Goal: Task Accomplishment & Management: Manage account settings

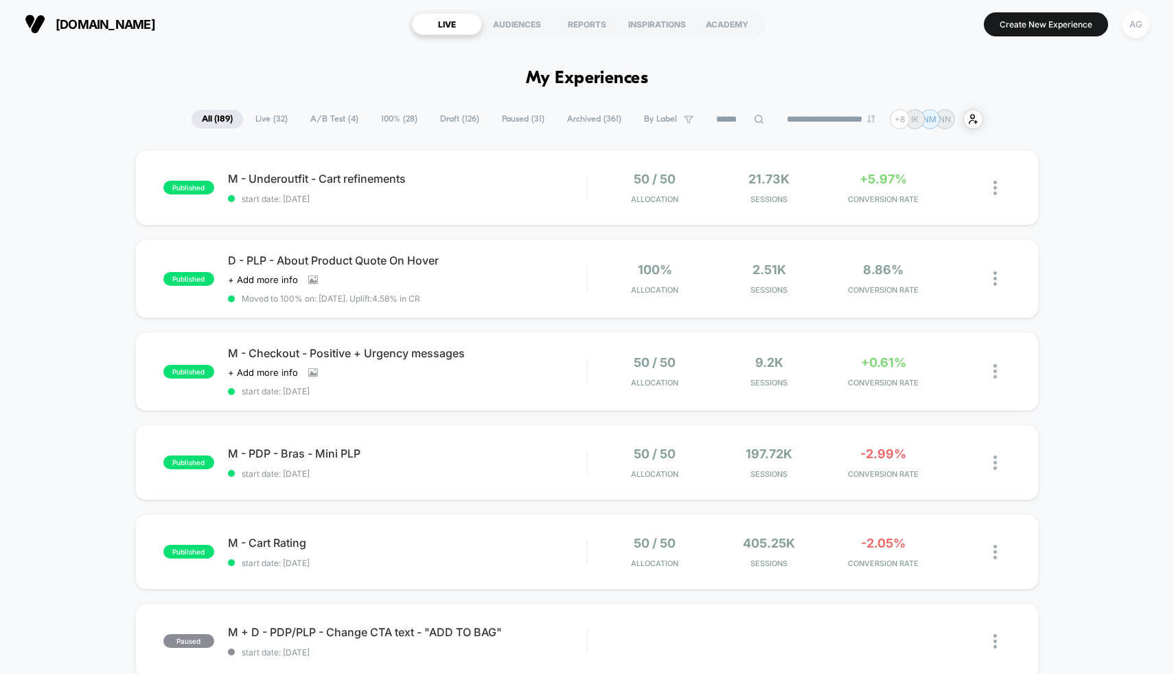
click at [1134, 27] on div "AG" at bounding box center [1136, 24] width 27 height 27
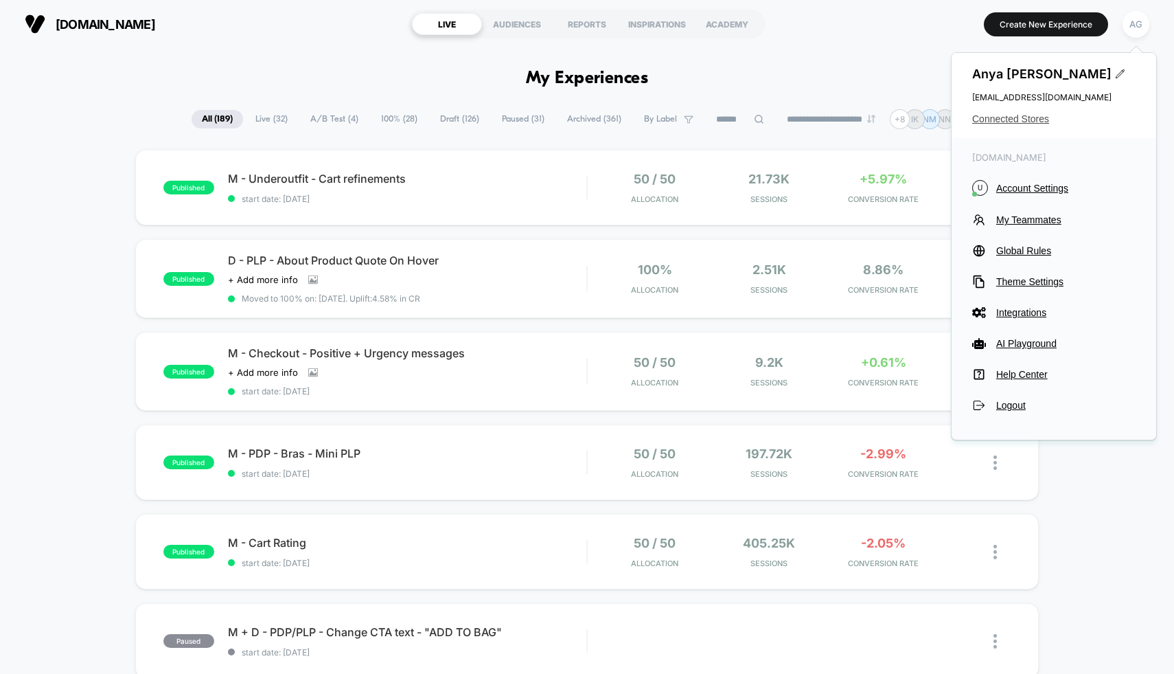
click at [1021, 116] on span "Connected Stores" at bounding box center [1053, 118] width 163 height 11
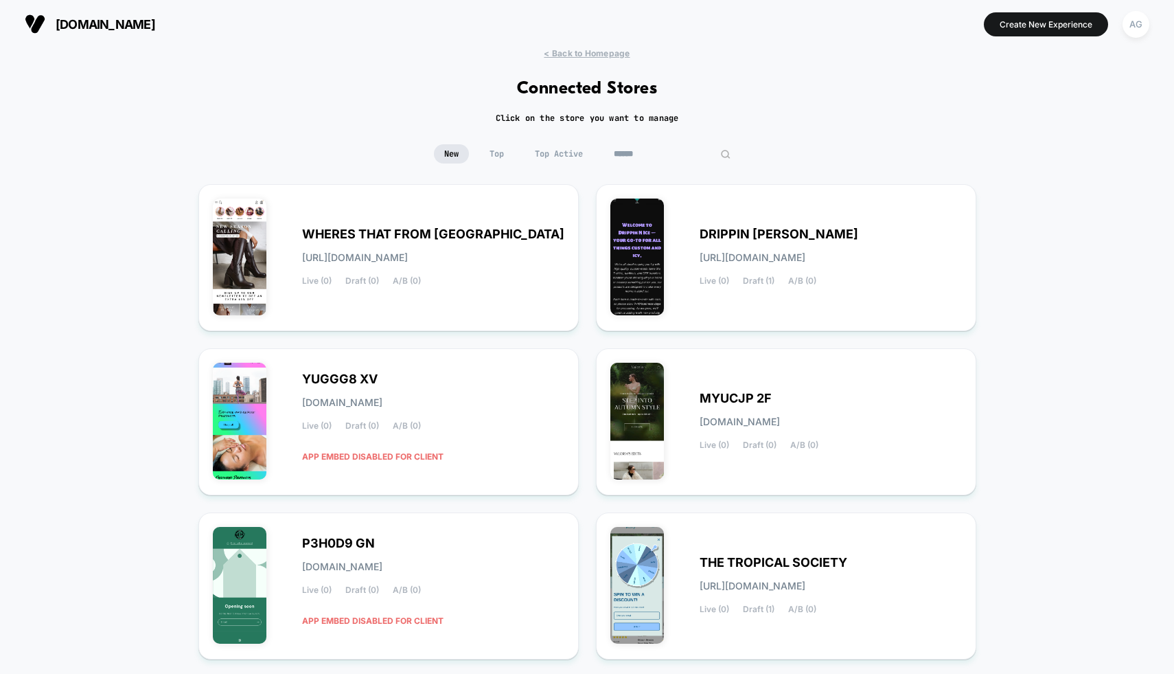
click at [656, 146] on input at bounding box center [672, 153] width 137 height 19
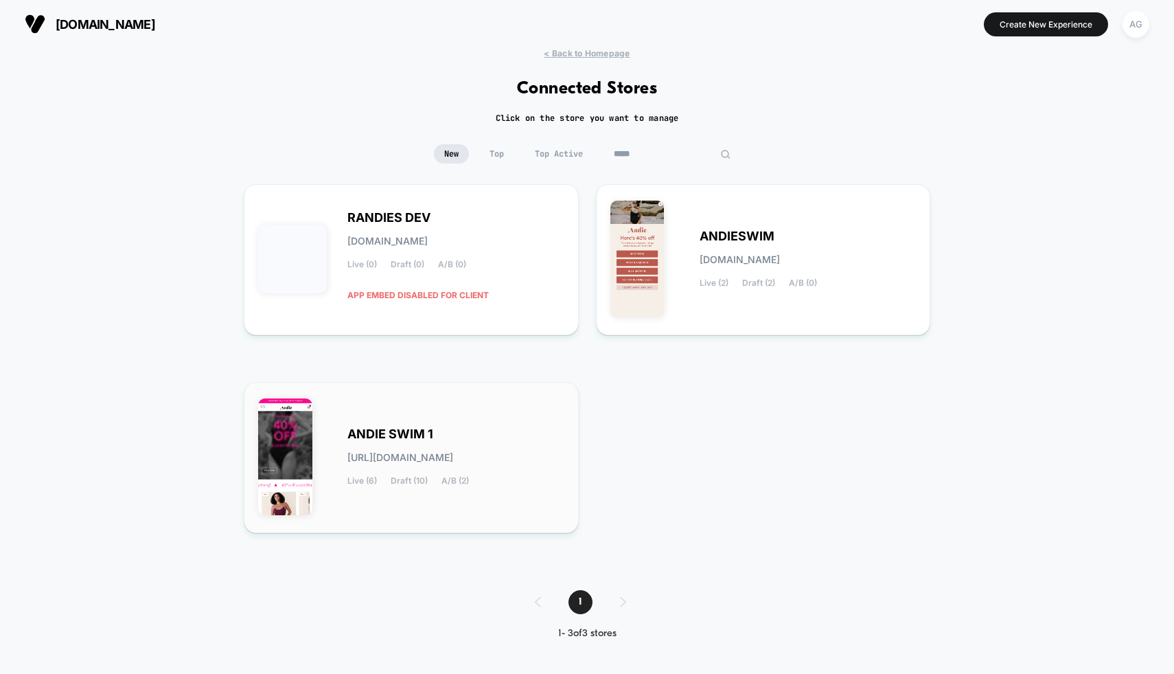
type input "*****"
click at [460, 437] on div "ANDIE SWIM 1 [URL][DOMAIN_NAME] Live (6) Draft (10) A/B (2)" at bounding box center [455, 457] width 217 height 56
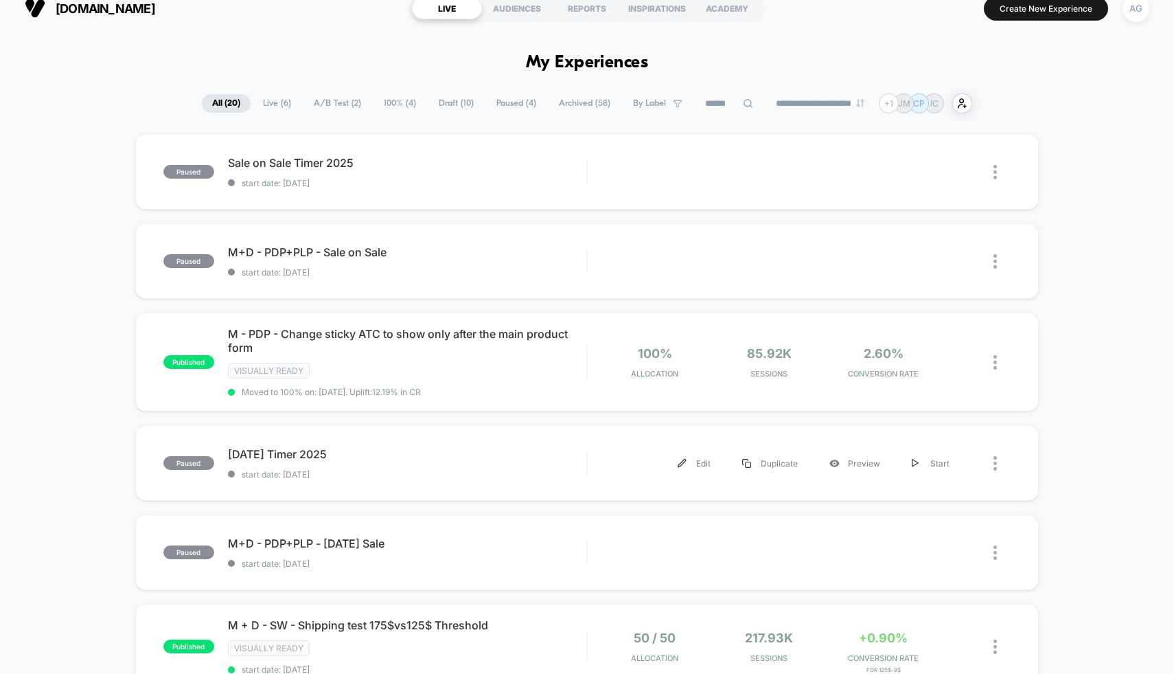
scroll to position [19, 0]
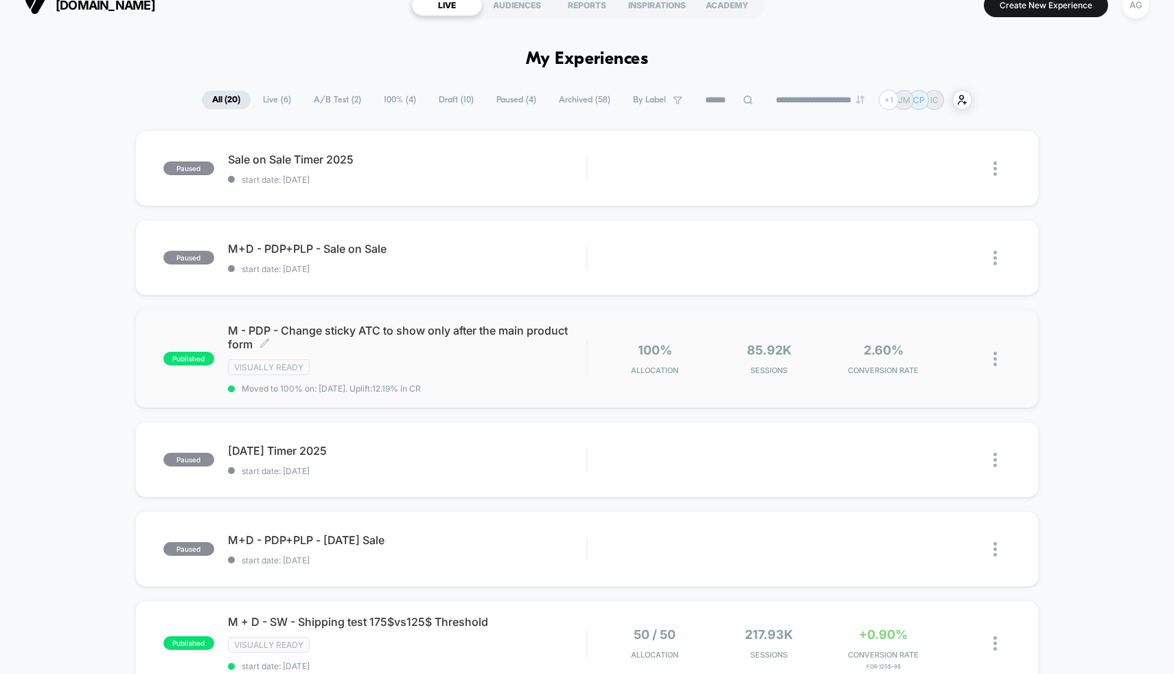
click at [531, 378] on div "M - PDP - Change sticky ATC to show only after the main product form Click to e…" at bounding box center [407, 358] width 359 height 70
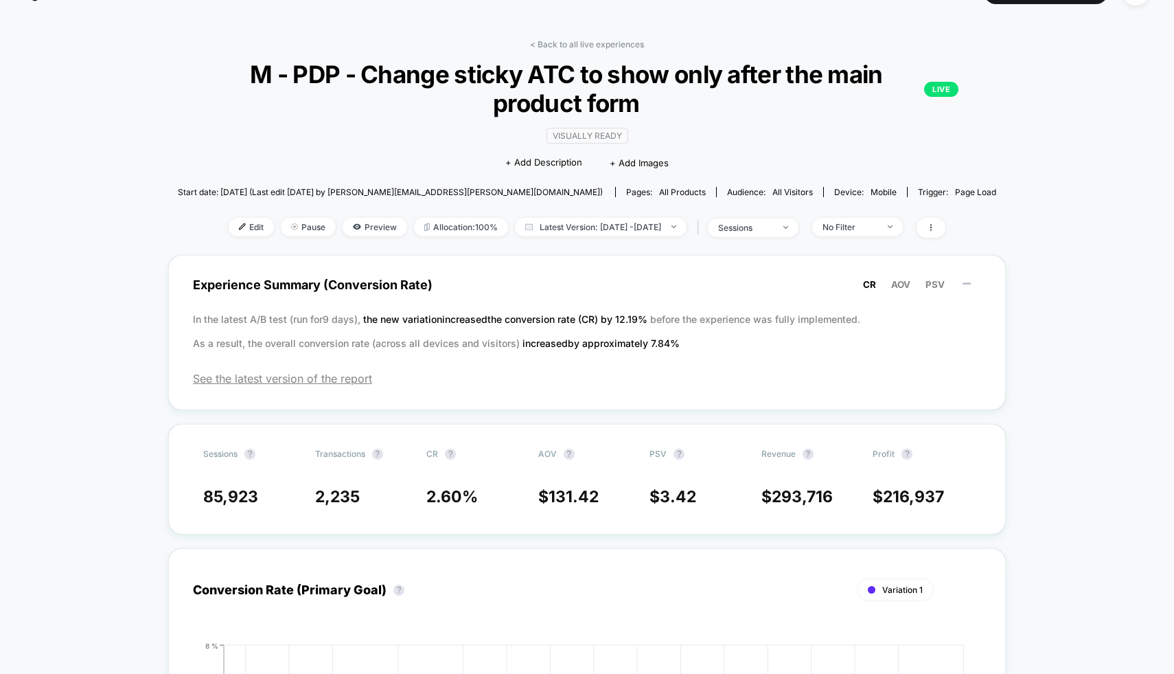
scroll to position [71, 0]
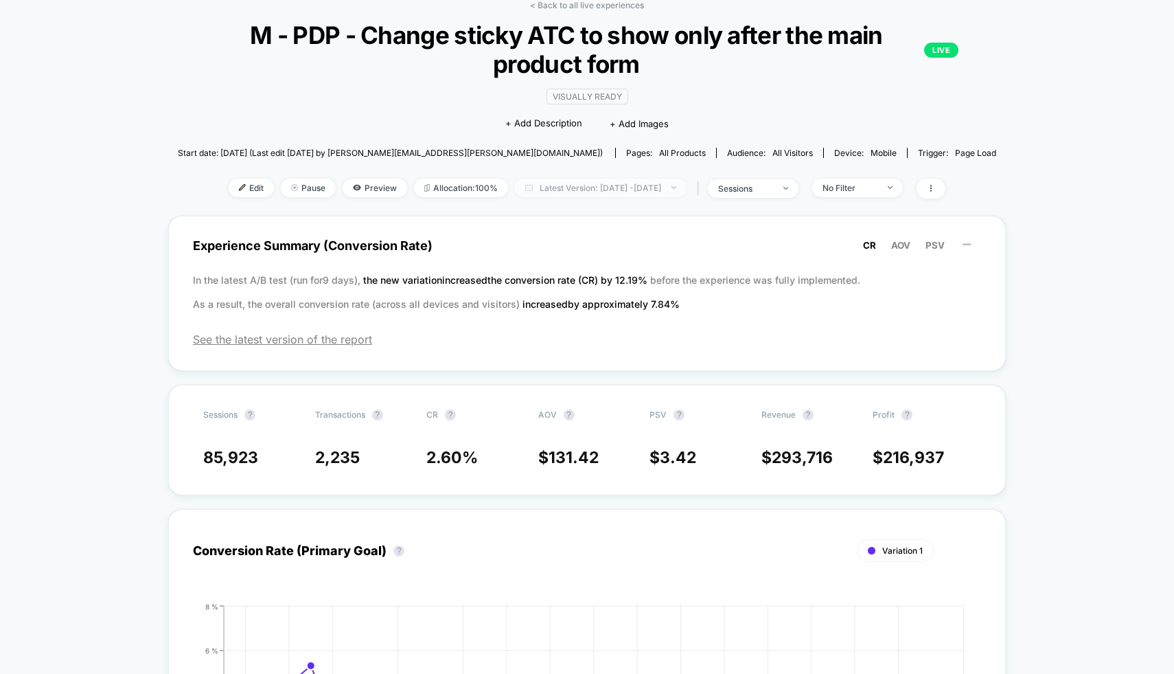
click at [629, 181] on span "Latest Version: [DATE] - [DATE]" at bounding box center [601, 188] width 172 height 19
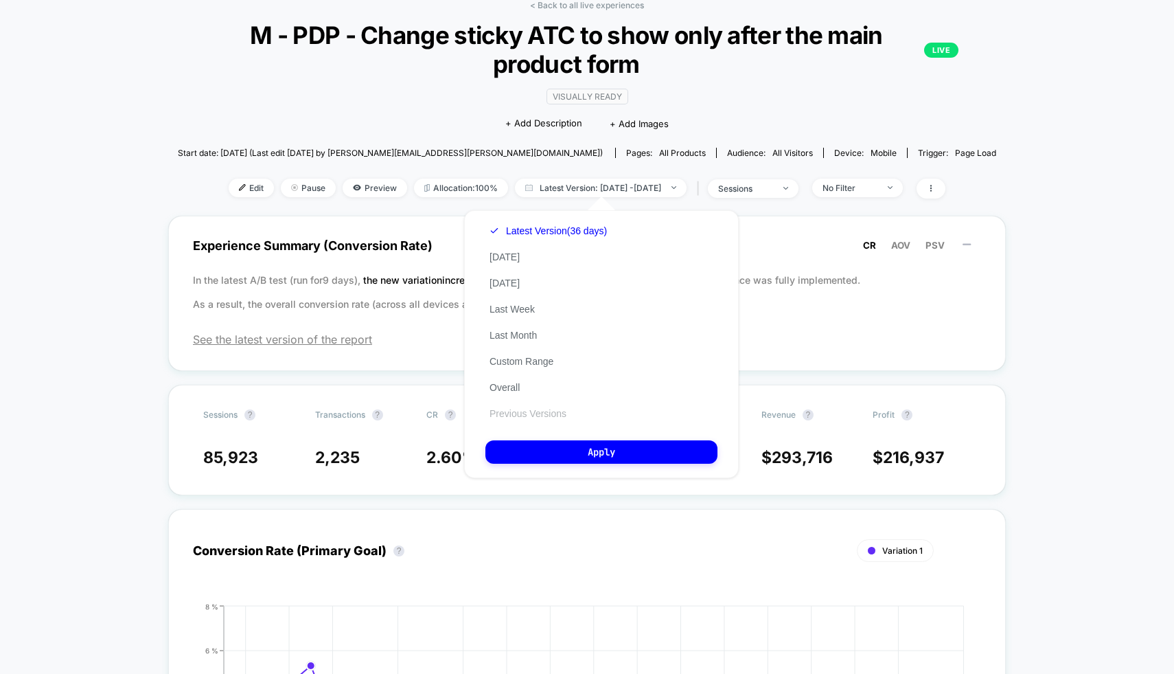
click at [536, 409] on button "Previous Versions" at bounding box center [527, 413] width 85 height 12
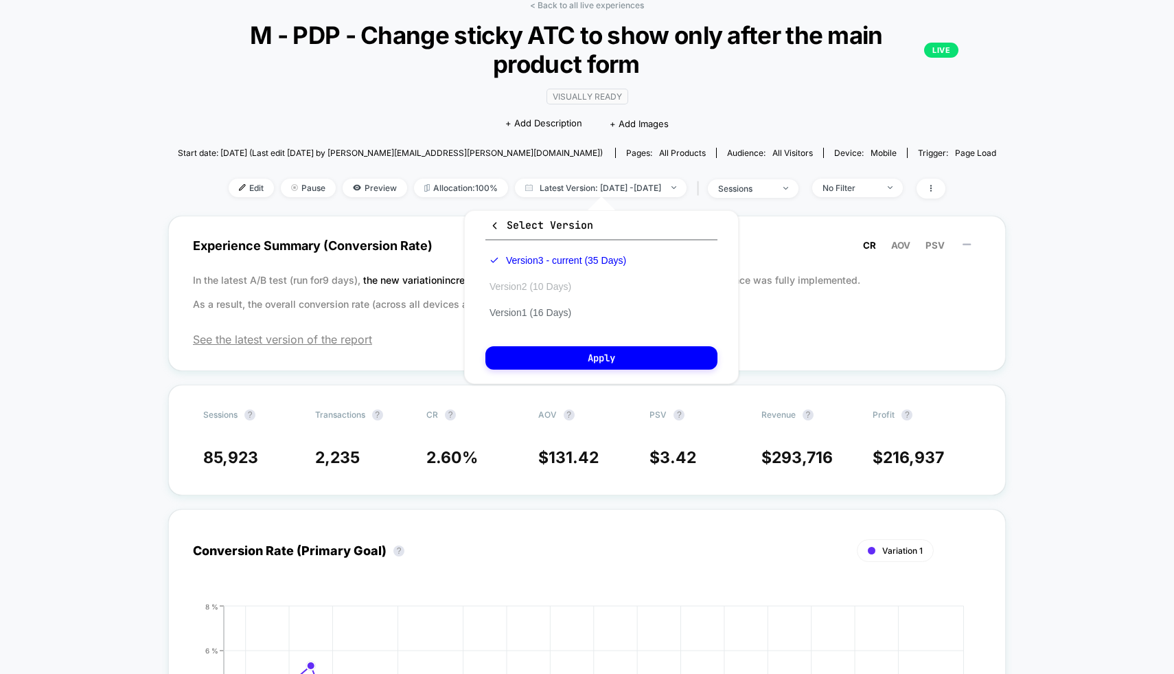
click at [521, 284] on button "Version 2 (10 Days)" at bounding box center [530, 286] width 90 height 12
click at [552, 363] on button "Apply" at bounding box center [601, 357] width 232 height 23
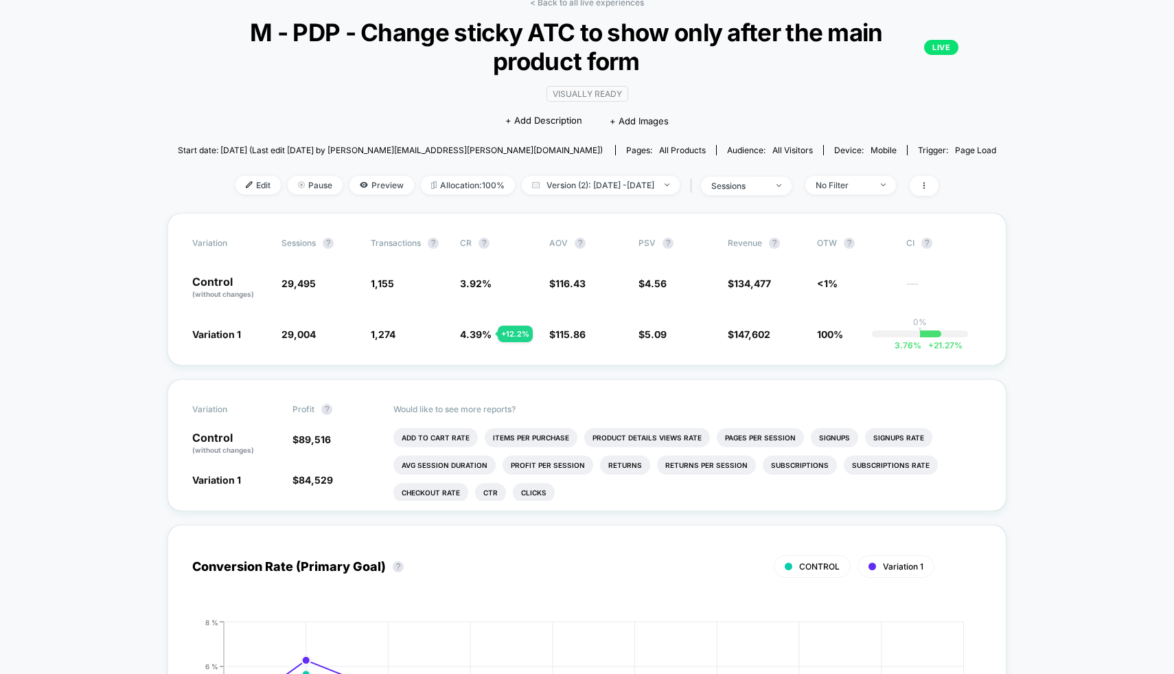
scroll to position [70, 0]
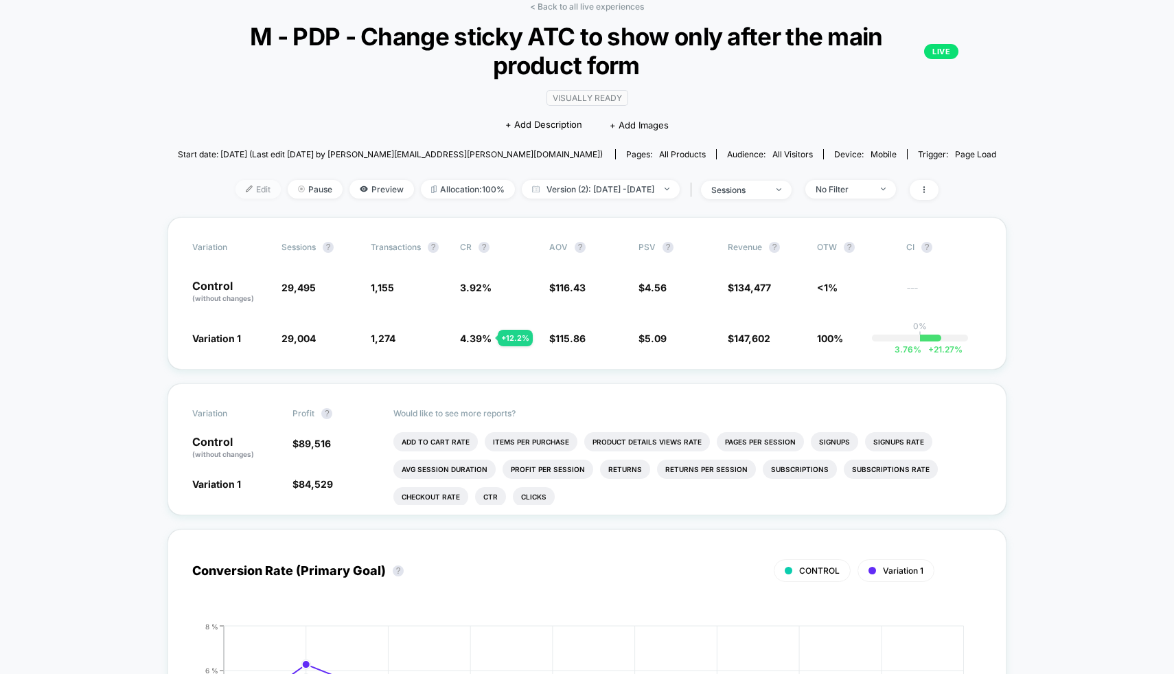
click at [236, 181] on span "Edit" at bounding box center [258, 189] width 45 height 19
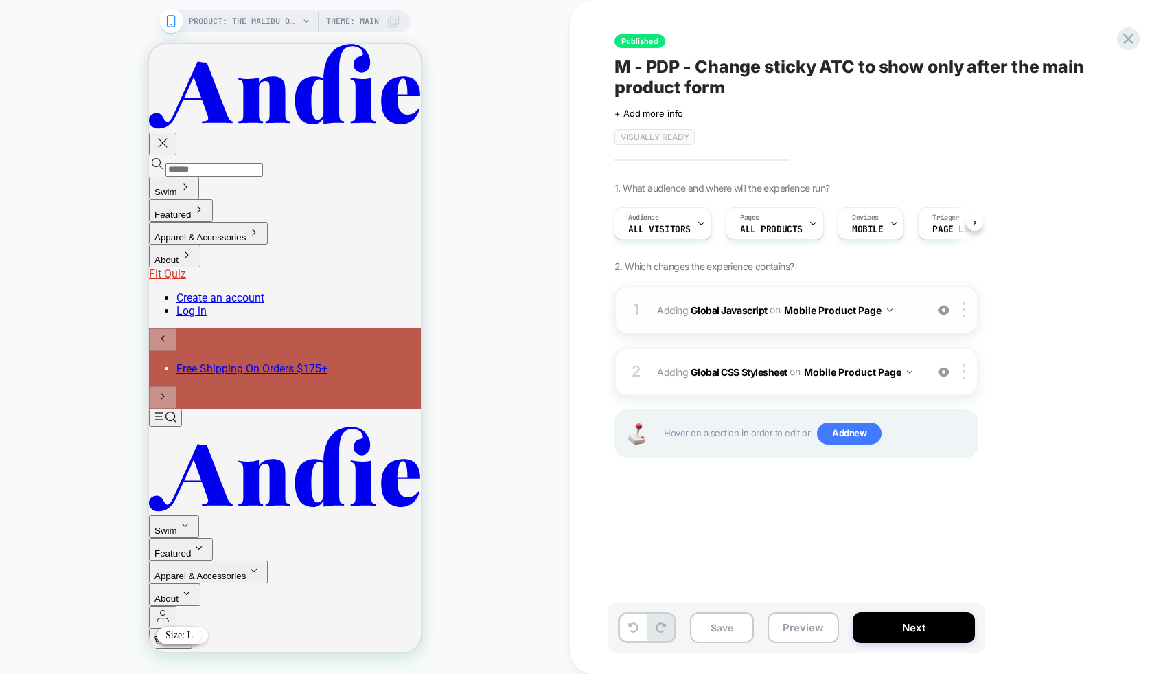
click at [943, 311] on img at bounding box center [944, 310] width 12 height 12
click at [943, 310] on img at bounding box center [944, 310] width 12 height 12
click at [938, 371] on img at bounding box center [944, 372] width 12 height 12
click at [941, 371] on img at bounding box center [944, 372] width 12 height 12
click at [1125, 45] on icon at bounding box center [1128, 39] width 19 height 19
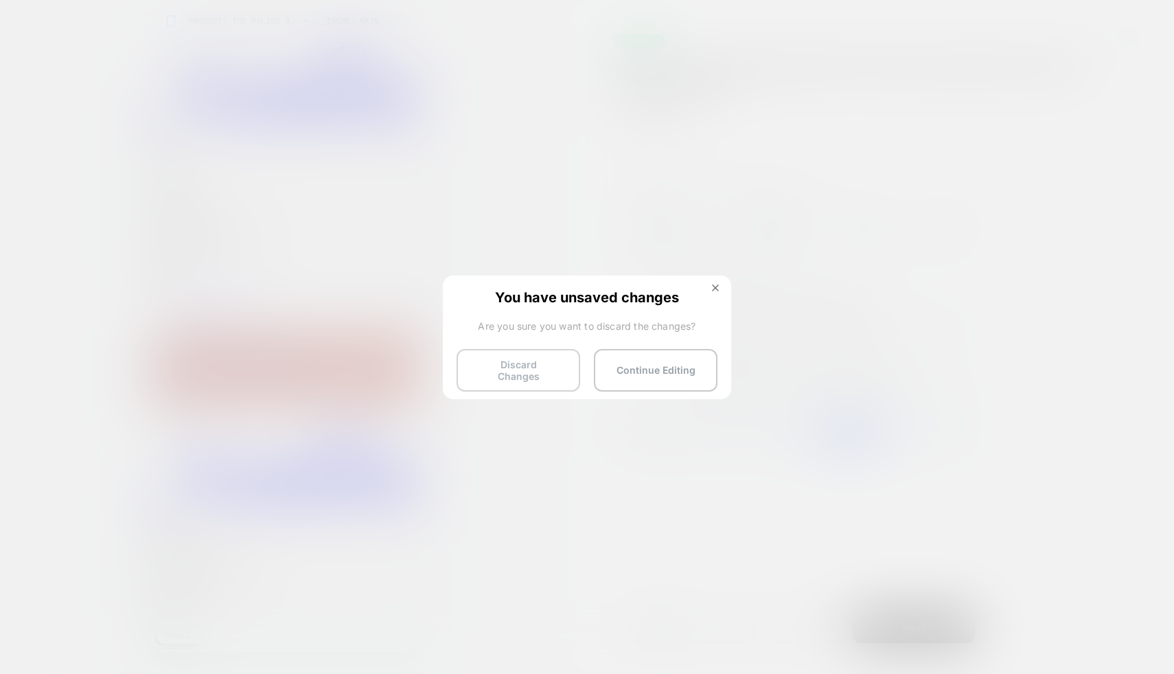
click at [560, 378] on button "Discard Changes" at bounding box center [519, 370] width 124 height 43
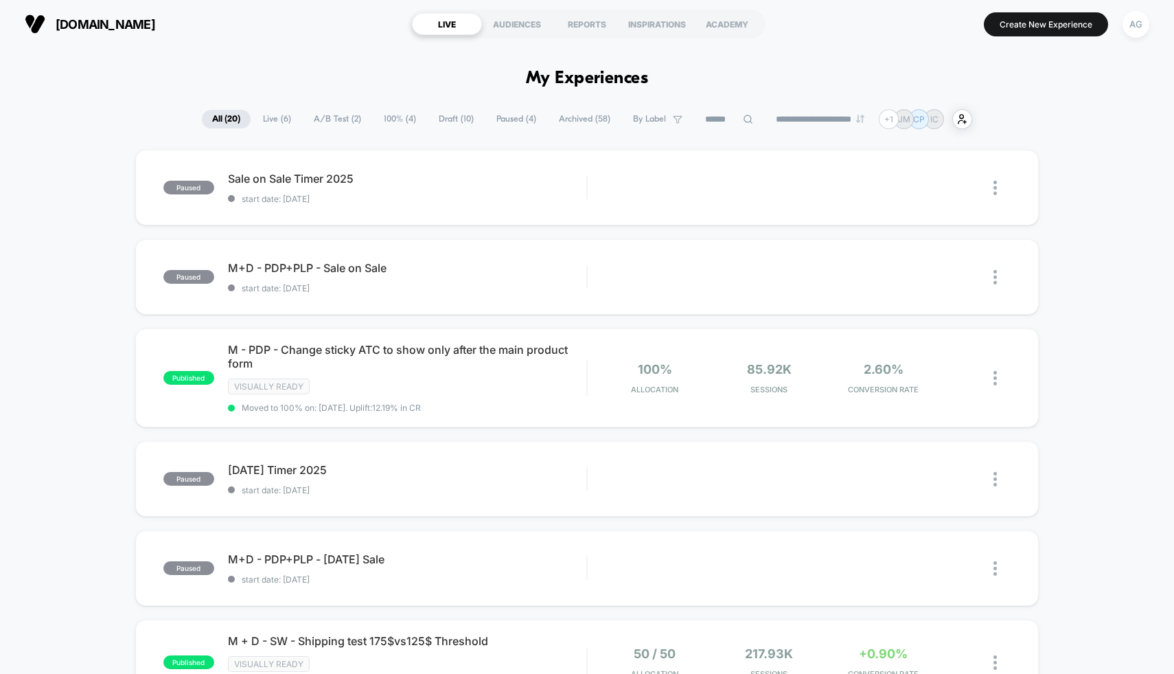
click at [564, 119] on span "Archived ( 58 )" at bounding box center [585, 119] width 72 height 19
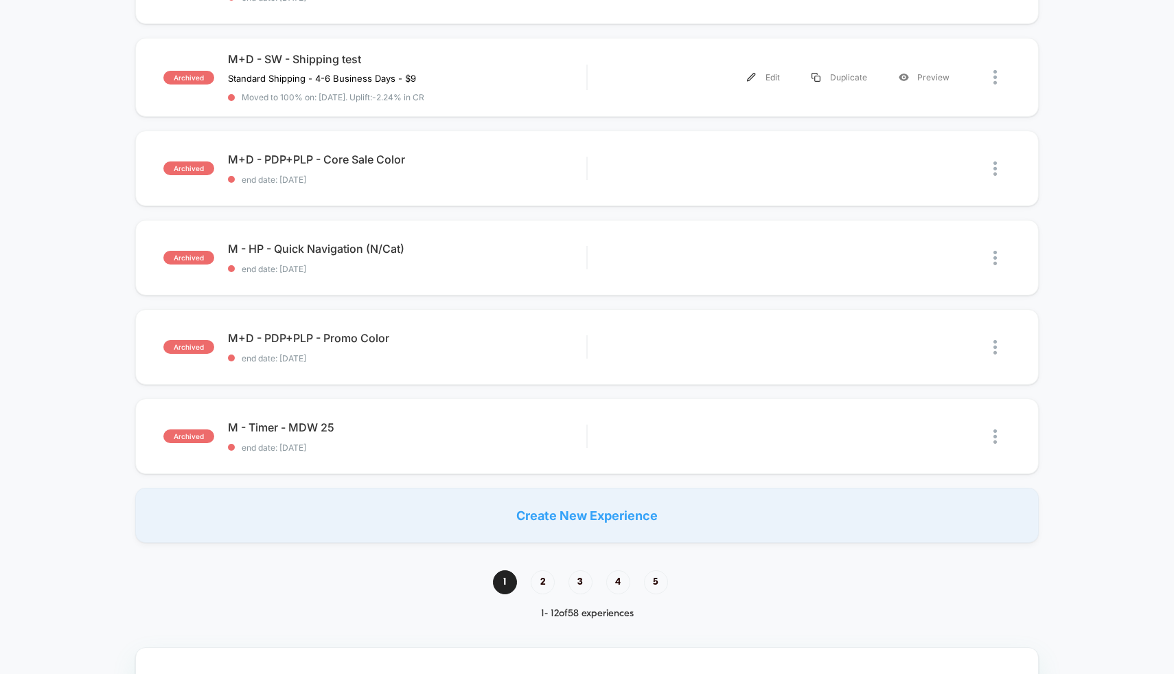
scroll to position [794, 0]
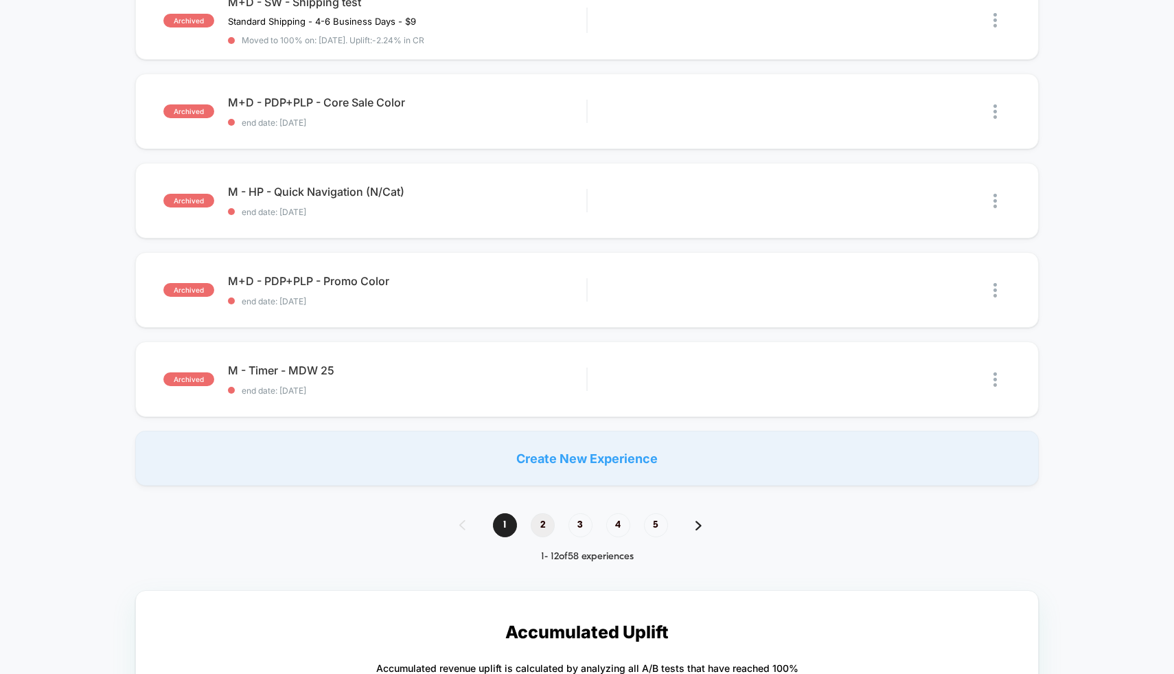
click at [543, 525] on span "2" at bounding box center [543, 525] width 24 height 24
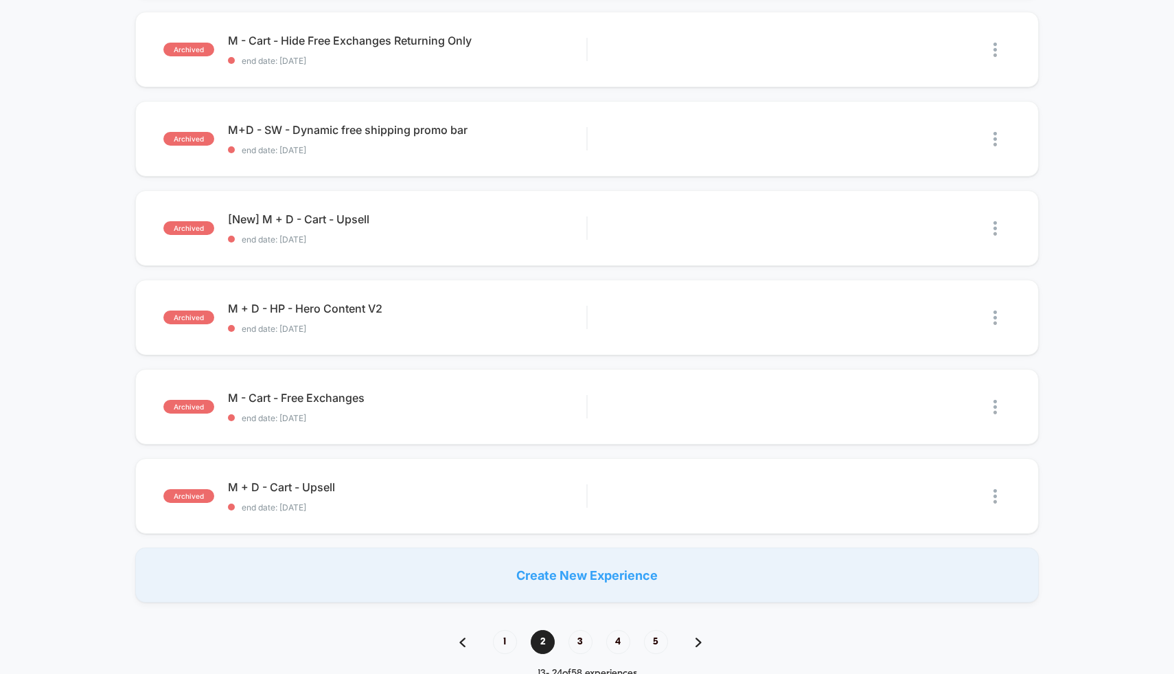
scroll to position [667, 0]
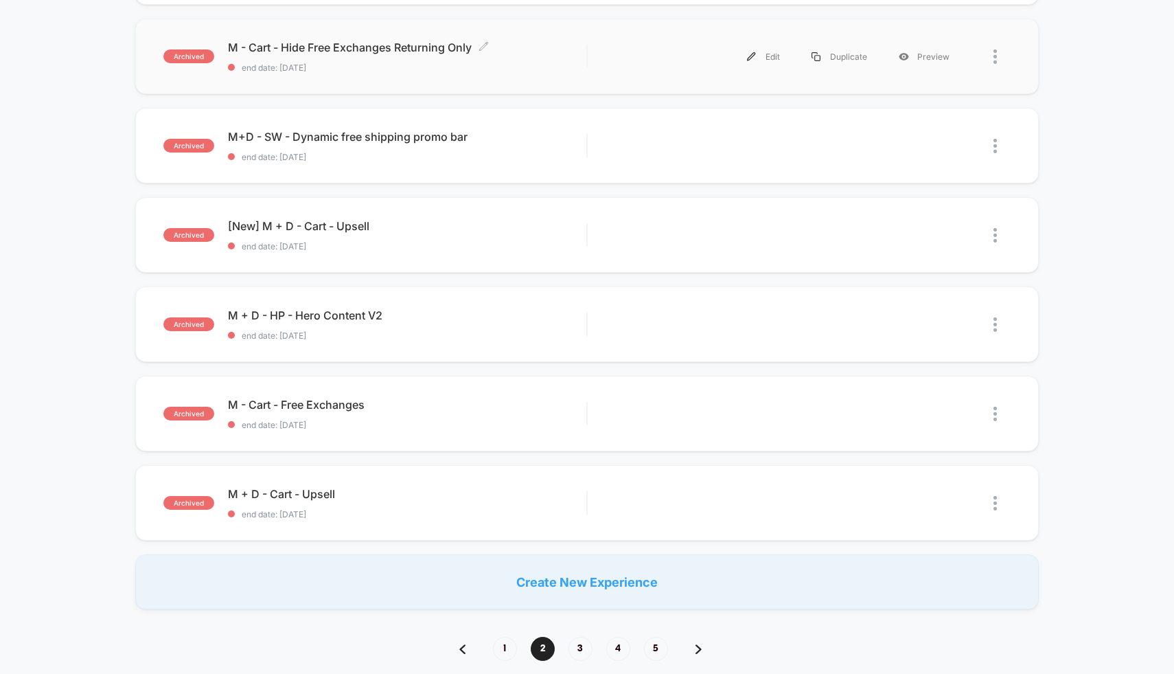
click at [402, 45] on span "M - Cart - Hide Free Exchanges Returning Only Click to edit experience details" at bounding box center [407, 48] width 359 height 14
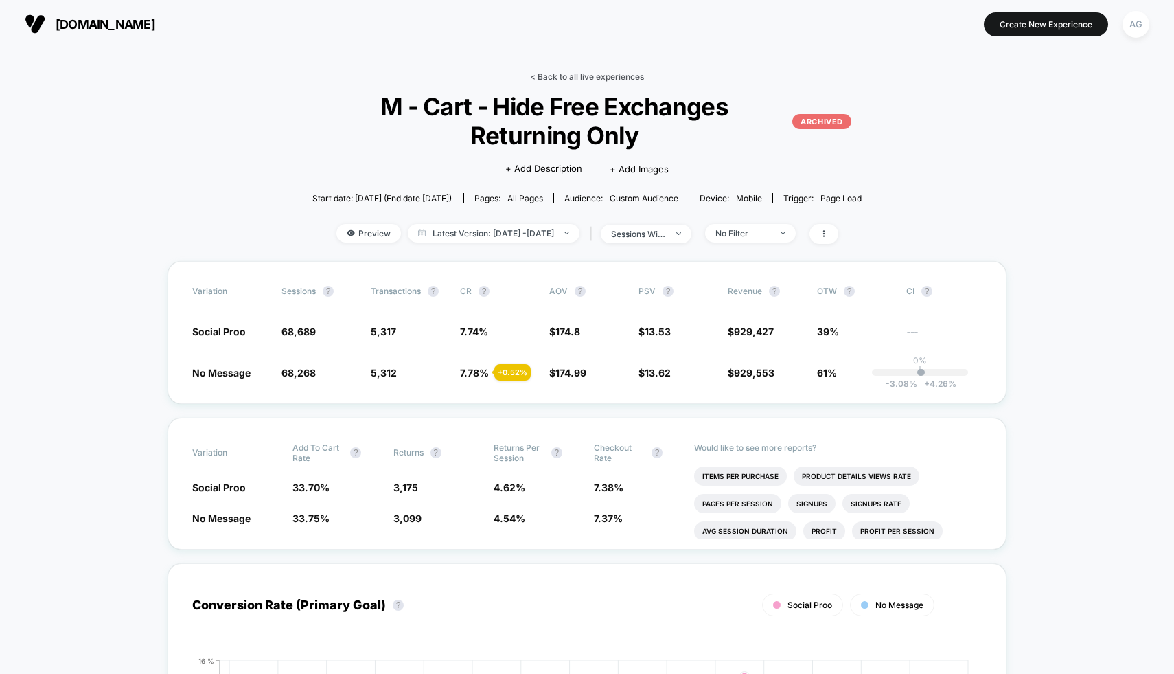
click at [586, 77] on link "< Back to all live experiences" at bounding box center [587, 76] width 114 height 10
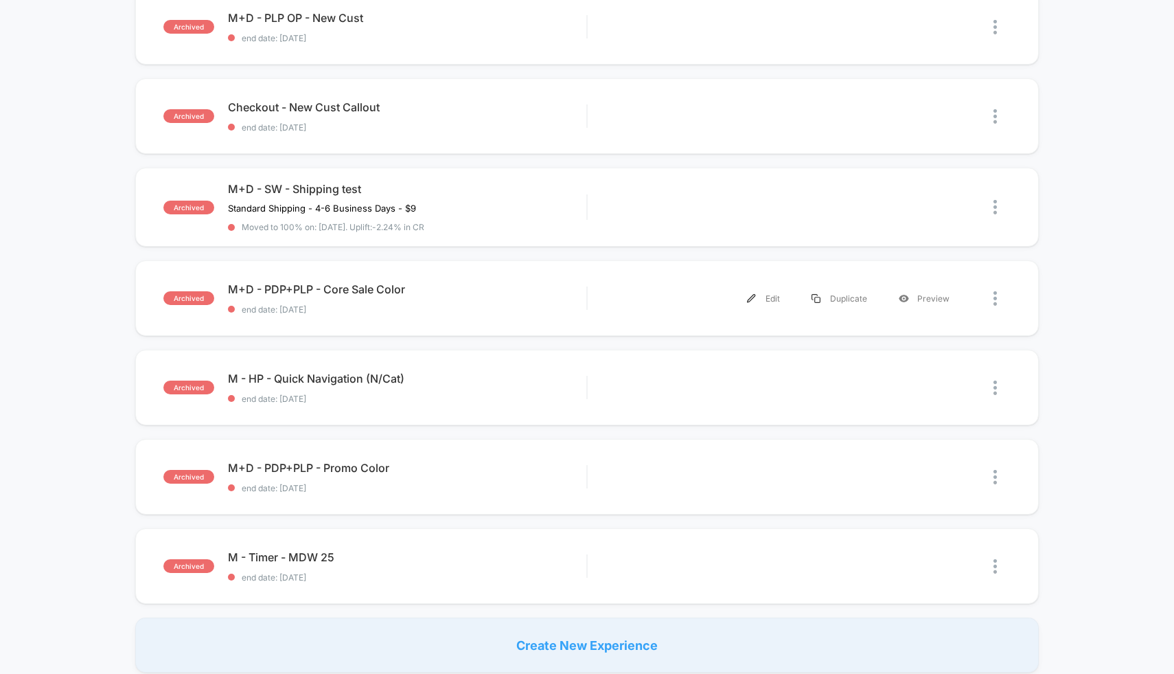
scroll to position [743, 0]
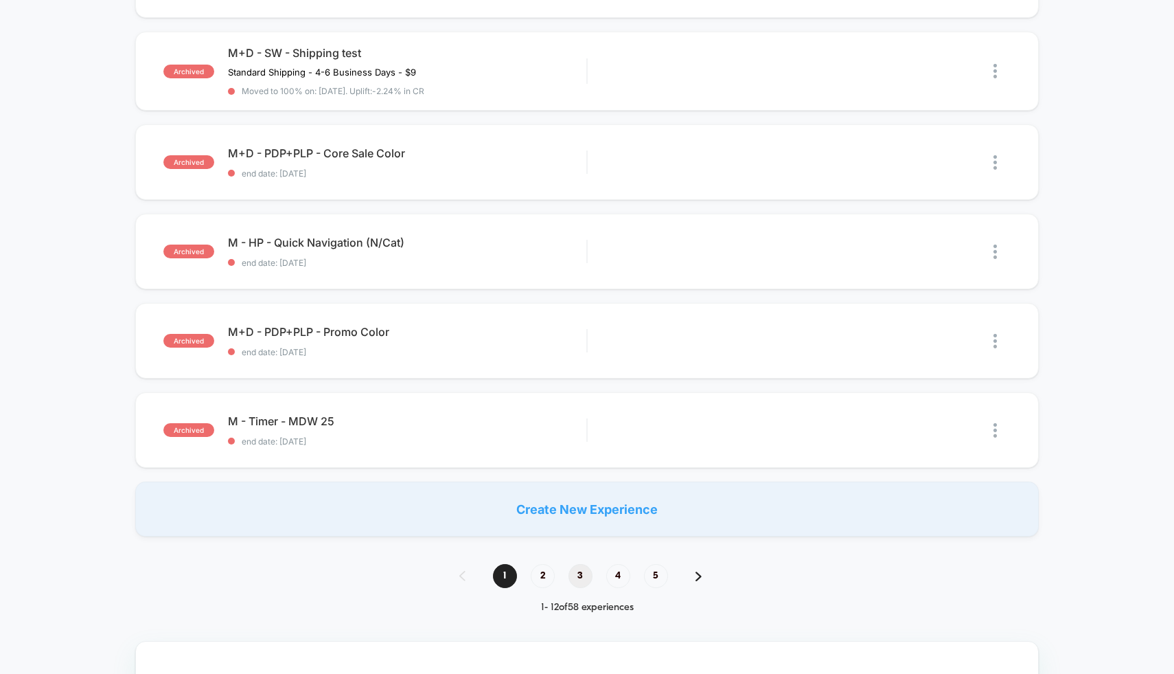
click at [575, 571] on span "3" at bounding box center [581, 576] width 24 height 24
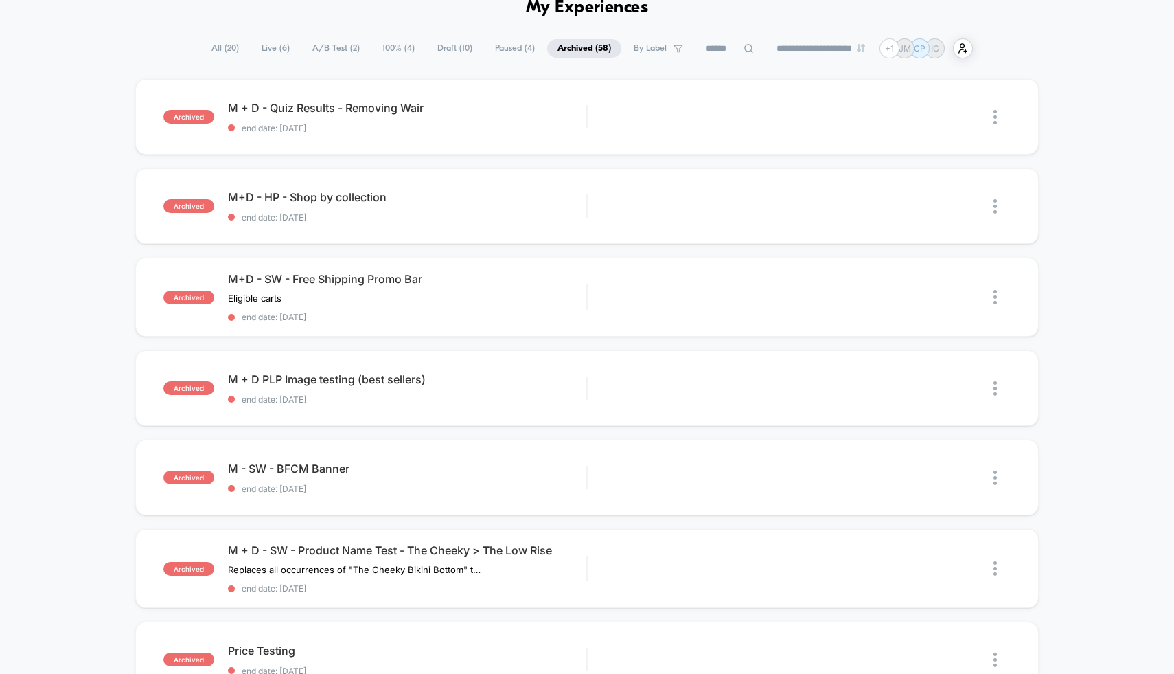
scroll to position [84, 0]
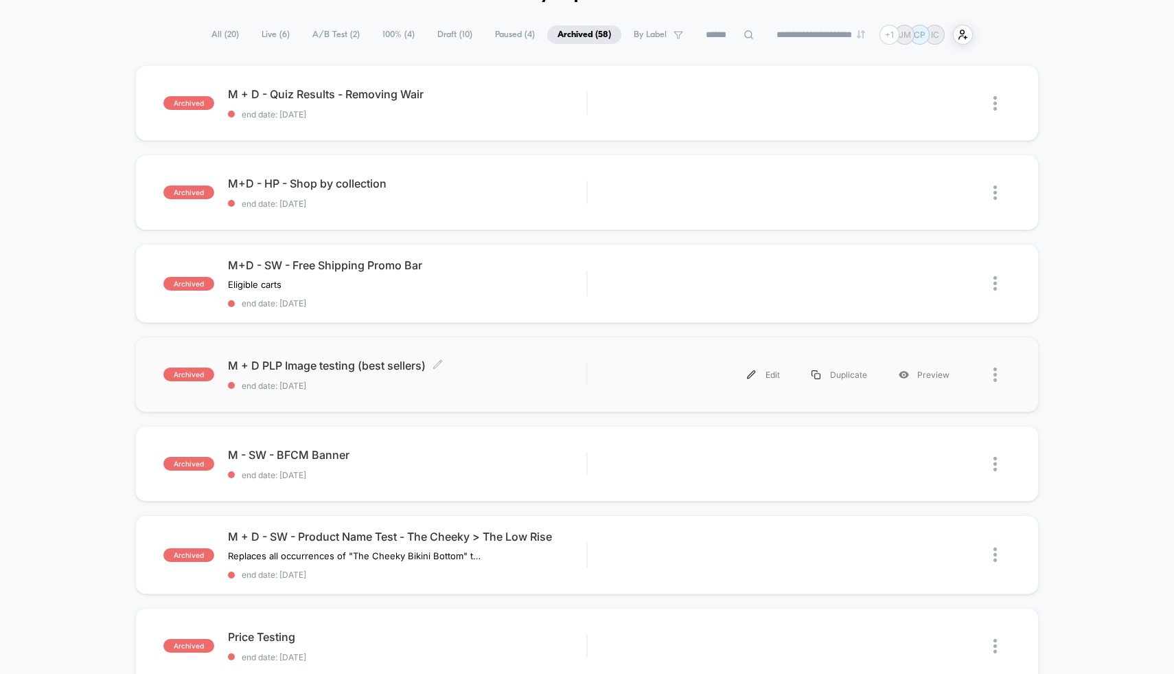
click at [475, 382] on span "end date: [DATE]" at bounding box center [407, 385] width 359 height 10
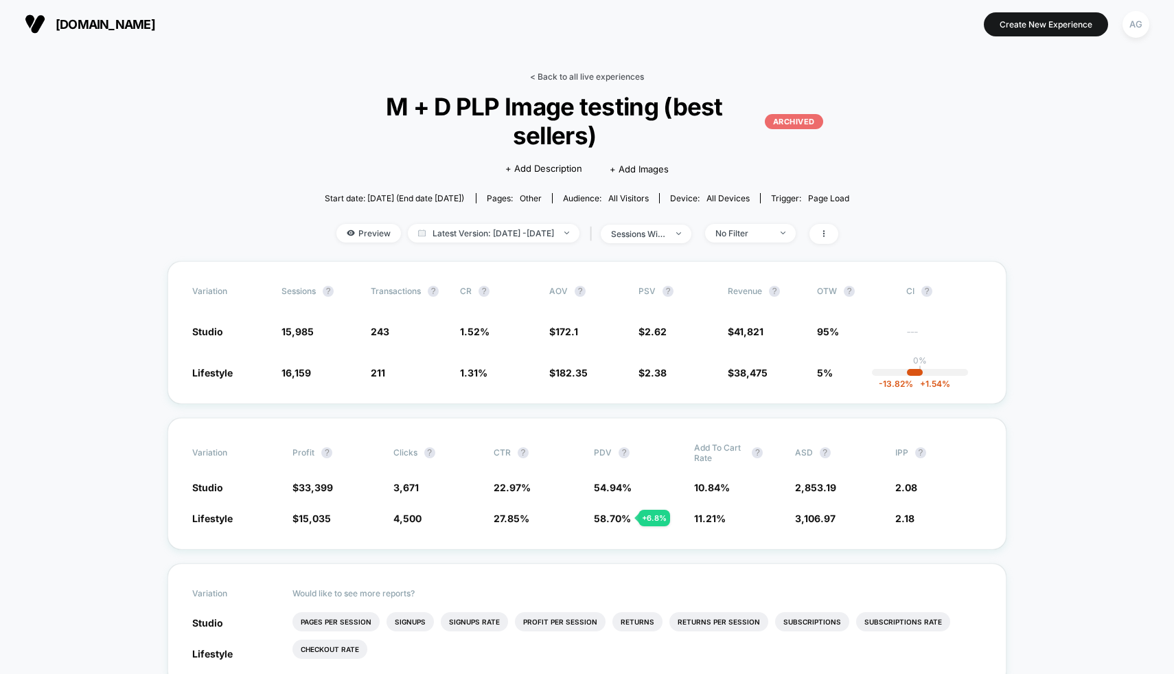
click at [582, 77] on link "< Back to all live experiences" at bounding box center [587, 76] width 114 height 10
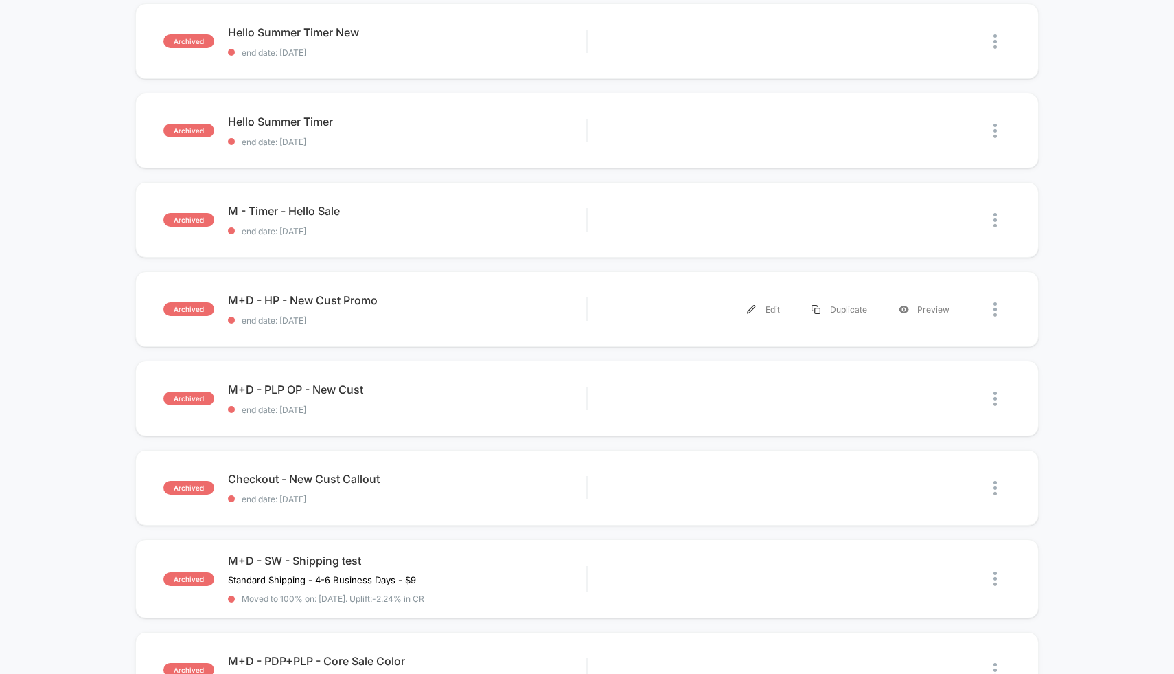
scroll to position [216, 0]
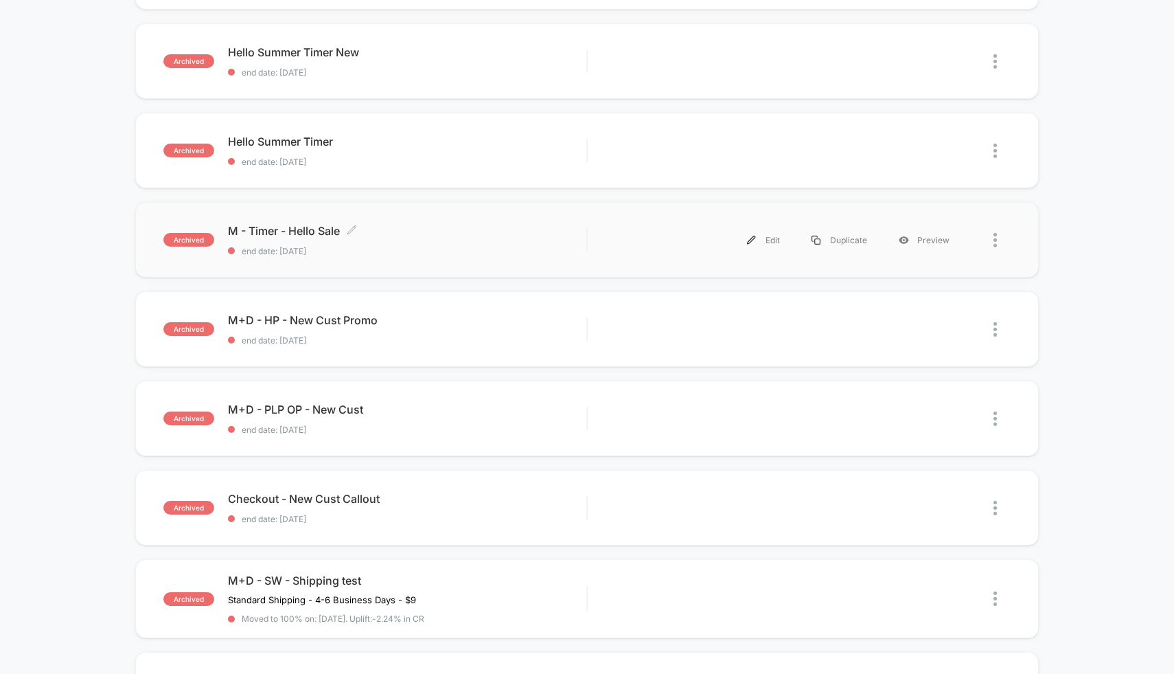
click at [507, 244] on div "M - Timer - Hello Sale Click to edit experience details Click to edit experienc…" at bounding box center [407, 240] width 359 height 32
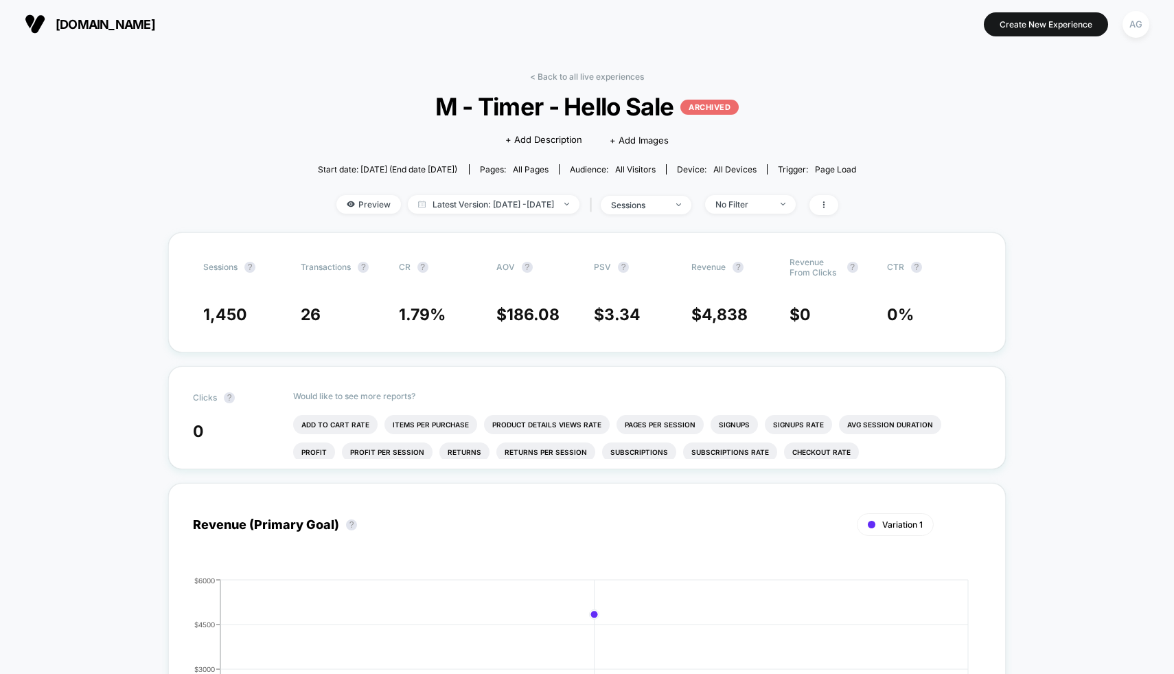
click at [581, 81] on div "< Back to all live experiences M - Timer - Hello Sale ARCHIVED Click to edit ex…" at bounding box center [587, 151] width 539 height 161
click at [581, 78] on link "< Back to all live experiences" at bounding box center [587, 76] width 114 height 10
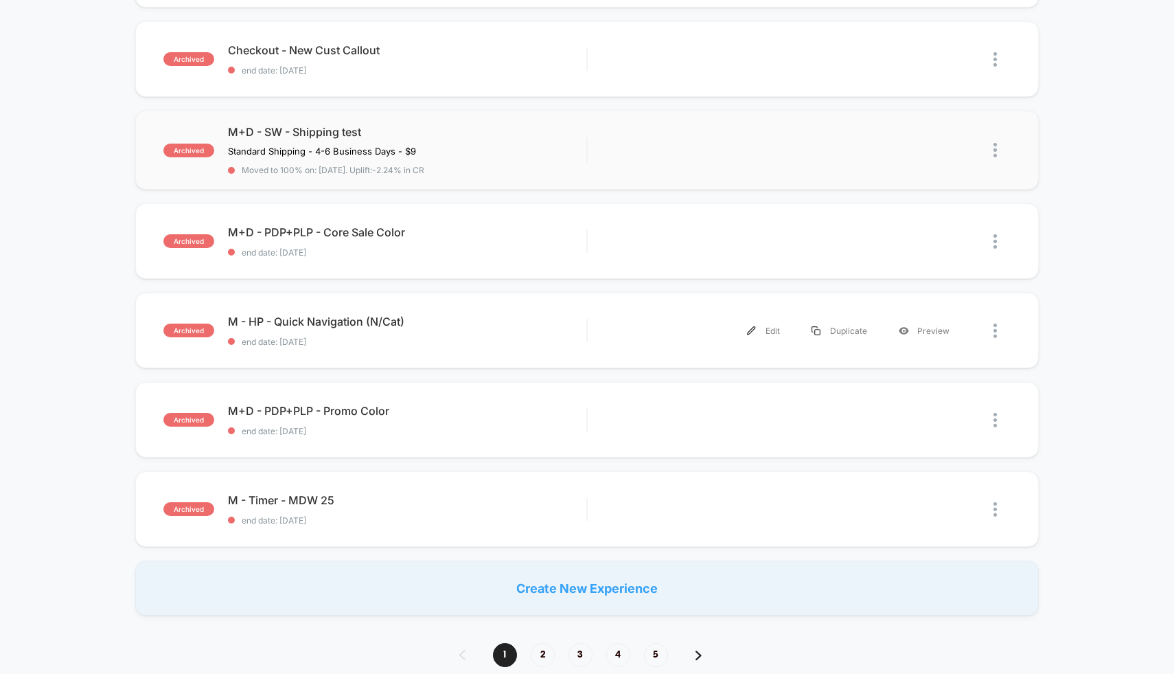
scroll to position [741, 0]
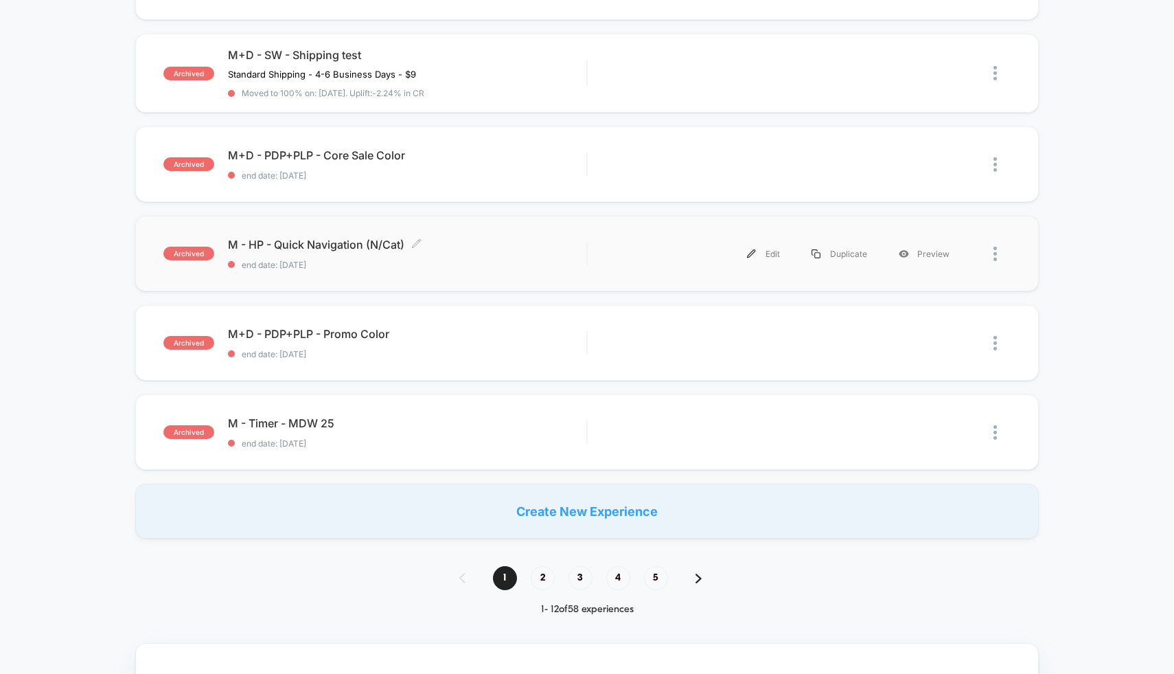
click at [465, 264] on span "end date: [DATE]" at bounding box center [407, 265] width 359 height 10
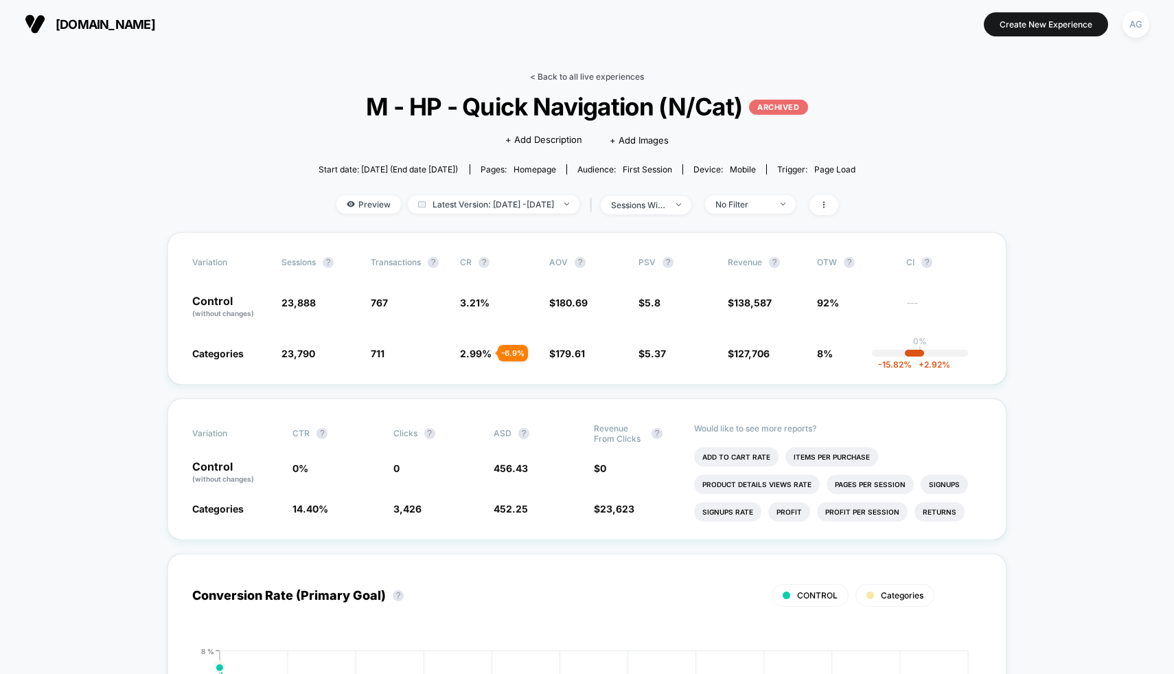
click at [560, 73] on link "< Back to all live experiences" at bounding box center [587, 76] width 114 height 10
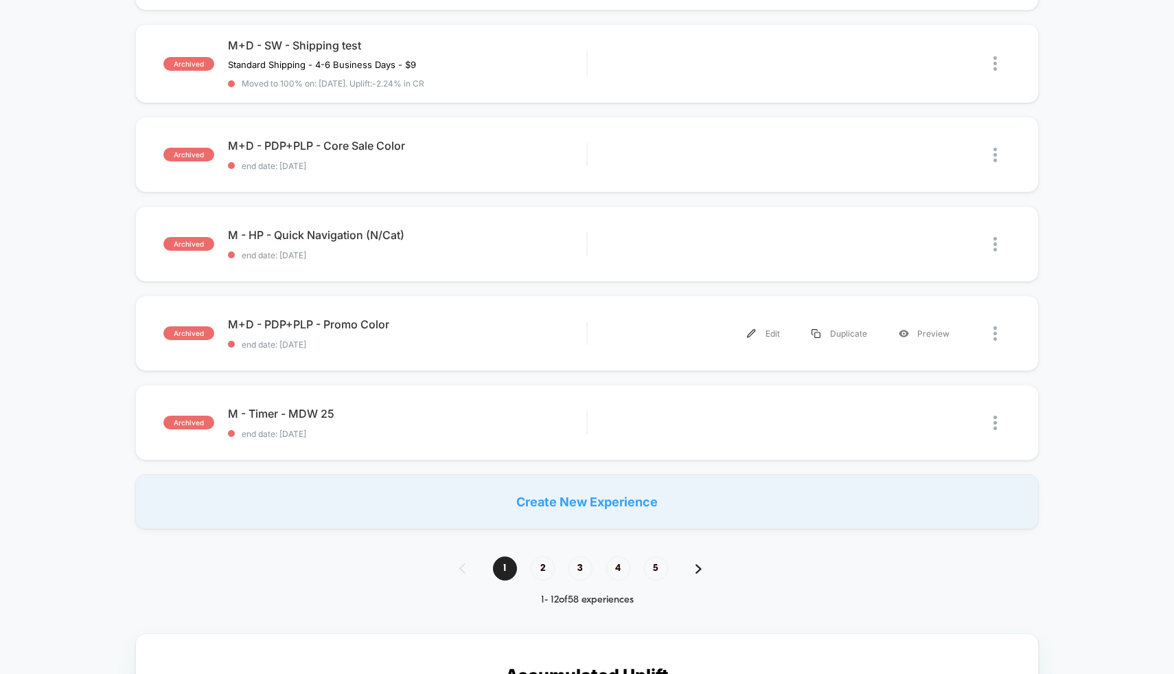
scroll to position [782, 0]
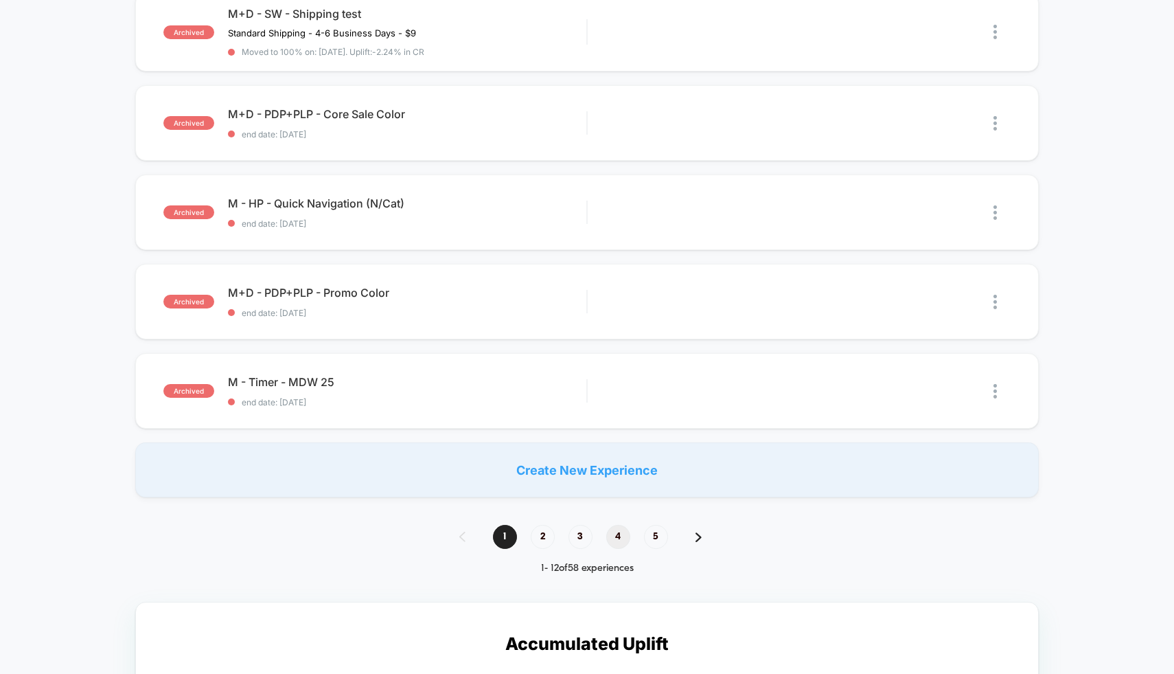
click at [623, 535] on span "4" at bounding box center [618, 537] width 24 height 24
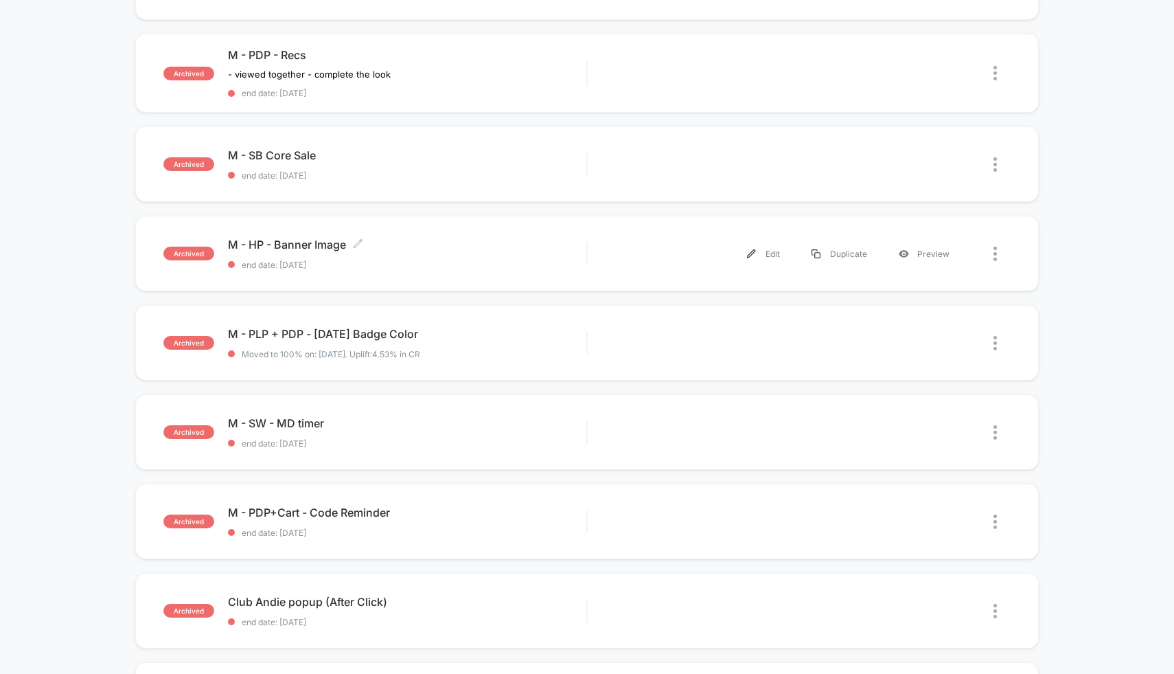
scroll to position [298, 0]
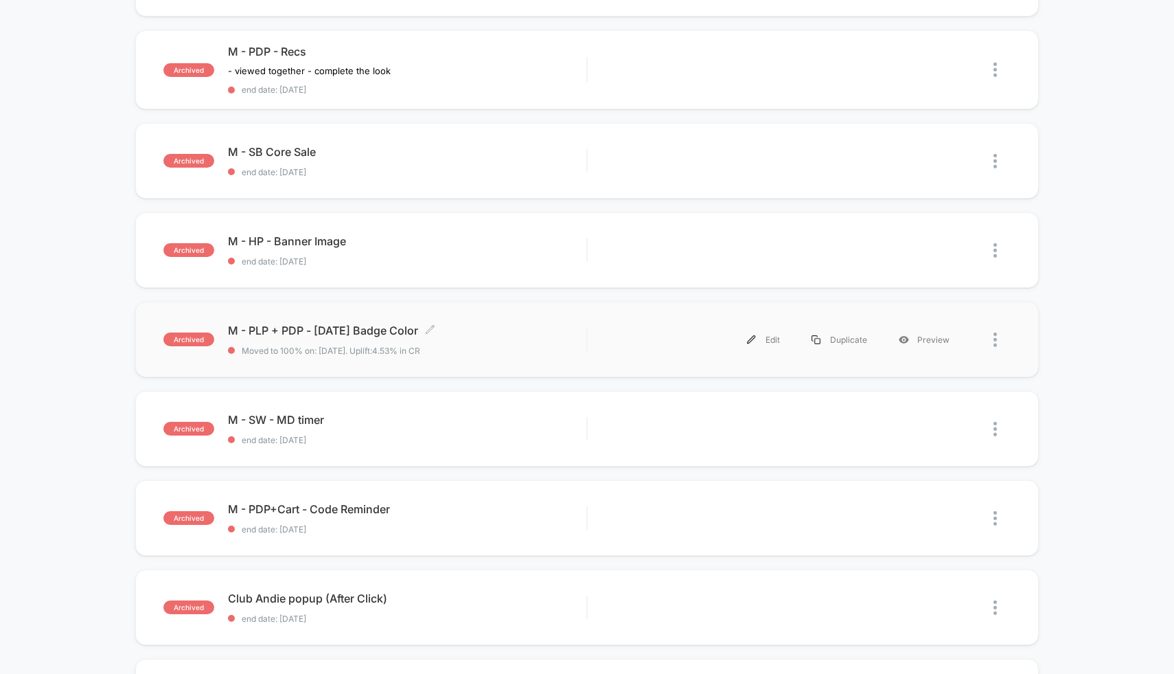
click at [496, 329] on span "M - PLP + PDP - [DATE] Badge Color Click to edit experience details" at bounding box center [407, 330] width 359 height 14
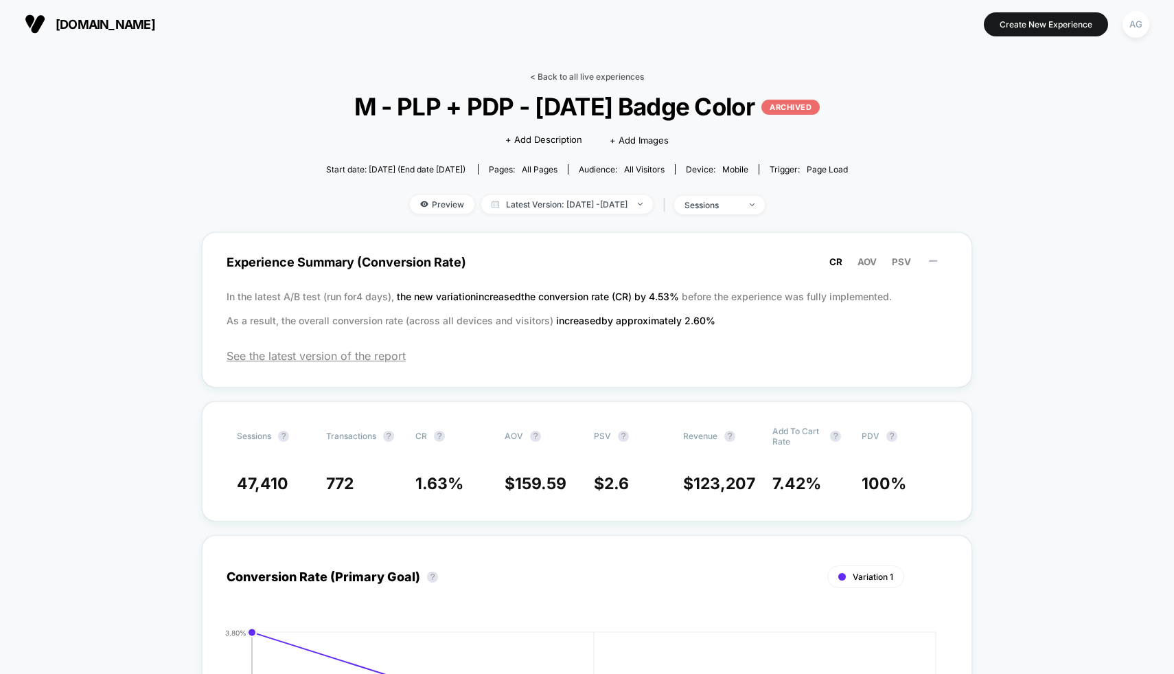
click at [575, 75] on link "< Back to all live experiences" at bounding box center [587, 76] width 114 height 10
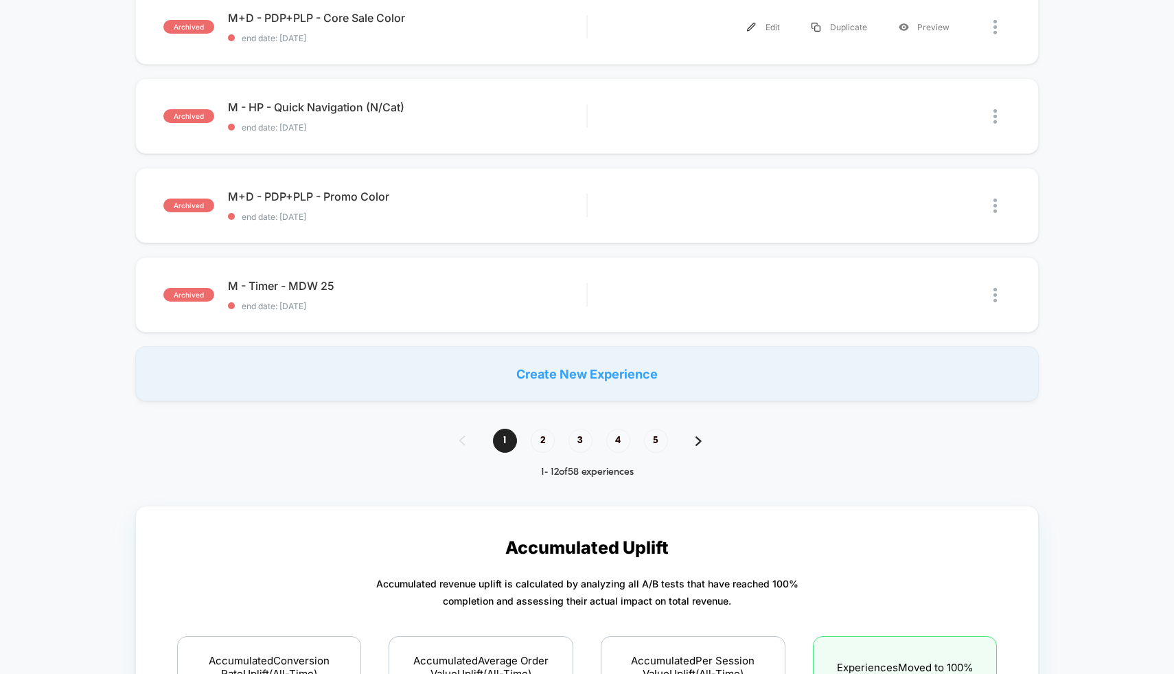
scroll to position [915, 0]
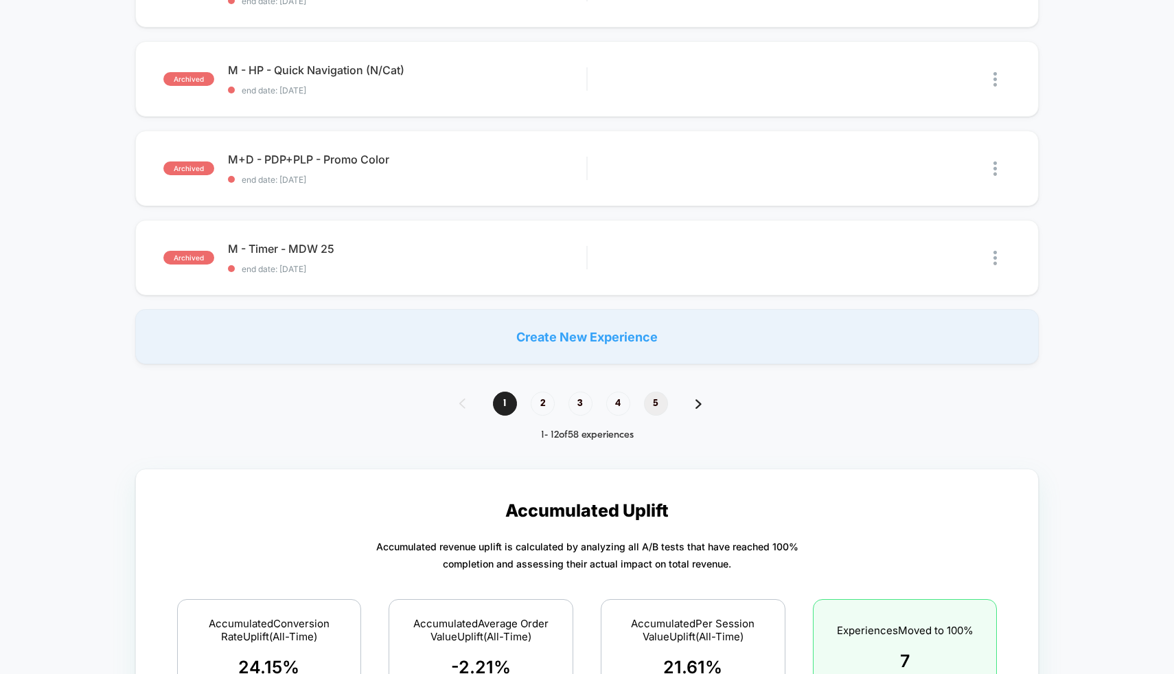
click at [657, 407] on span "5" at bounding box center [656, 403] width 24 height 24
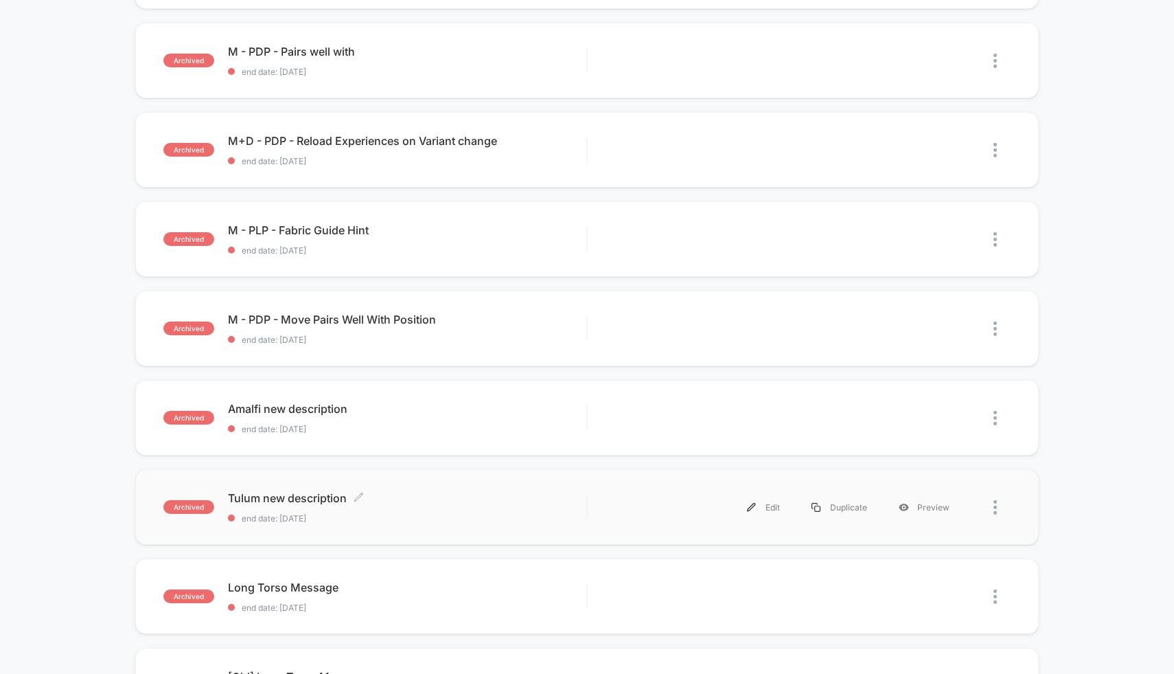
scroll to position [0, 0]
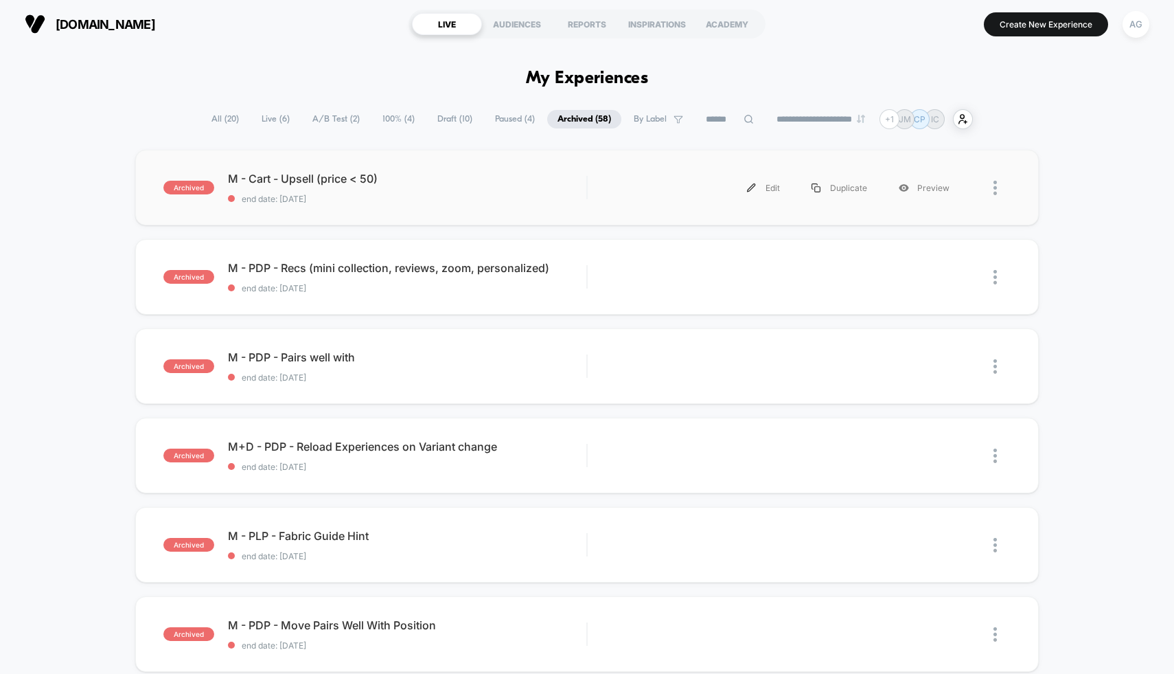
click at [439, 203] on span "end date: [DATE]" at bounding box center [407, 199] width 359 height 10
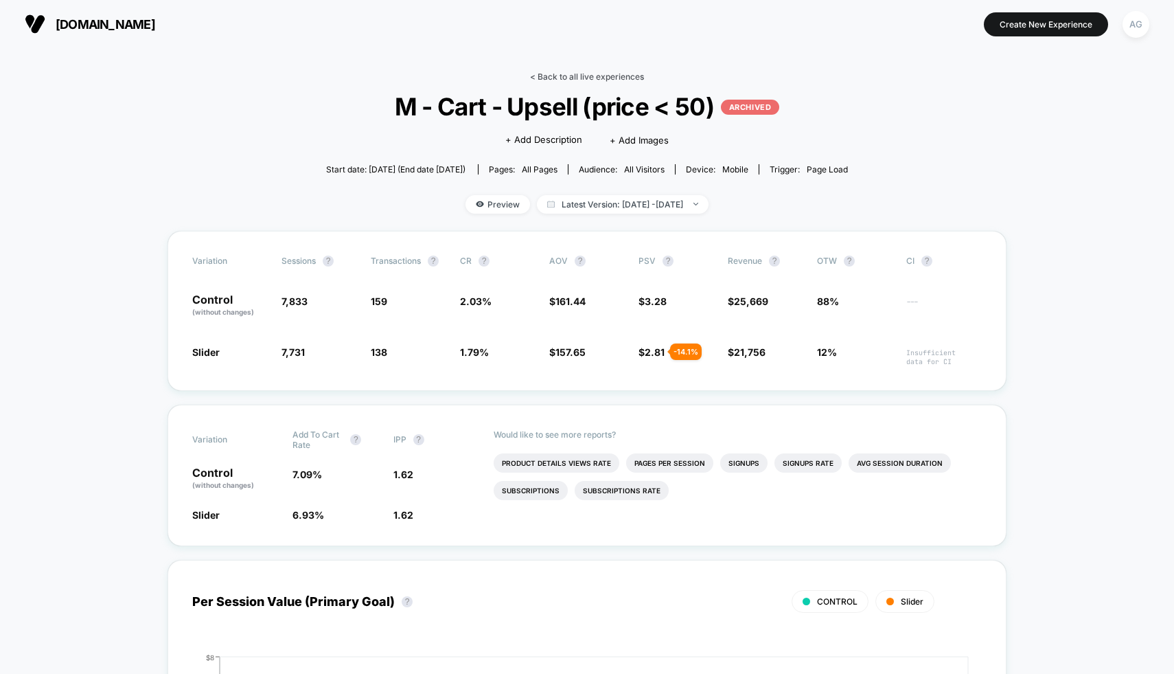
click at [563, 71] on link "< Back to all live experiences" at bounding box center [587, 76] width 114 height 10
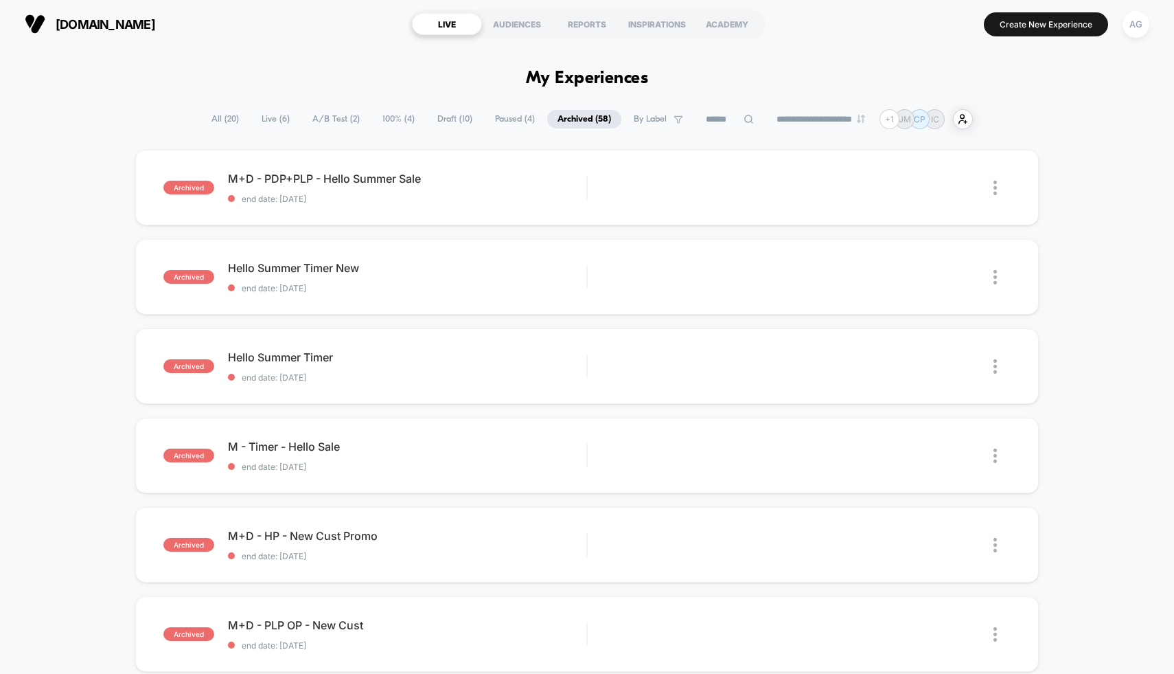
click at [225, 119] on span "All ( 20 )" at bounding box center [225, 119] width 48 height 19
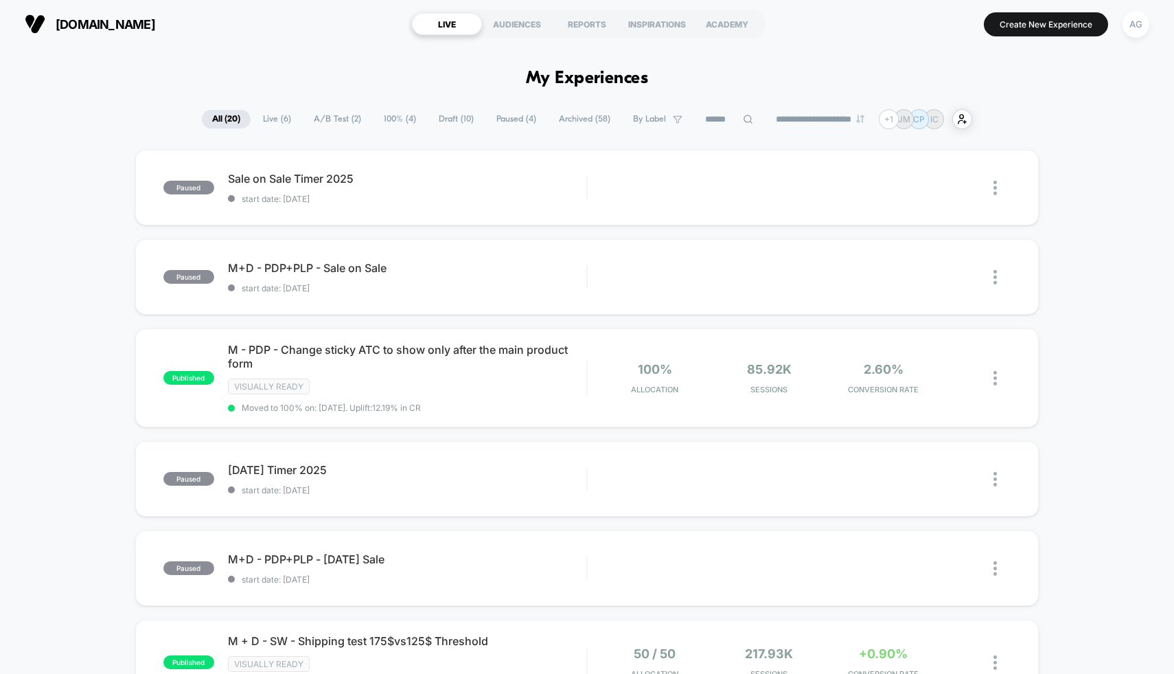
click at [374, 125] on span "100% ( 4 )" at bounding box center [400, 119] width 53 height 19
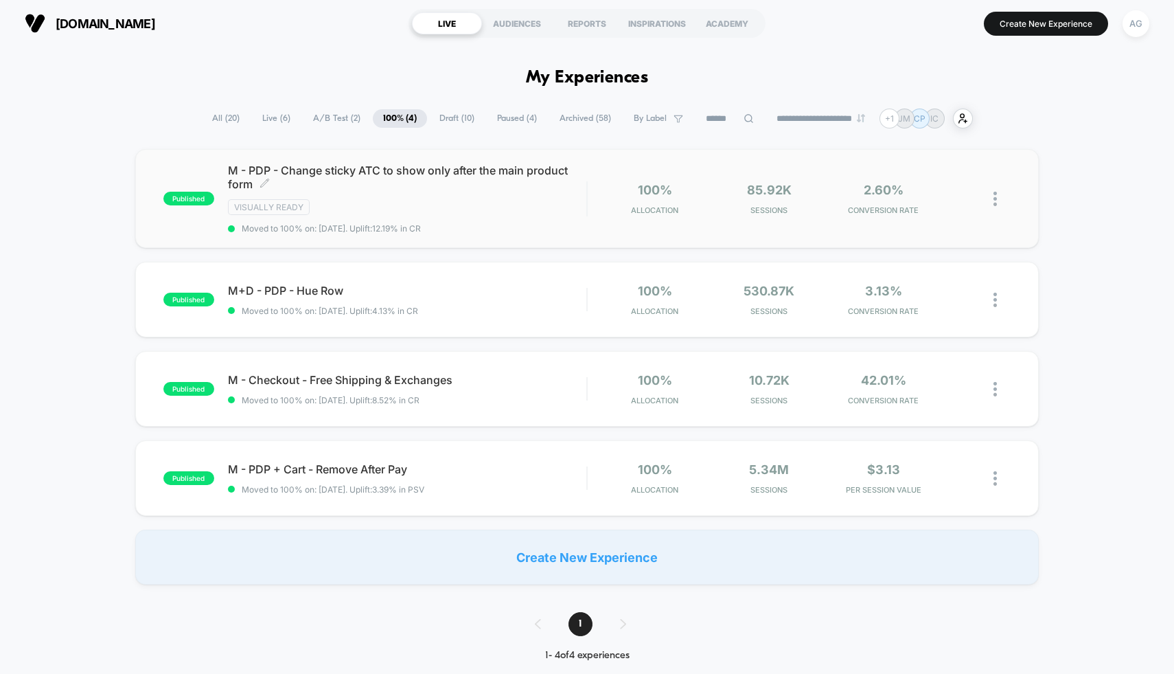
scroll to position [1, 0]
click at [492, 305] on span "Moved to 100% on: [DATE] . Uplift: 4.13% in CR" at bounding box center [407, 310] width 359 height 10
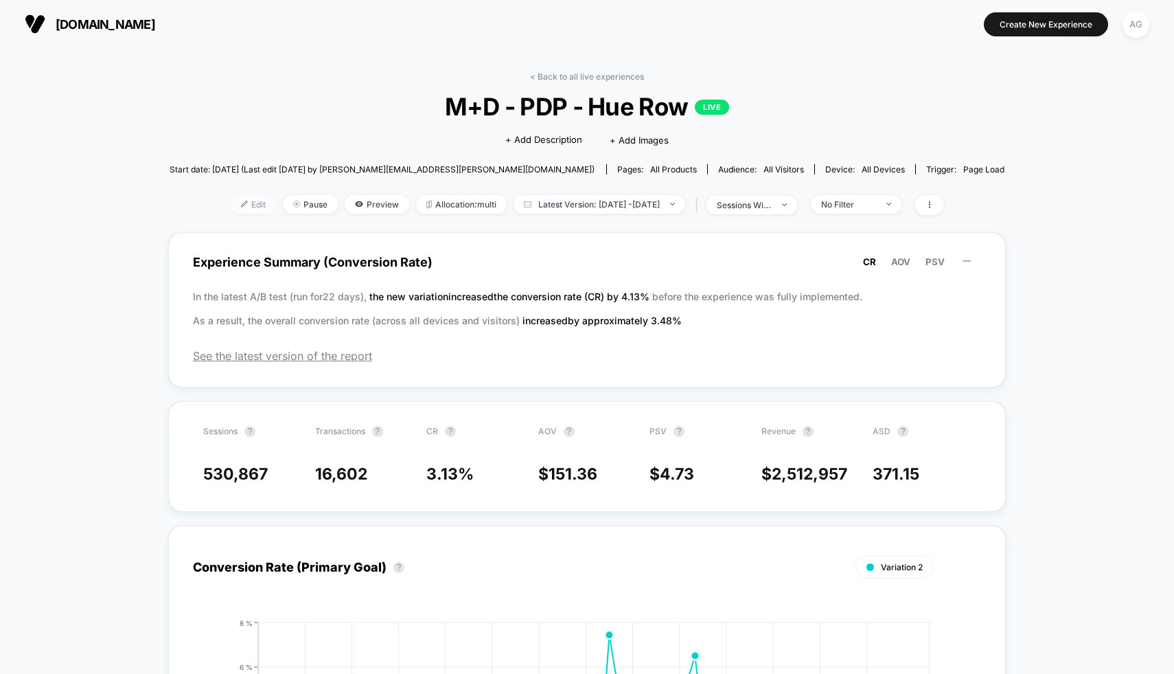
click at [239, 208] on span "Edit" at bounding box center [253, 204] width 45 height 19
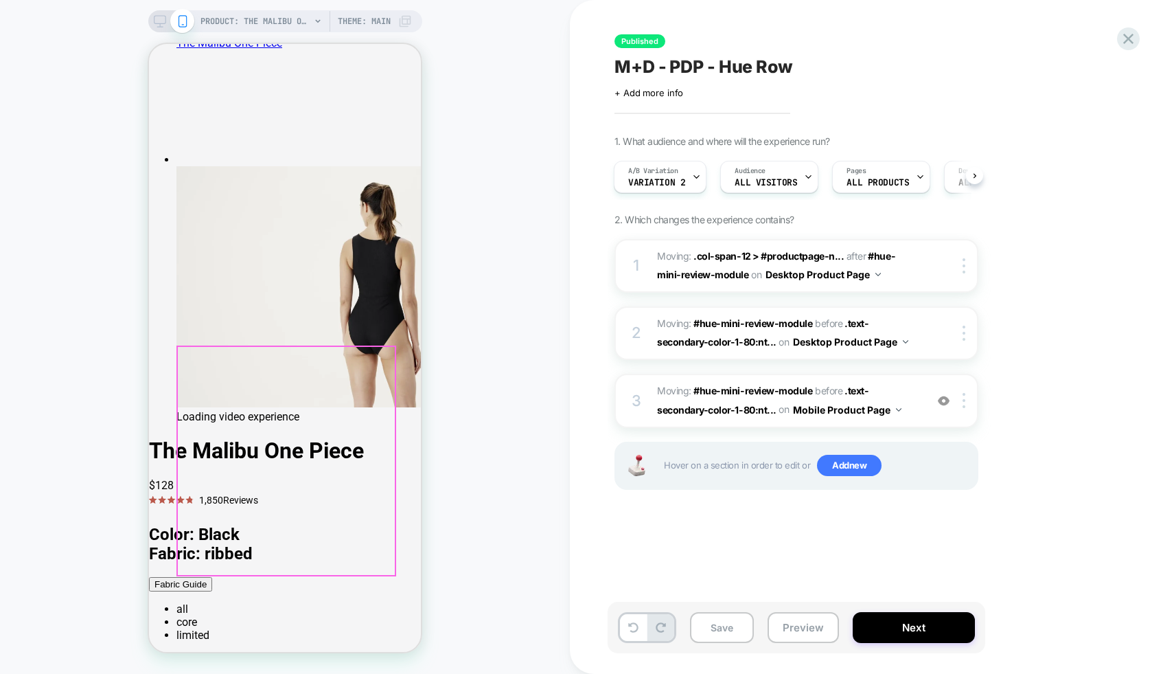
scroll to position [1010, 0]
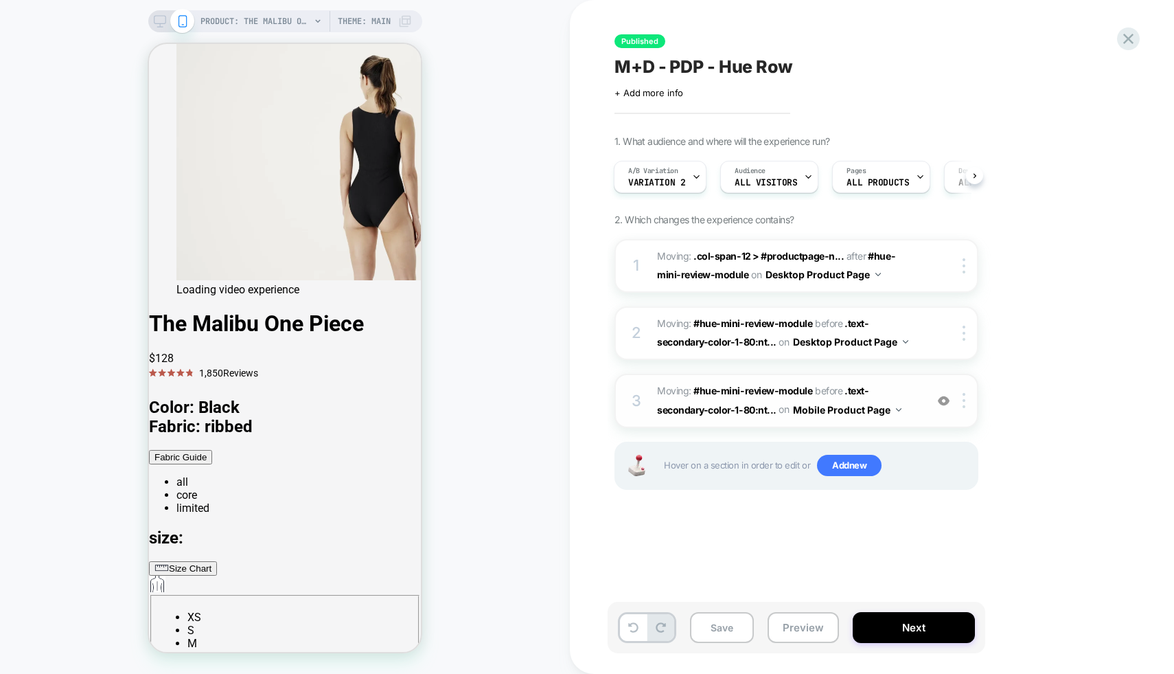
click at [942, 400] on img at bounding box center [944, 401] width 12 height 12
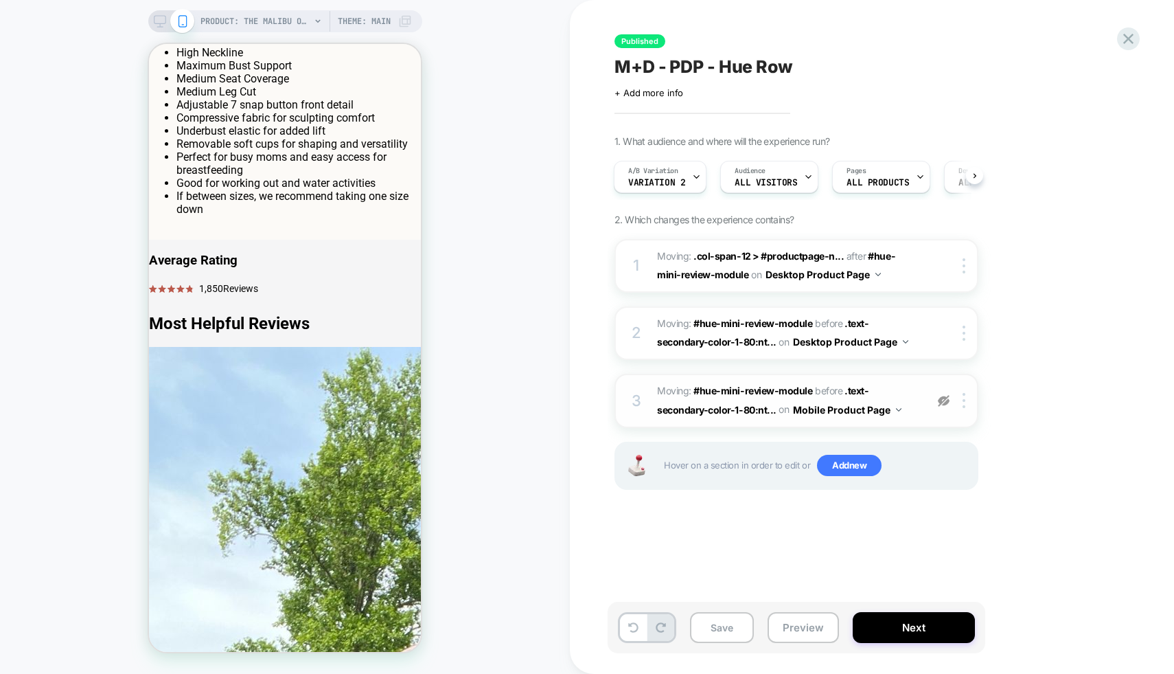
scroll to position [1943, 0]
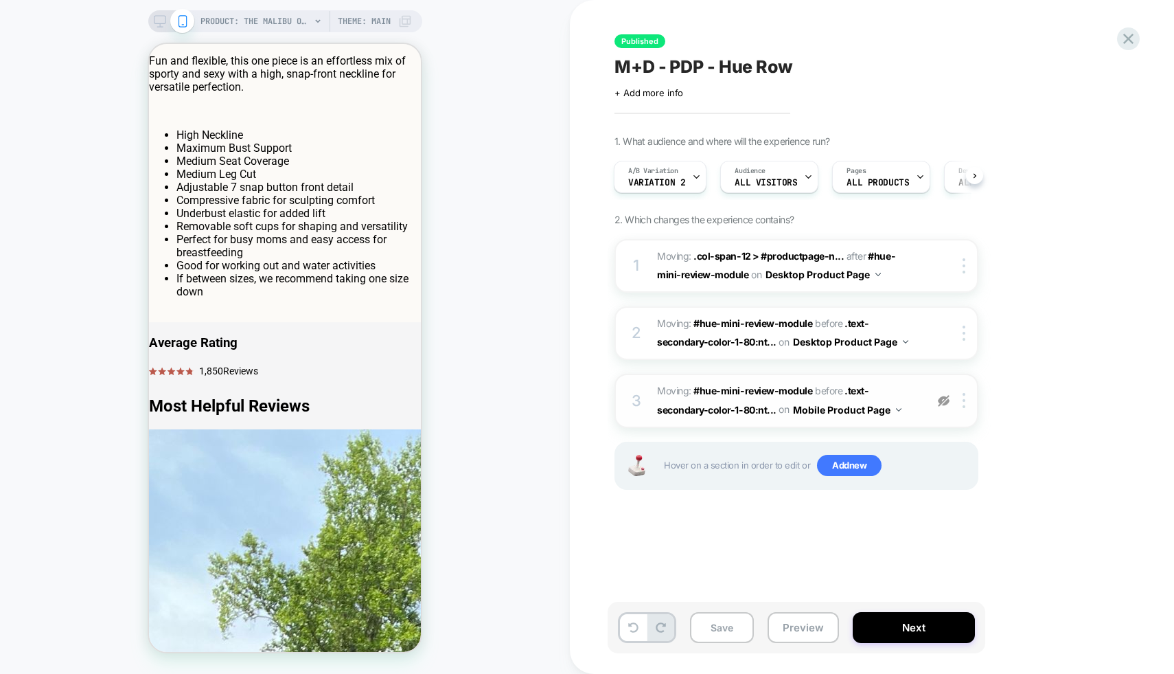
click at [941, 398] on img at bounding box center [944, 401] width 12 height 12
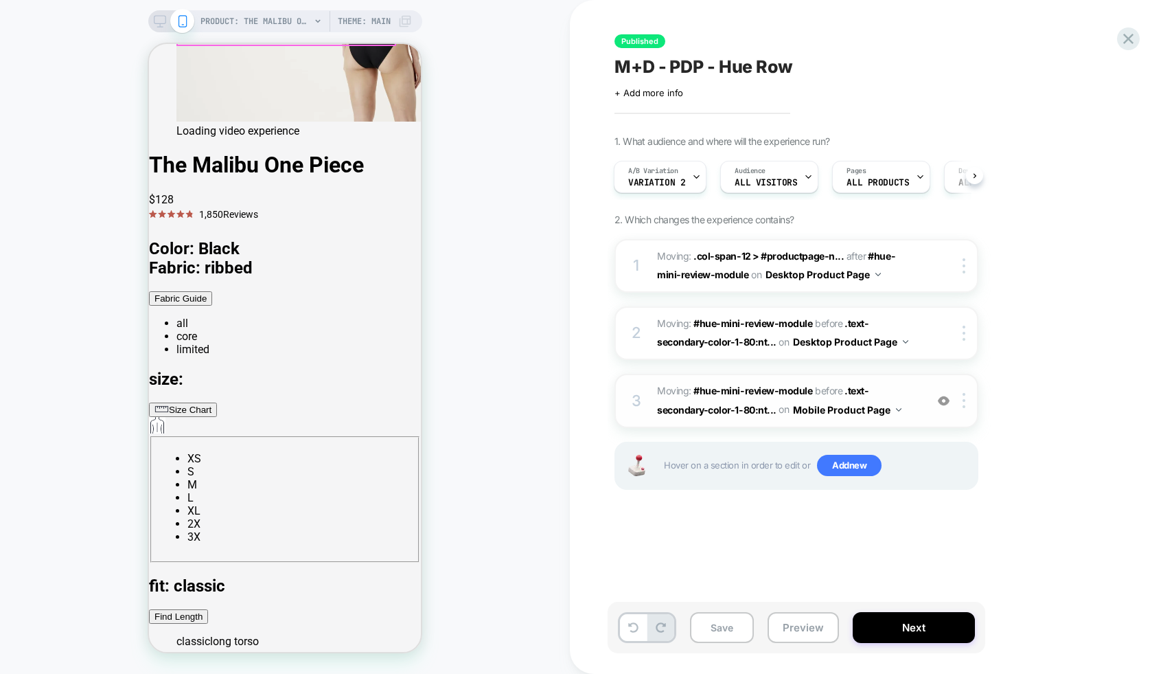
scroll to position [1170, 0]
click at [946, 401] on img at bounding box center [944, 401] width 12 height 12
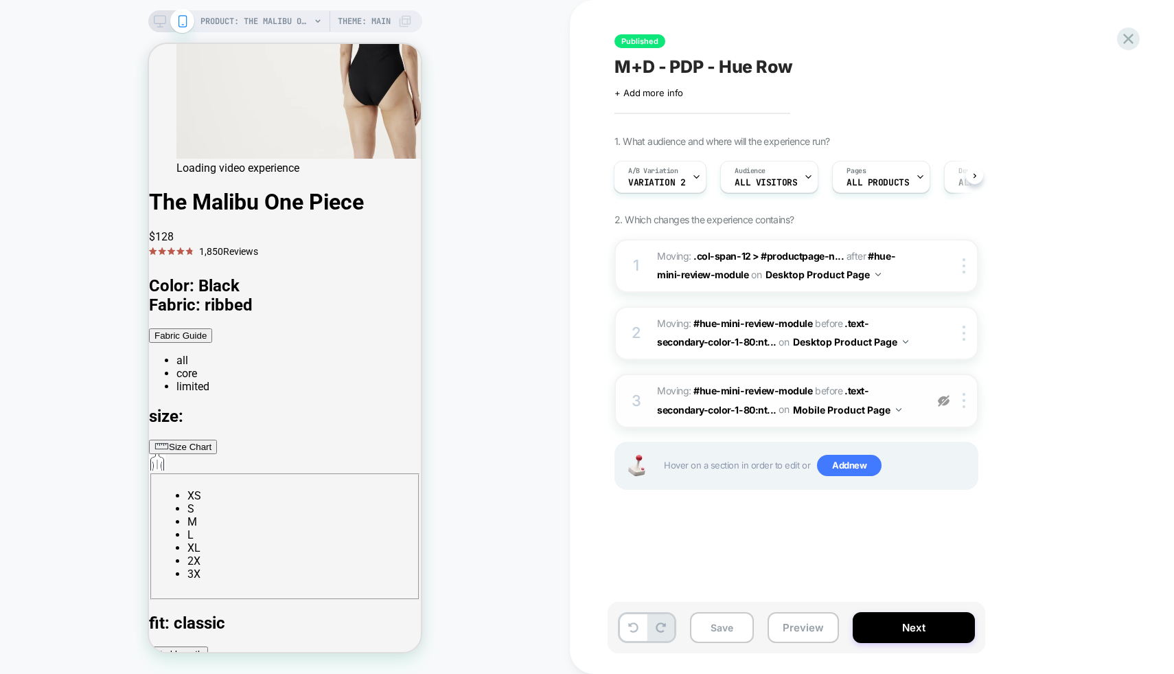
scroll to position [1112, 0]
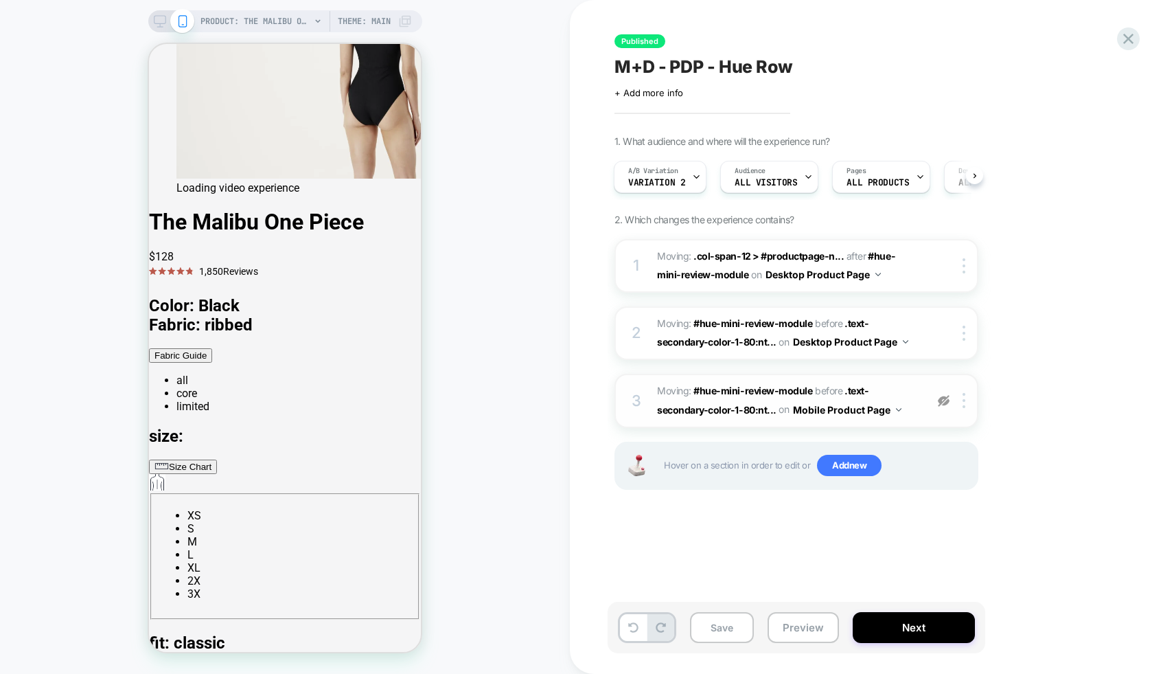
click at [948, 401] on img at bounding box center [944, 401] width 12 height 12
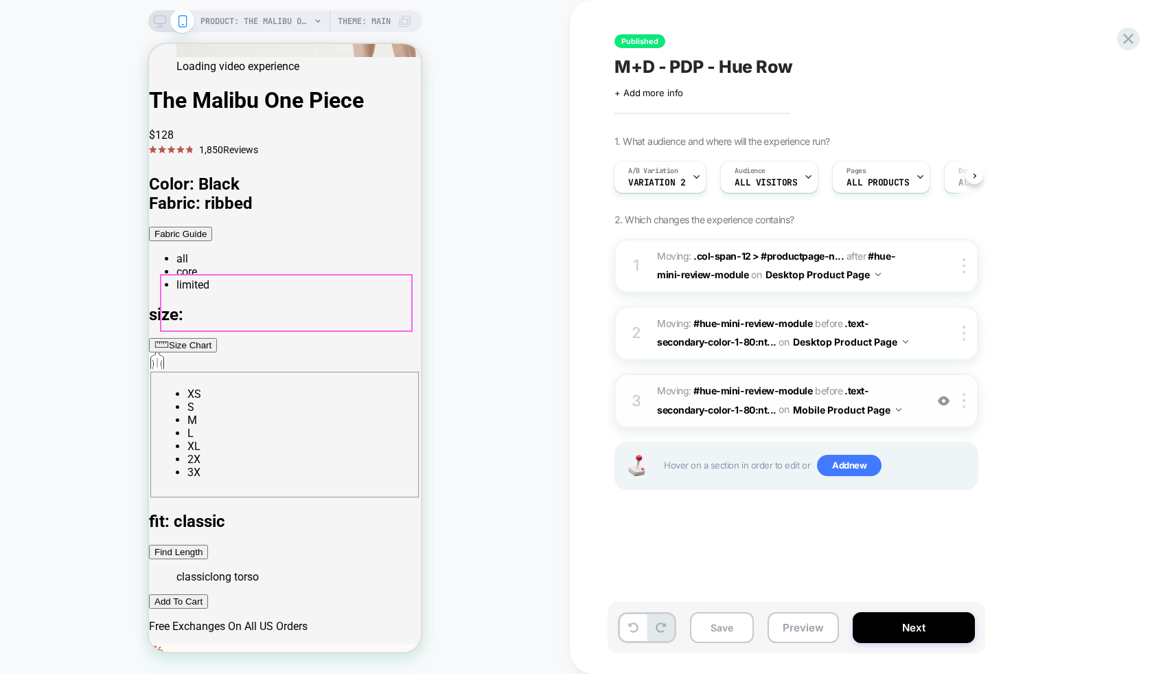
scroll to position [1246, 0]
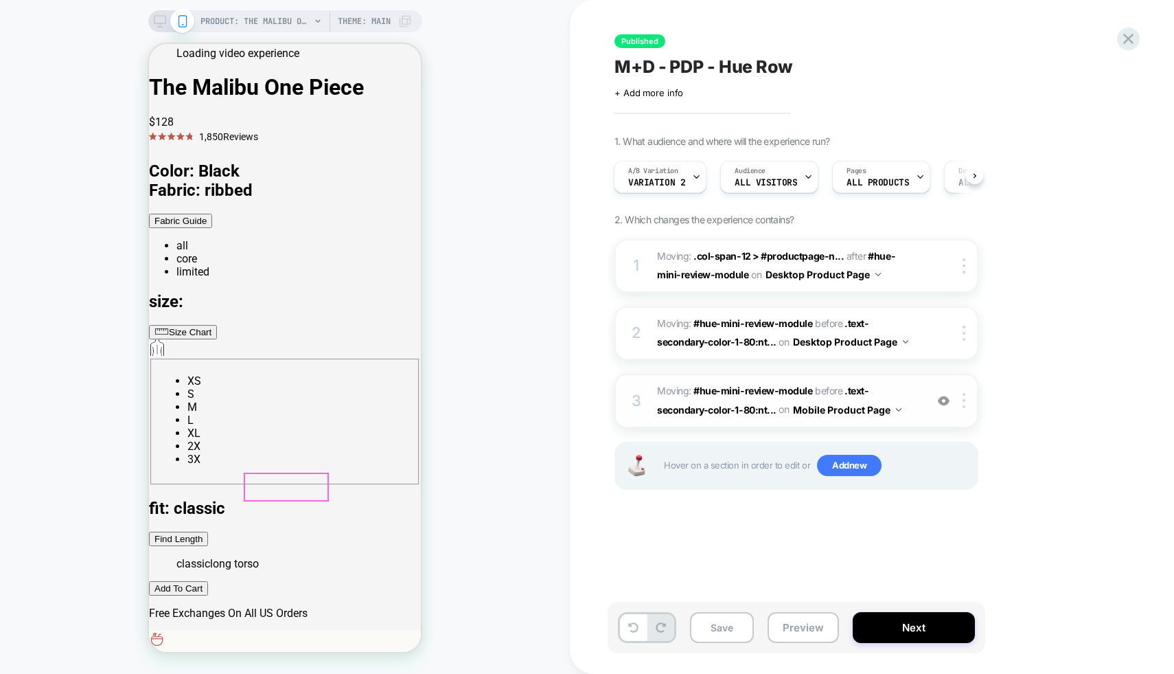
click at [1131, 36] on icon at bounding box center [1128, 39] width 10 height 10
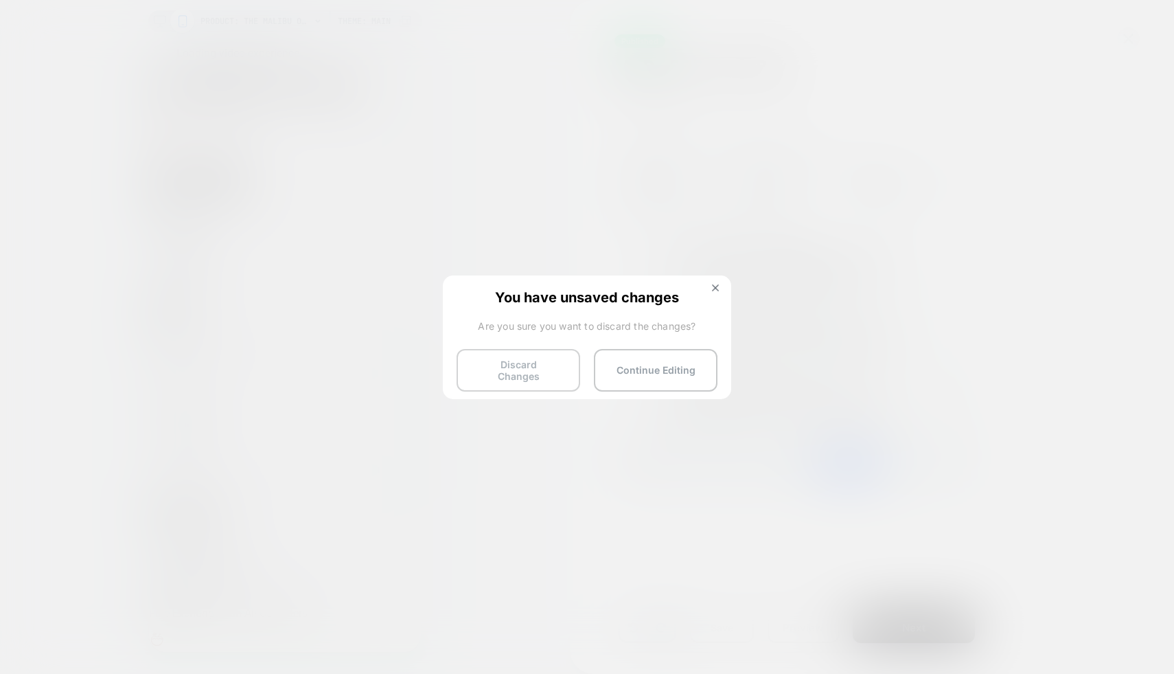
click at [556, 353] on button "Discard Changes" at bounding box center [519, 370] width 124 height 43
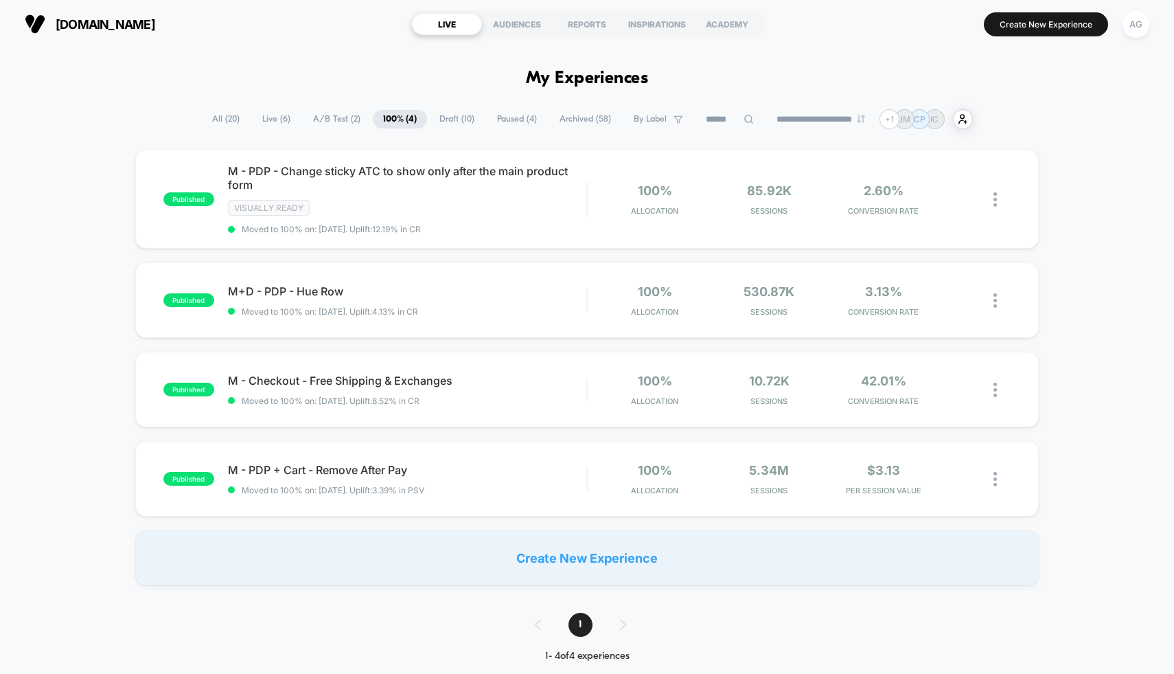
click at [518, 117] on span "Paused ( 4 )" at bounding box center [517, 119] width 60 height 19
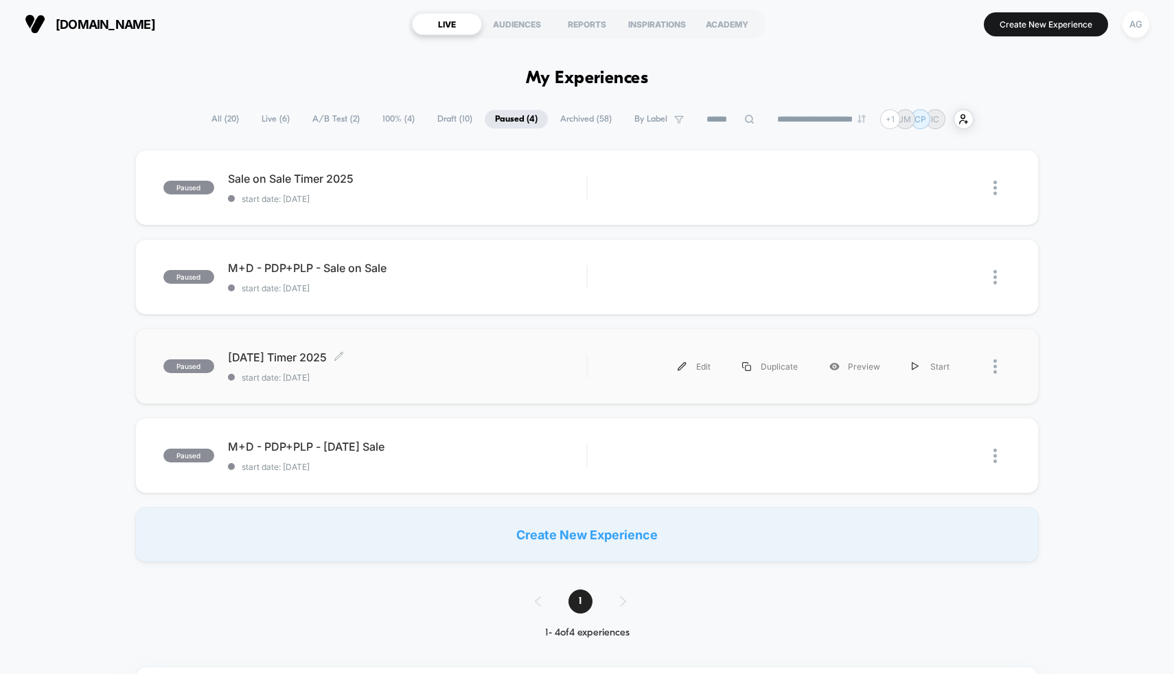
click at [404, 379] on span "start date: [DATE]" at bounding box center [407, 377] width 359 height 10
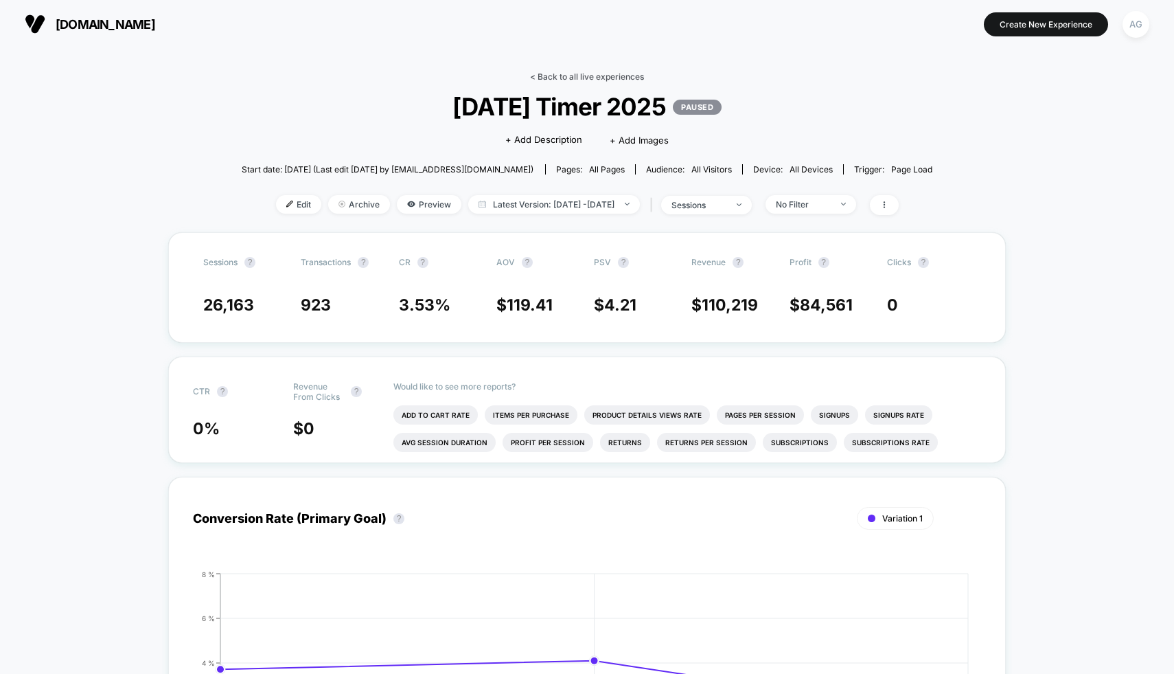
click at [573, 71] on link "< Back to all live experiences" at bounding box center [587, 76] width 114 height 10
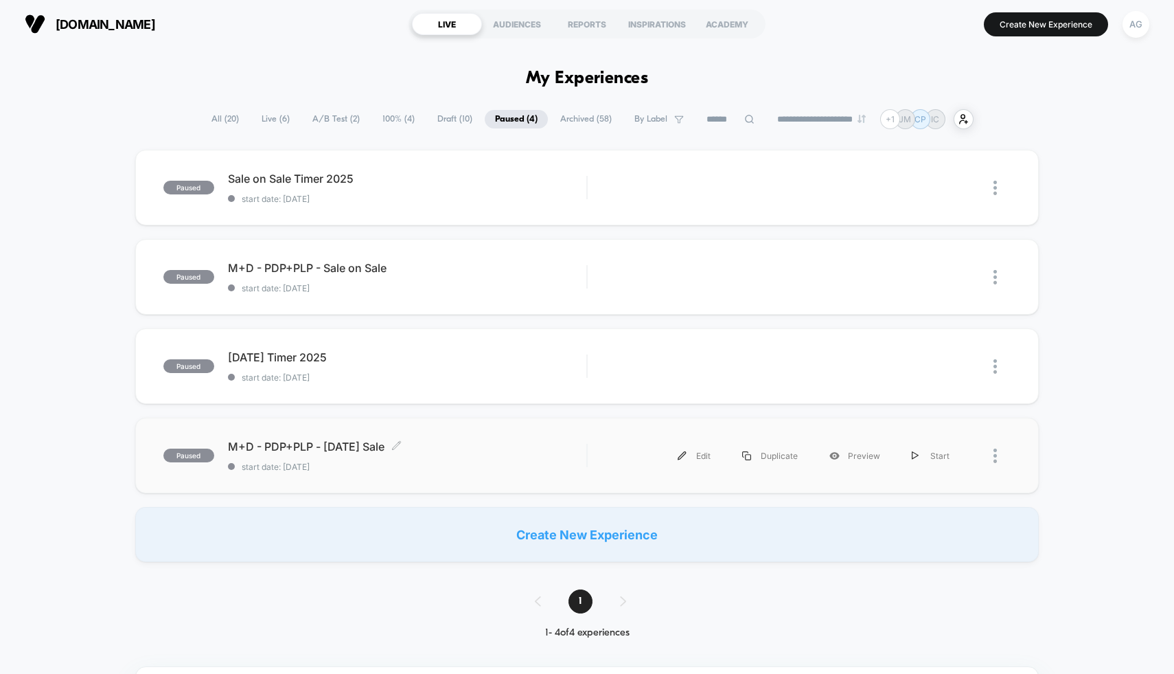
click at [426, 445] on span "M+D - PDP+PLP - [DATE] Sale Click to edit experience details" at bounding box center [407, 446] width 359 height 14
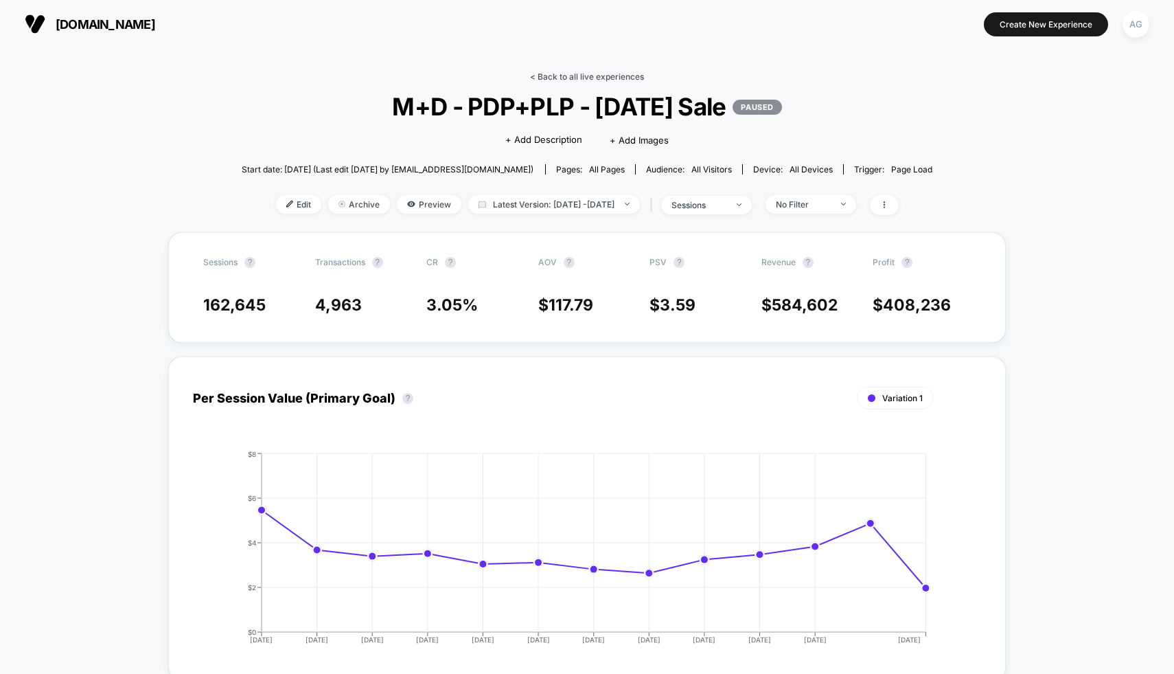
click at [549, 76] on link "< Back to all live experiences" at bounding box center [587, 76] width 114 height 10
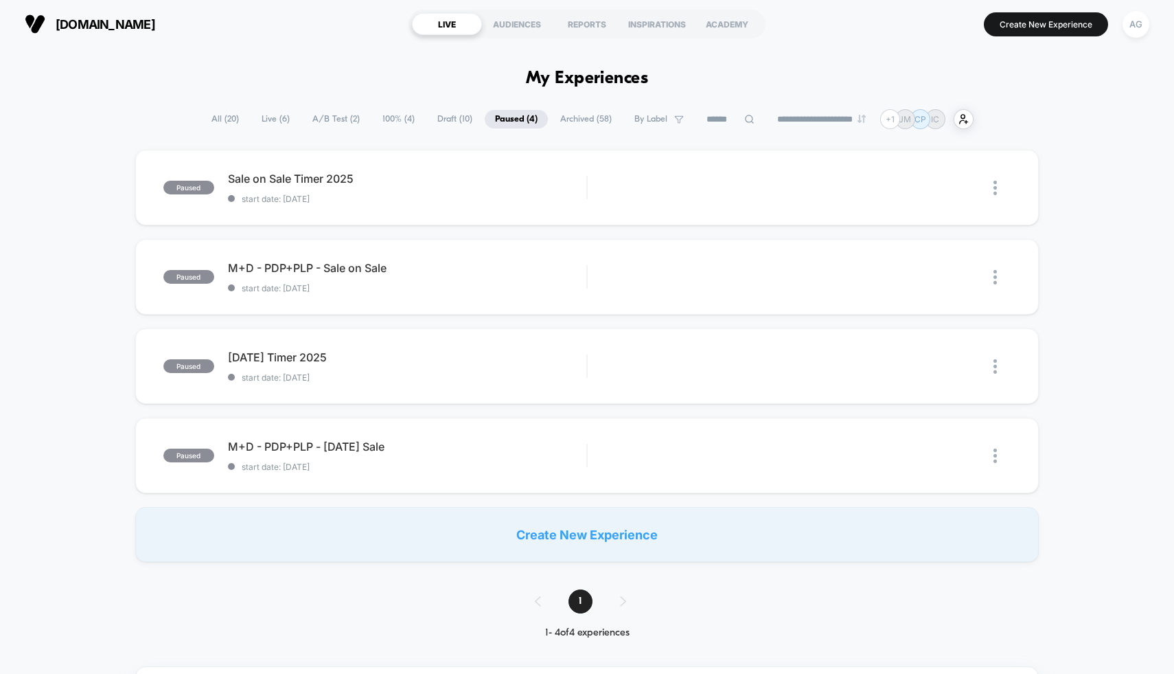
click at [593, 121] on span "Archived ( 58 )" at bounding box center [586, 119] width 72 height 19
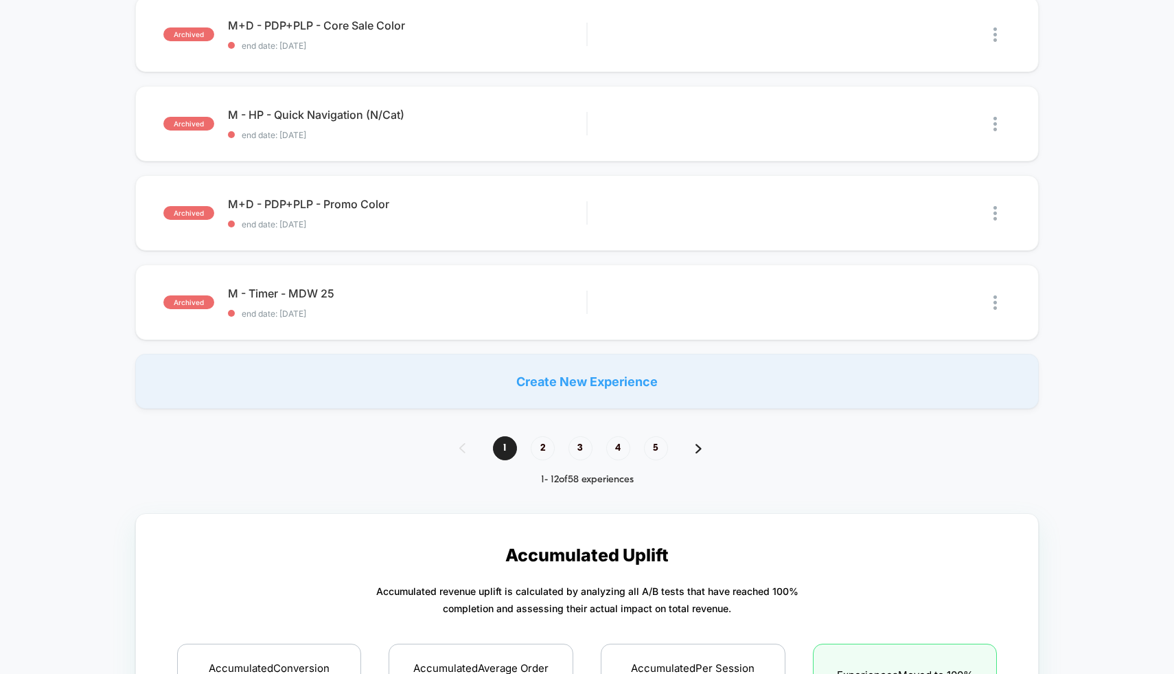
scroll to position [821, 0]
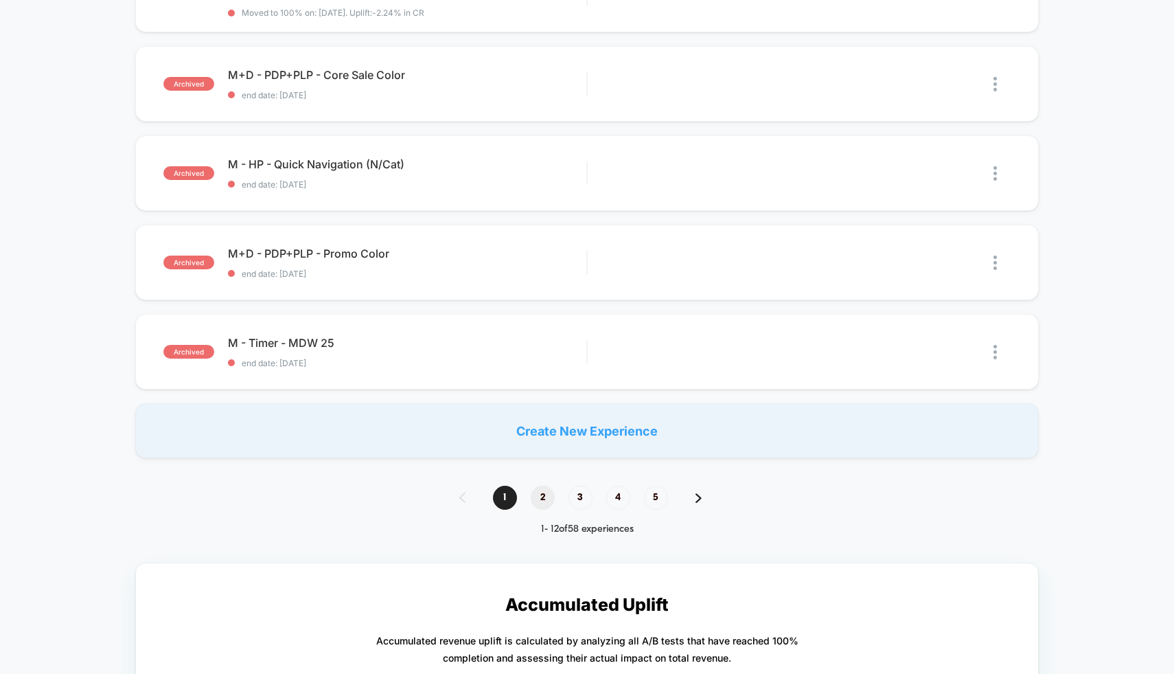
click at [540, 489] on span "2" at bounding box center [543, 497] width 24 height 24
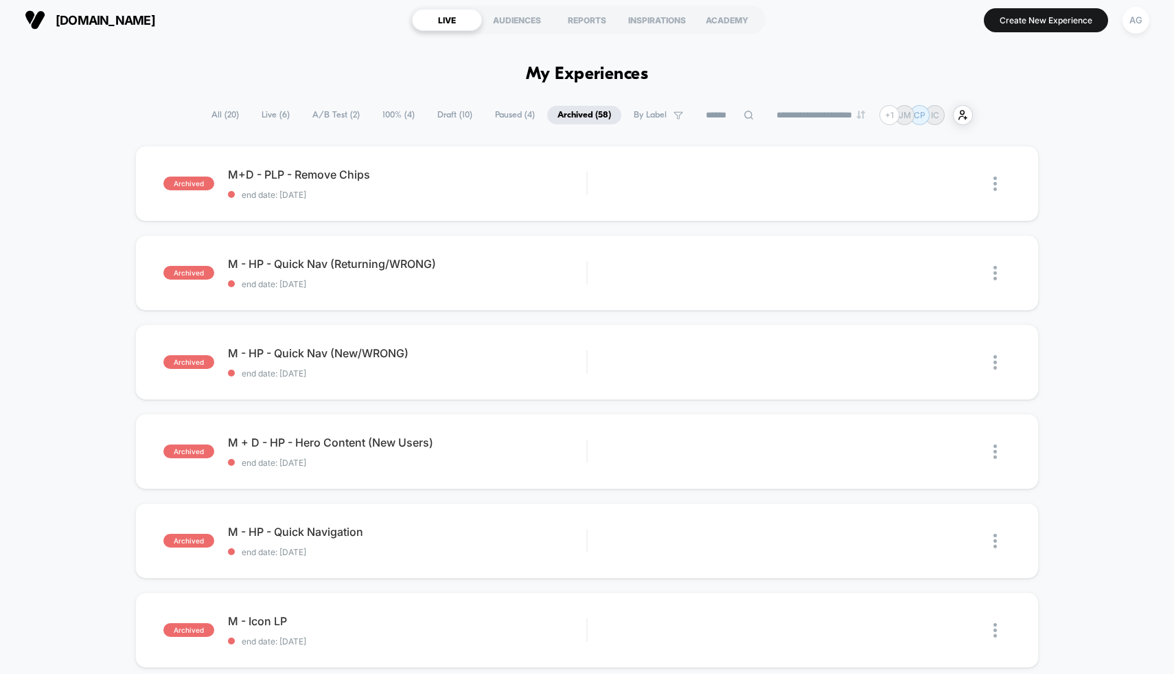
scroll to position [7, 0]
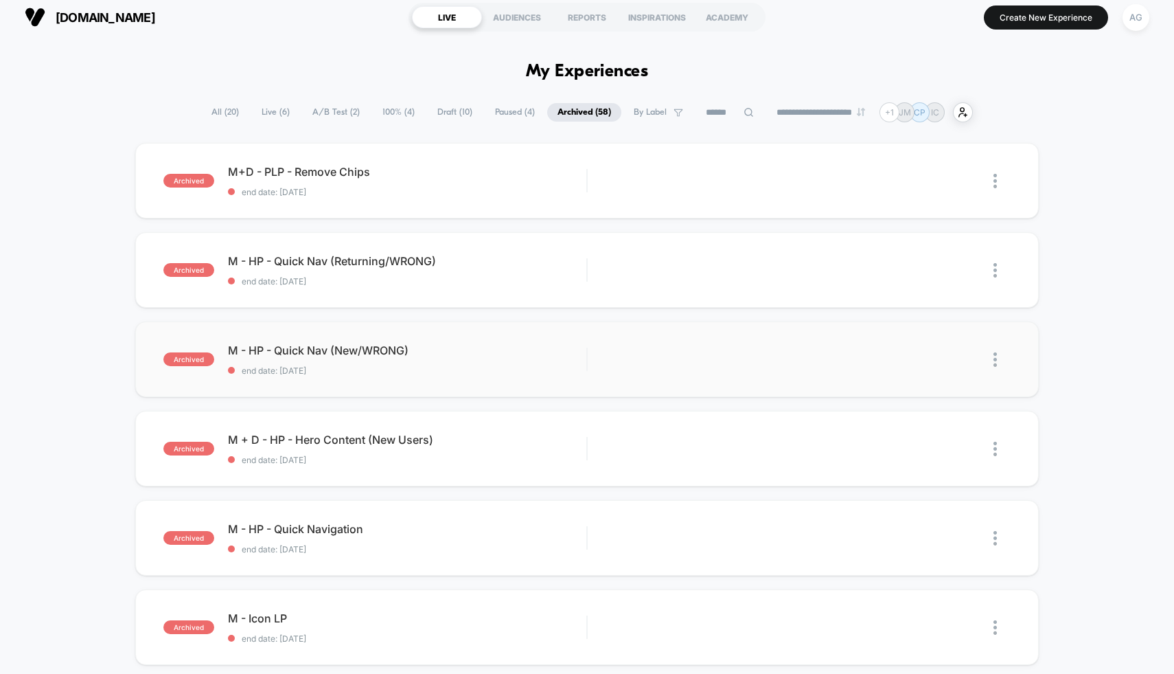
click at [517, 354] on span "M - HP - Quick Nav (New/WRONG)" at bounding box center [407, 350] width 359 height 14
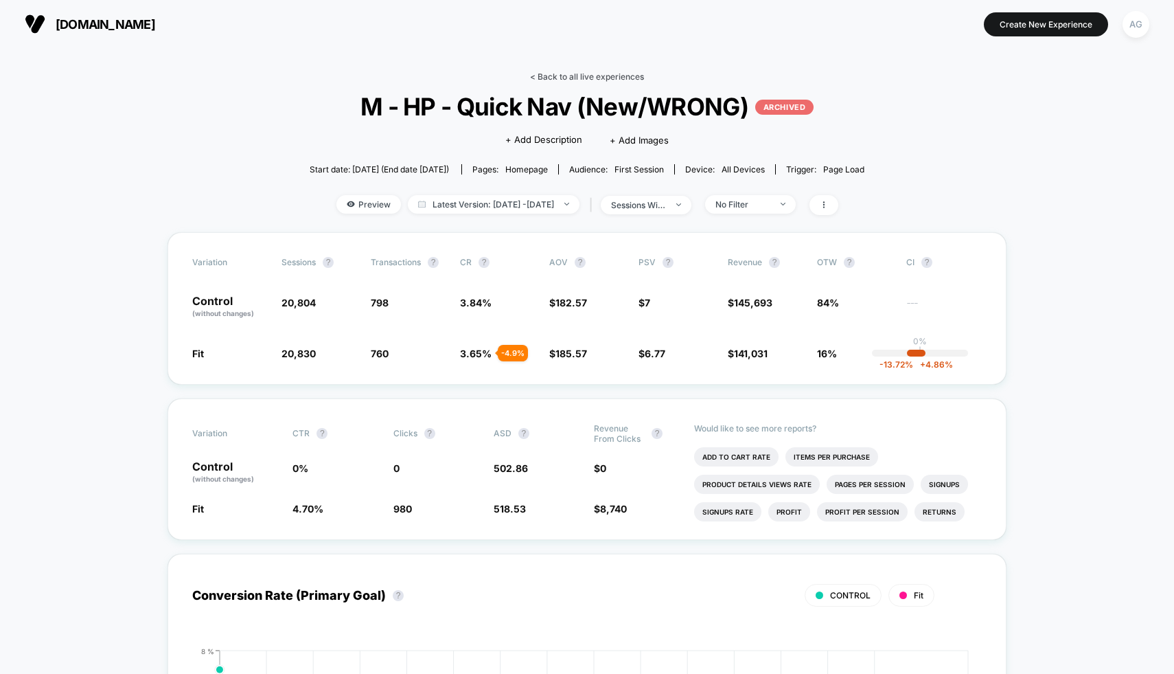
click at [579, 71] on link "< Back to all live experiences" at bounding box center [587, 76] width 114 height 10
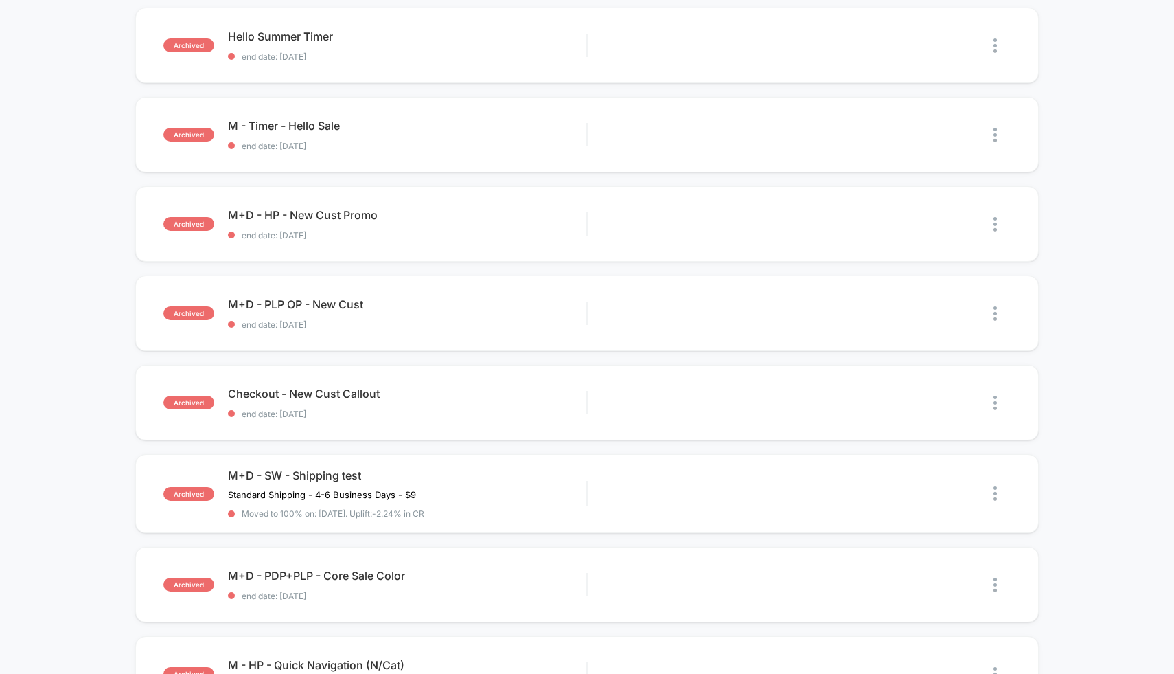
scroll to position [281, 0]
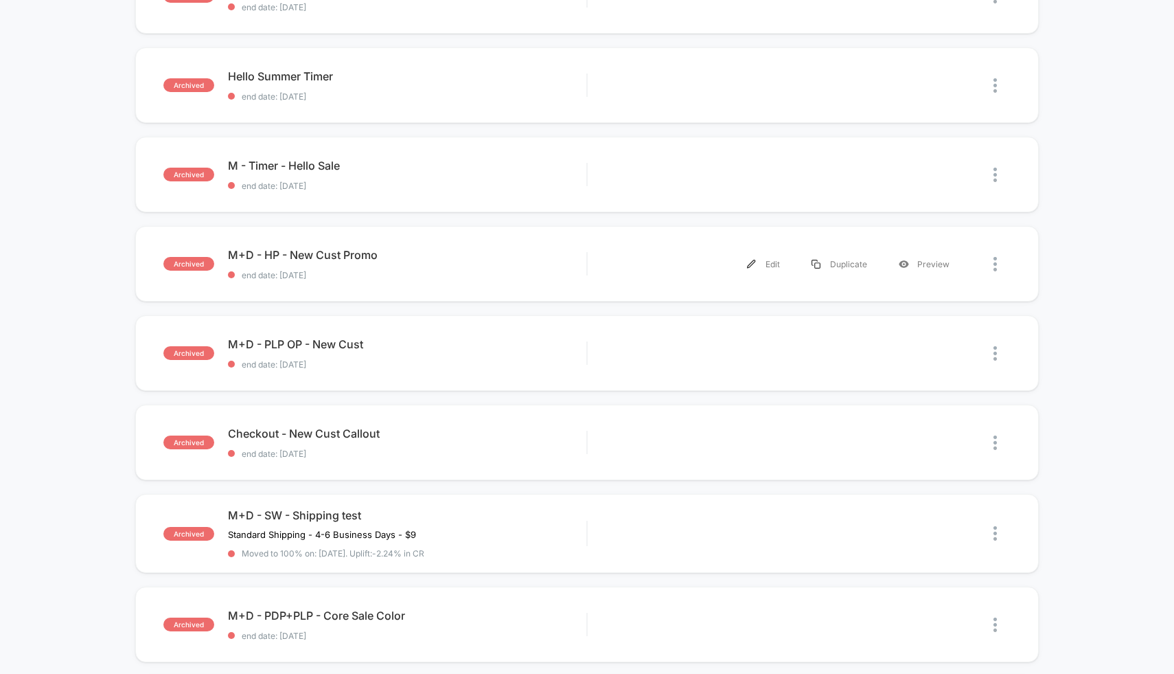
click at [478, 247] on div "archived M+D - HP - New Cust Promo end date: [DATE] Edit Duplicate Preview" at bounding box center [587, 264] width 904 height 76
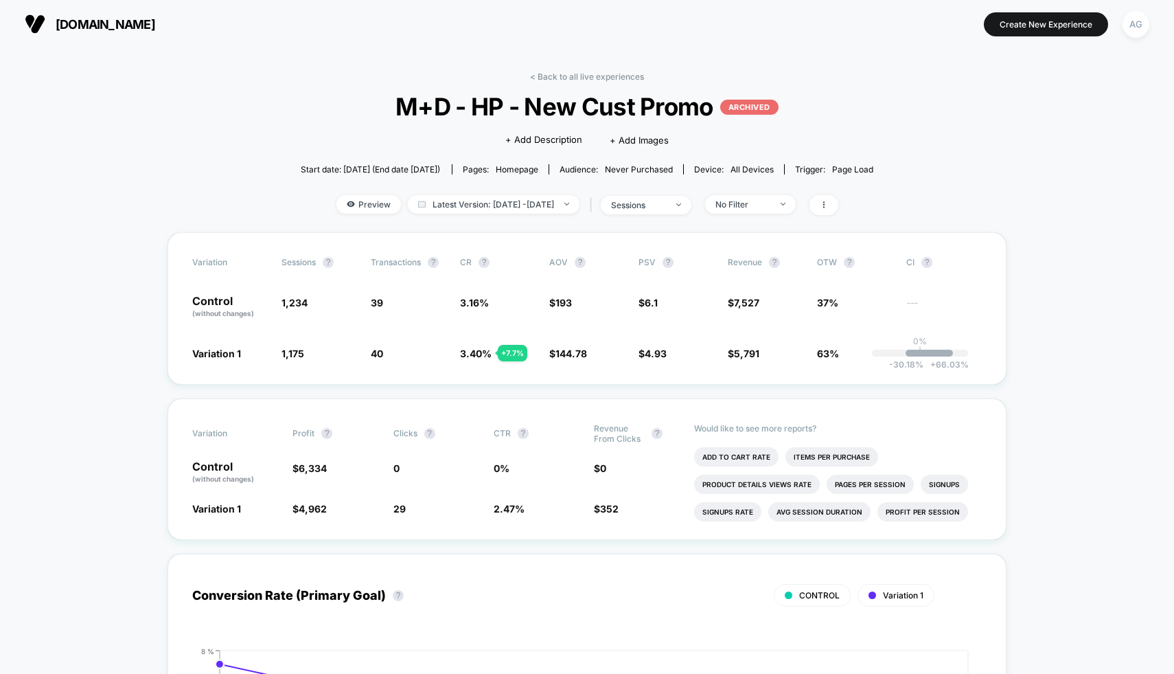
click at [638, 168] on span "Never Purchased" at bounding box center [639, 169] width 68 height 10
click at [590, 72] on link "< Back to all live experiences" at bounding box center [587, 76] width 114 height 10
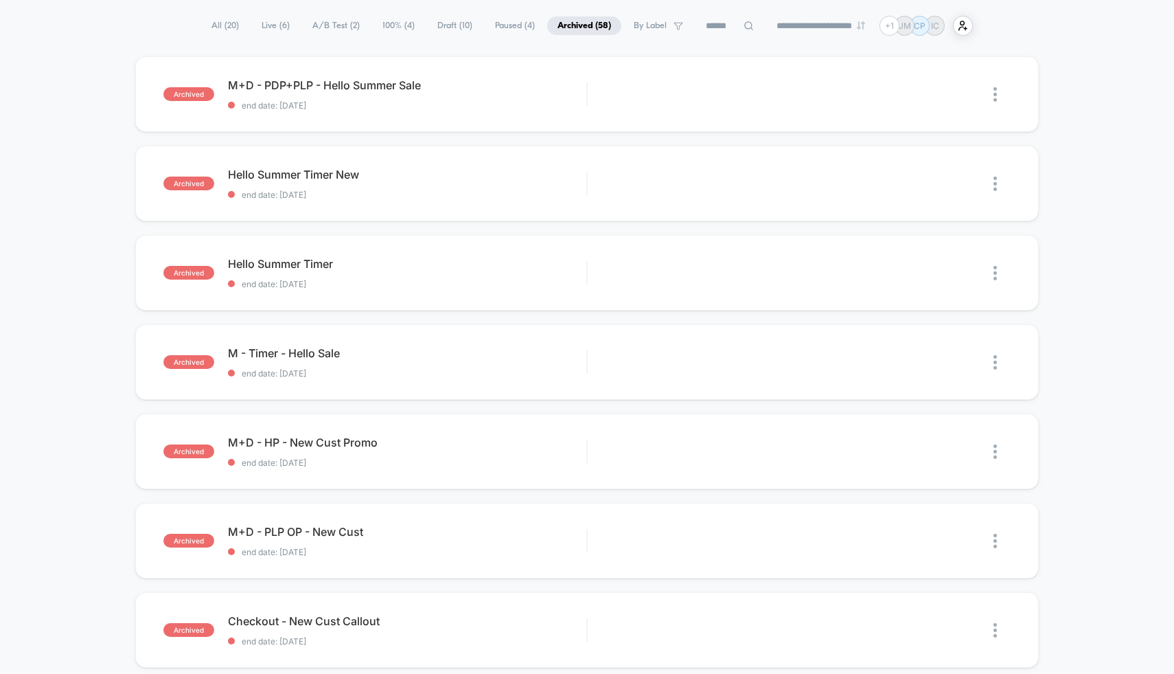
scroll to position [257, 0]
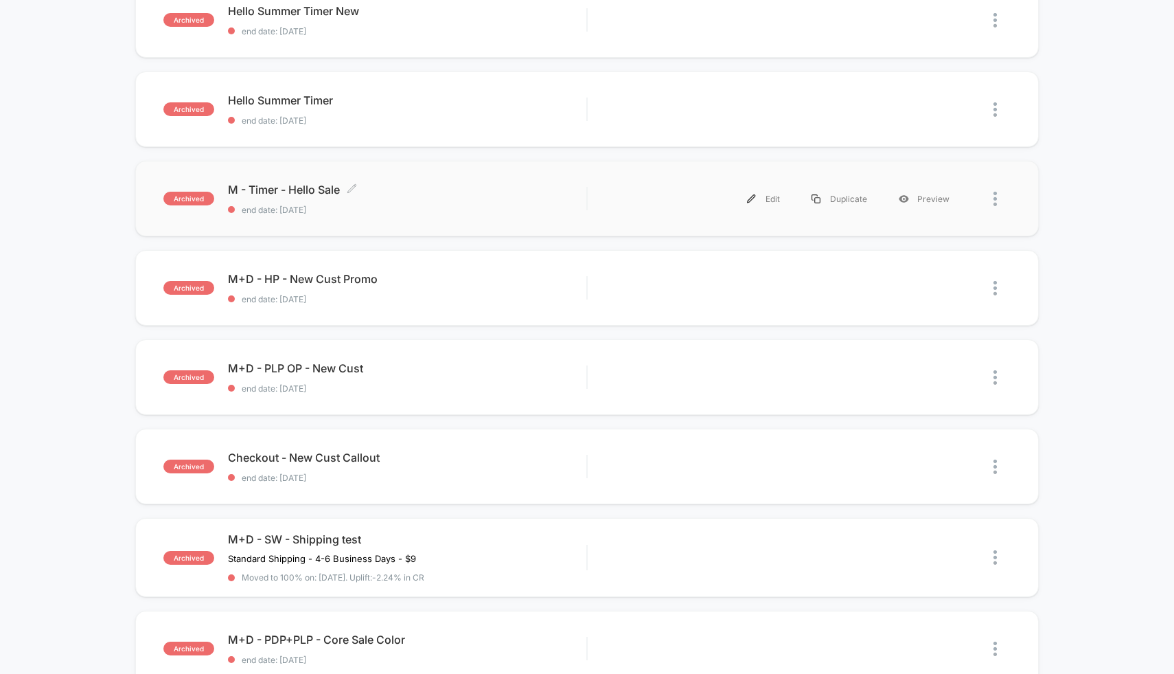
click at [488, 206] on span "end date: [DATE]" at bounding box center [407, 210] width 359 height 10
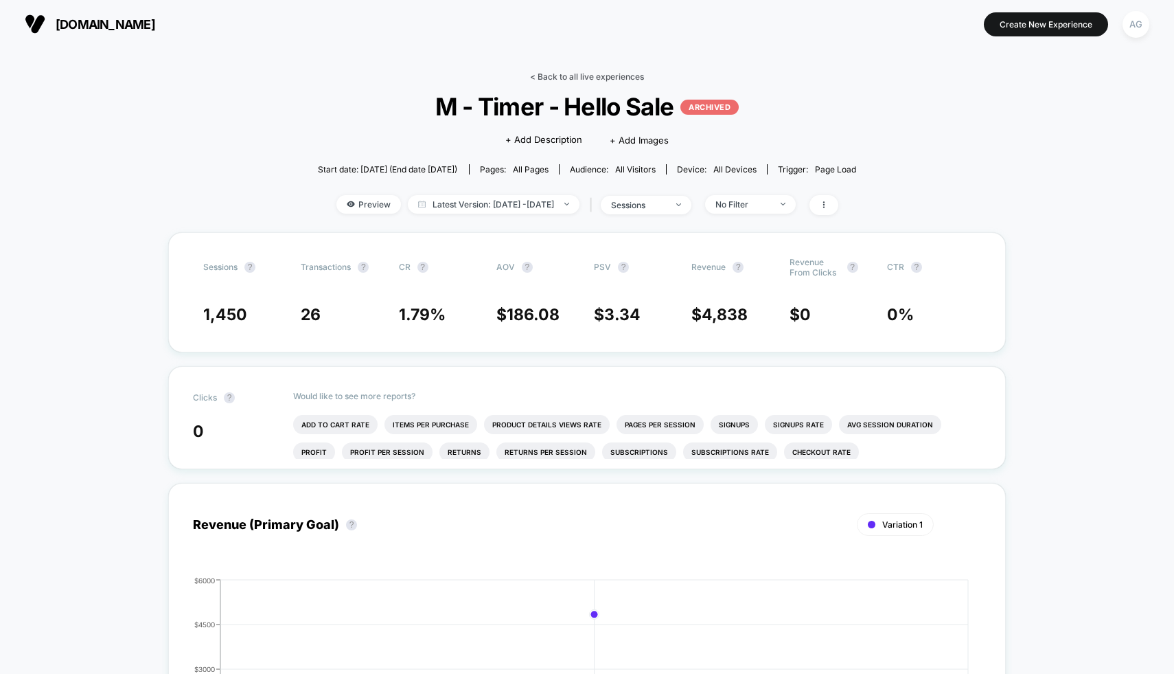
click at [575, 77] on link "< Back to all live experiences" at bounding box center [587, 76] width 114 height 10
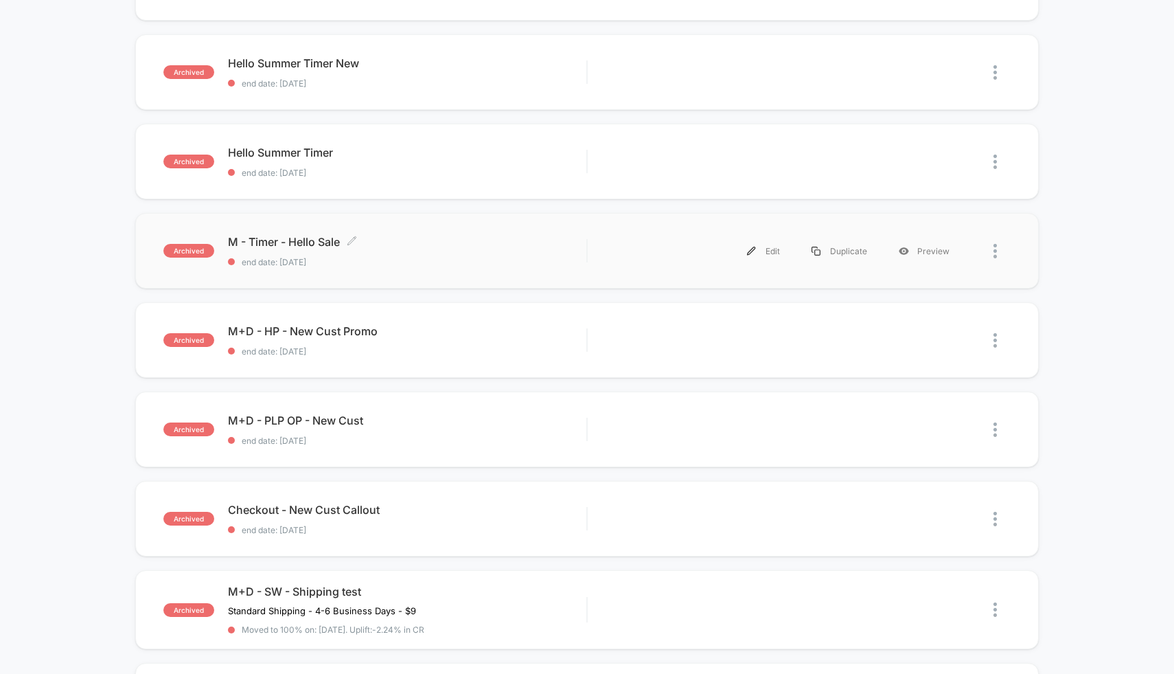
scroll to position [222, 0]
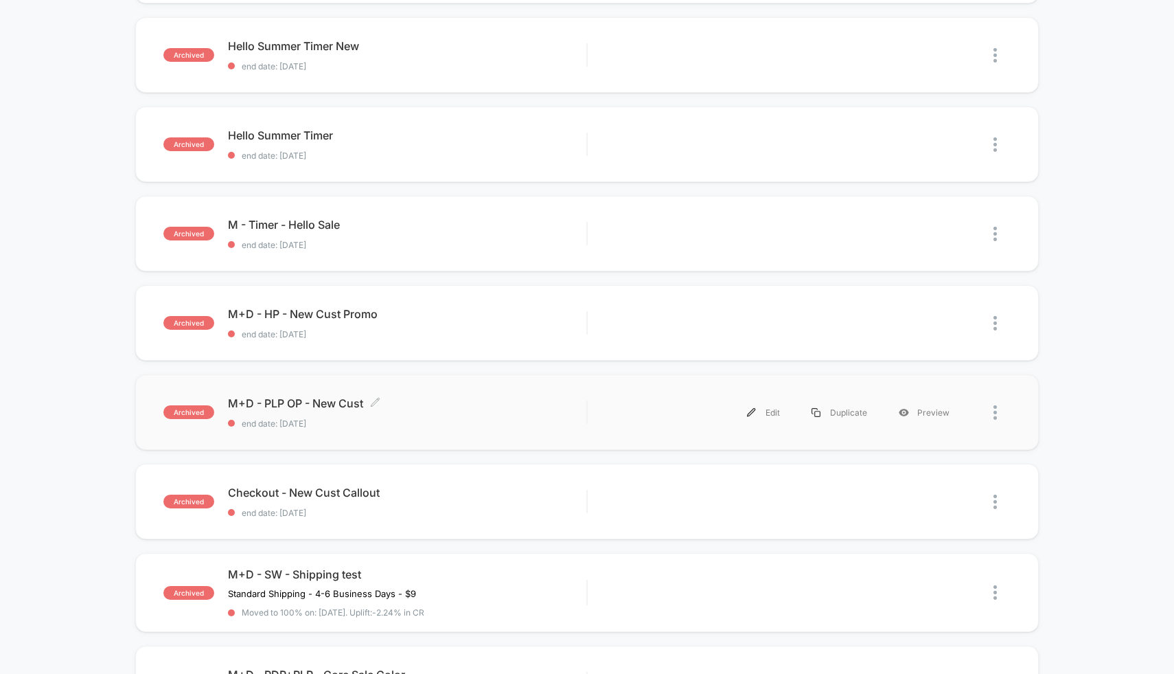
click at [457, 396] on span "M+D - PLP OP - New Cust Click to edit experience details" at bounding box center [407, 403] width 359 height 14
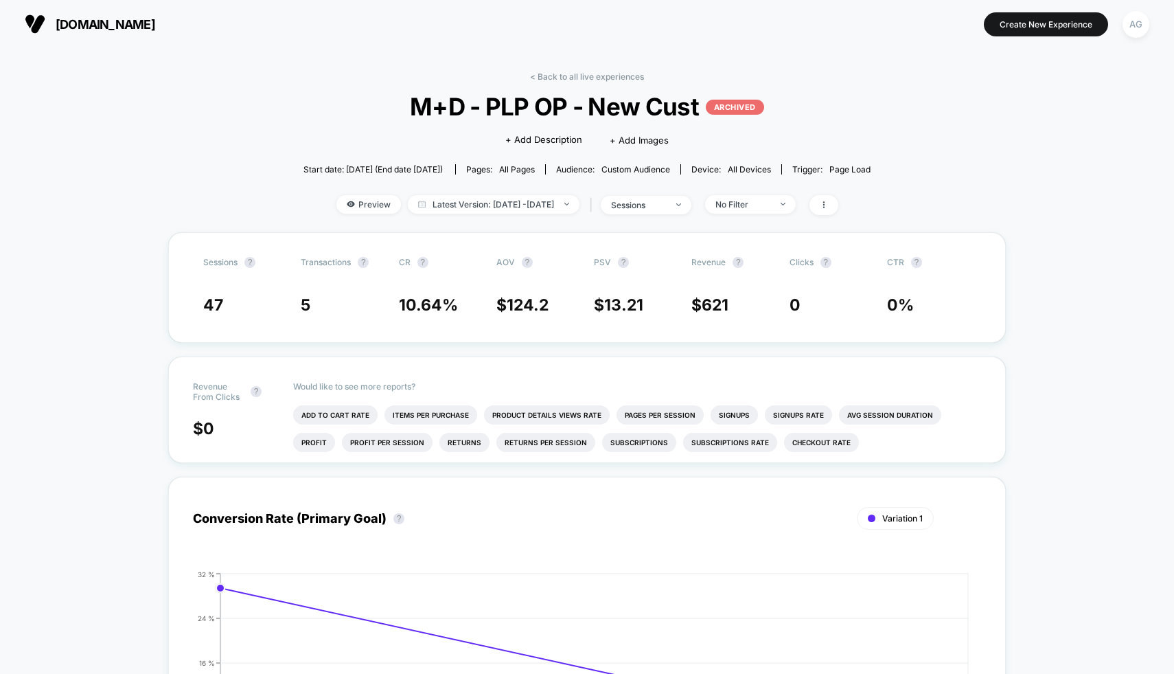
click at [552, 89] on div "< Back to all live experiences M+D - PLP OP - New Cust ARCHIVED Click to edit e…" at bounding box center [587, 151] width 567 height 161
click at [552, 82] on div "< Back to all live experiences M+D - PLP OP - New Cust ARCHIVED Click to edit e…" at bounding box center [587, 151] width 567 height 161
click at [553, 80] on link "< Back to all live experiences" at bounding box center [587, 76] width 114 height 10
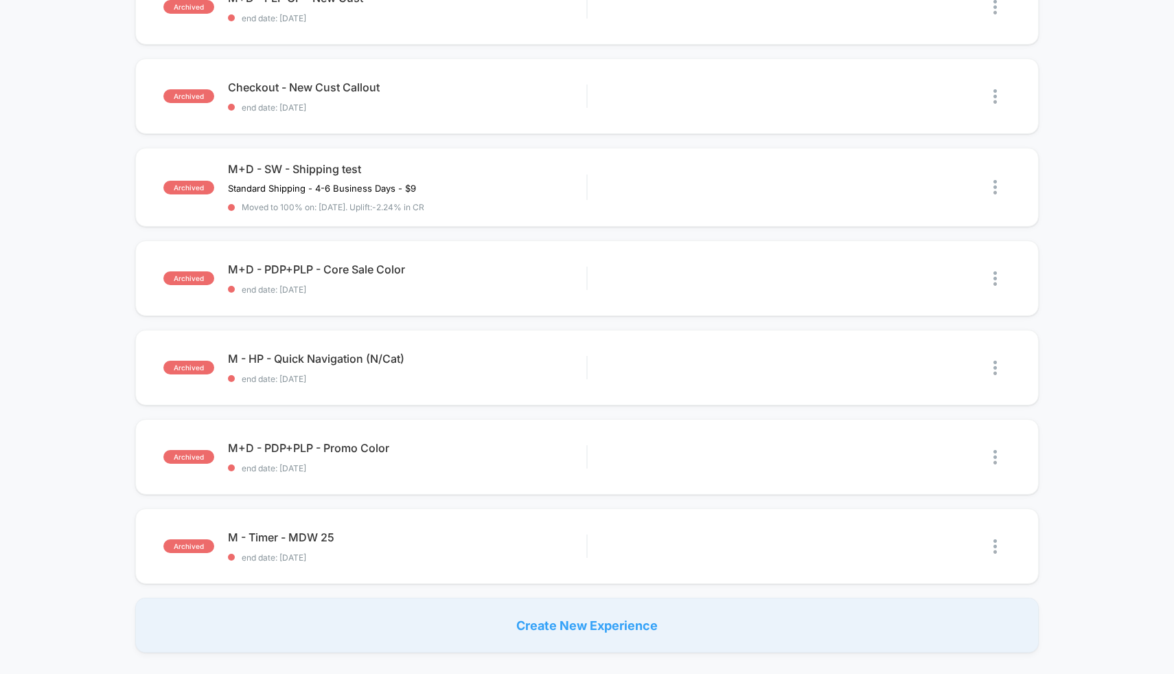
scroll to position [661, 0]
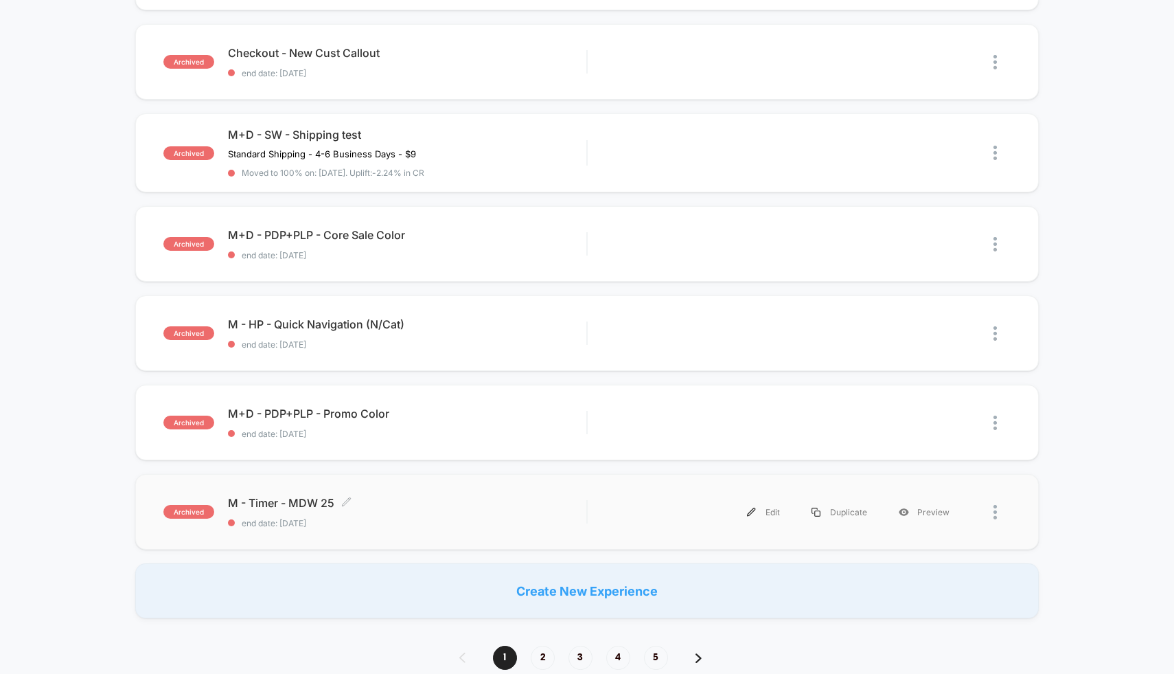
click at [475, 503] on span "M - Timer - MDW 25 Click to edit experience details" at bounding box center [407, 503] width 359 height 14
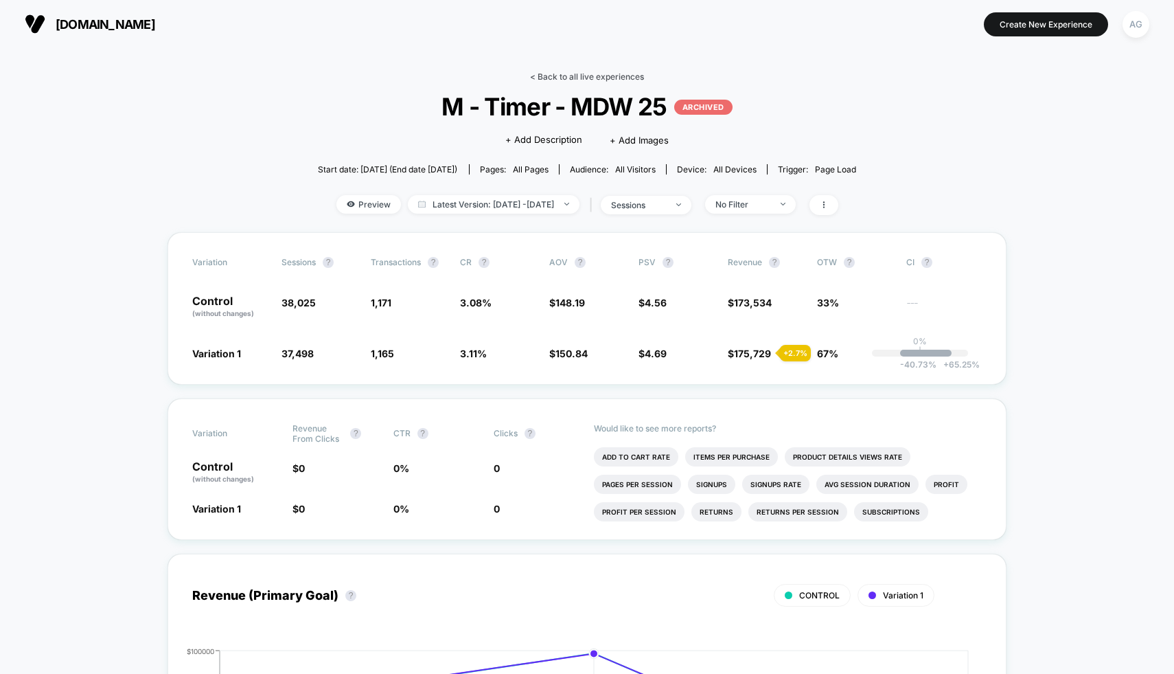
click at [569, 73] on link "< Back to all live experiences" at bounding box center [587, 76] width 114 height 10
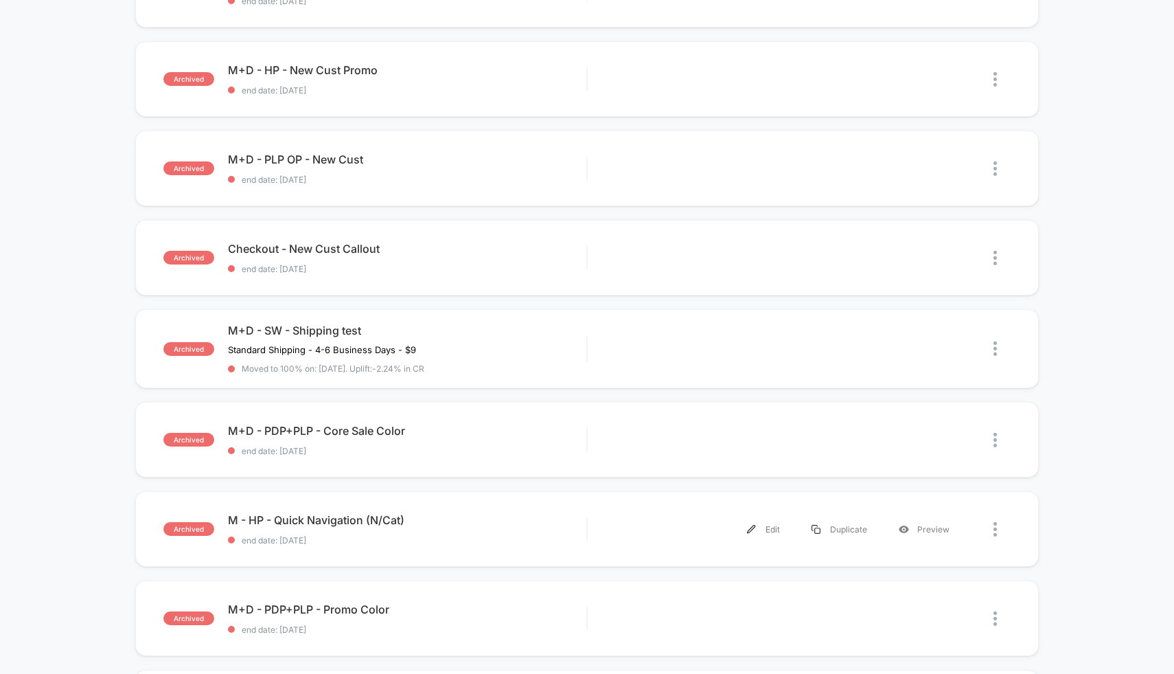
scroll to position [902, 0]
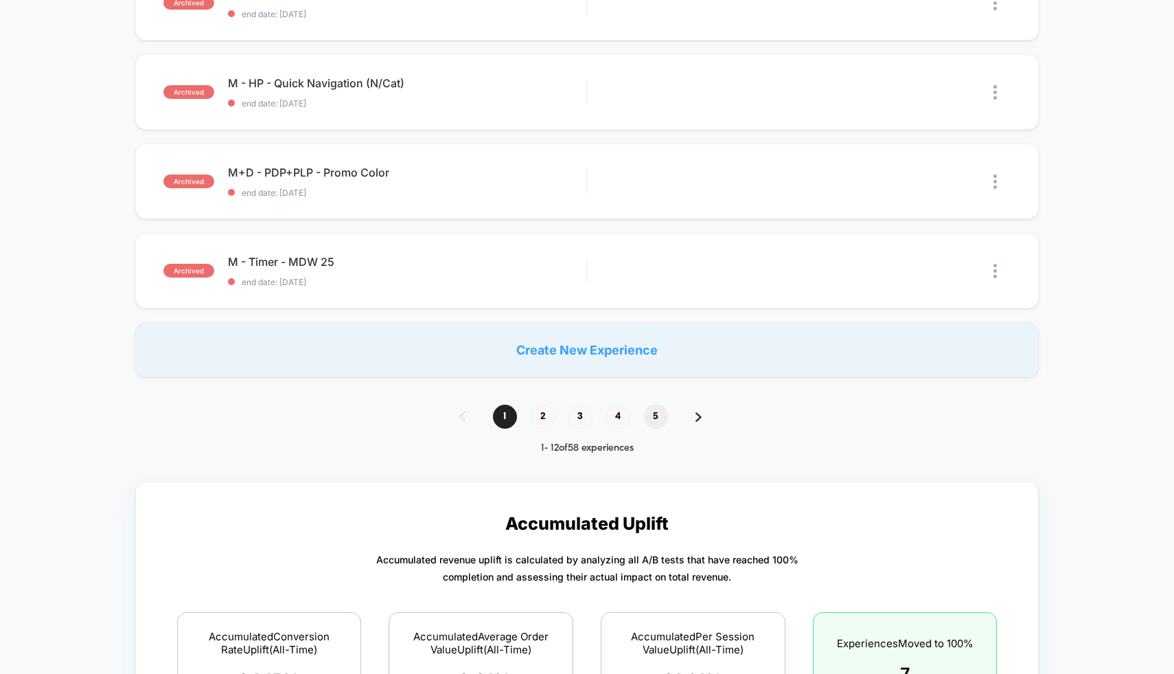
click at [650, 414] on span "5" at bounding box center [656, 416] width 24 height 24
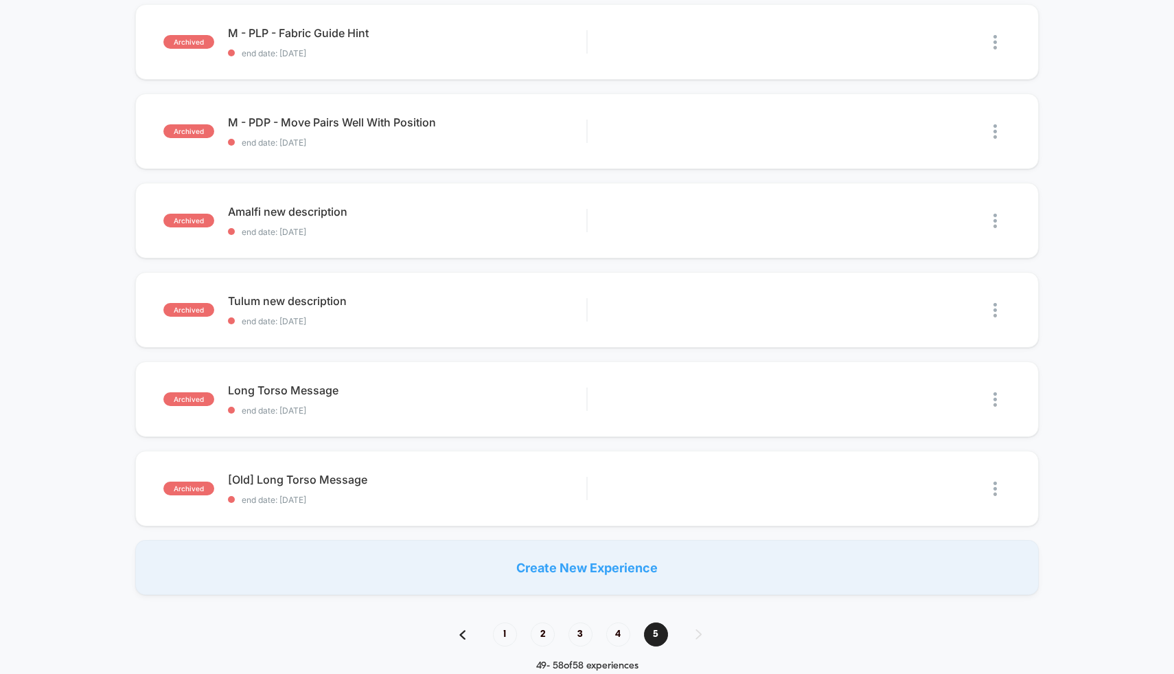
scroll to position [553, 0]
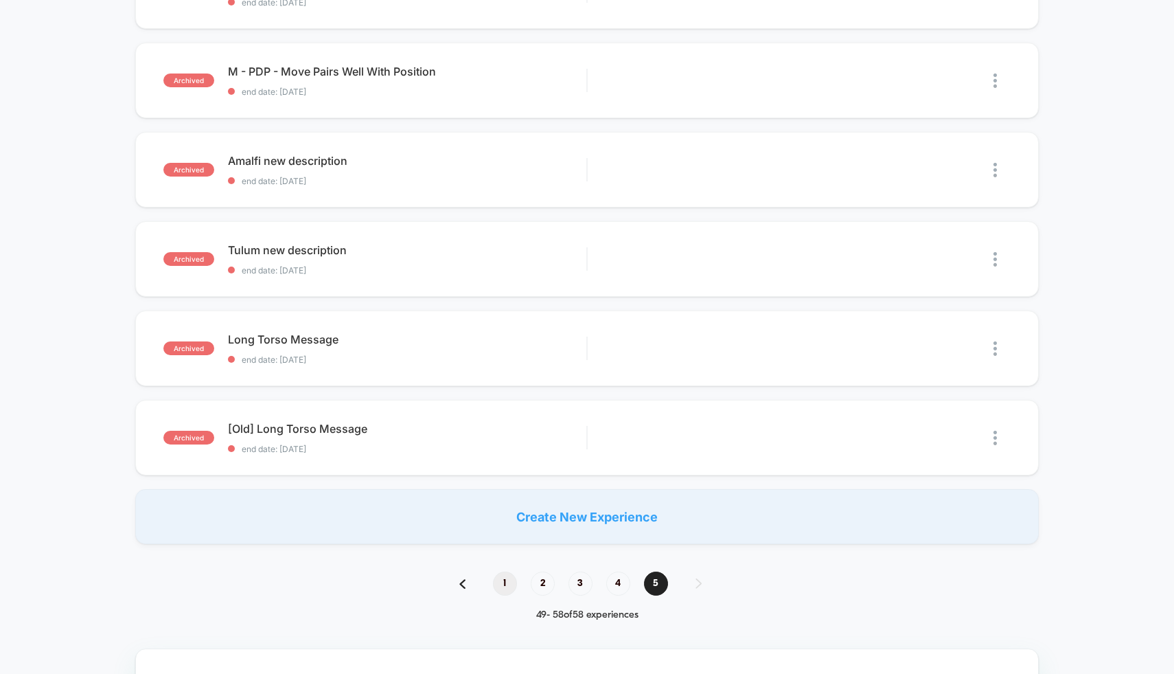
click at [507, 576] on span "1" at bounding box center [505, 583] width 24 height 24
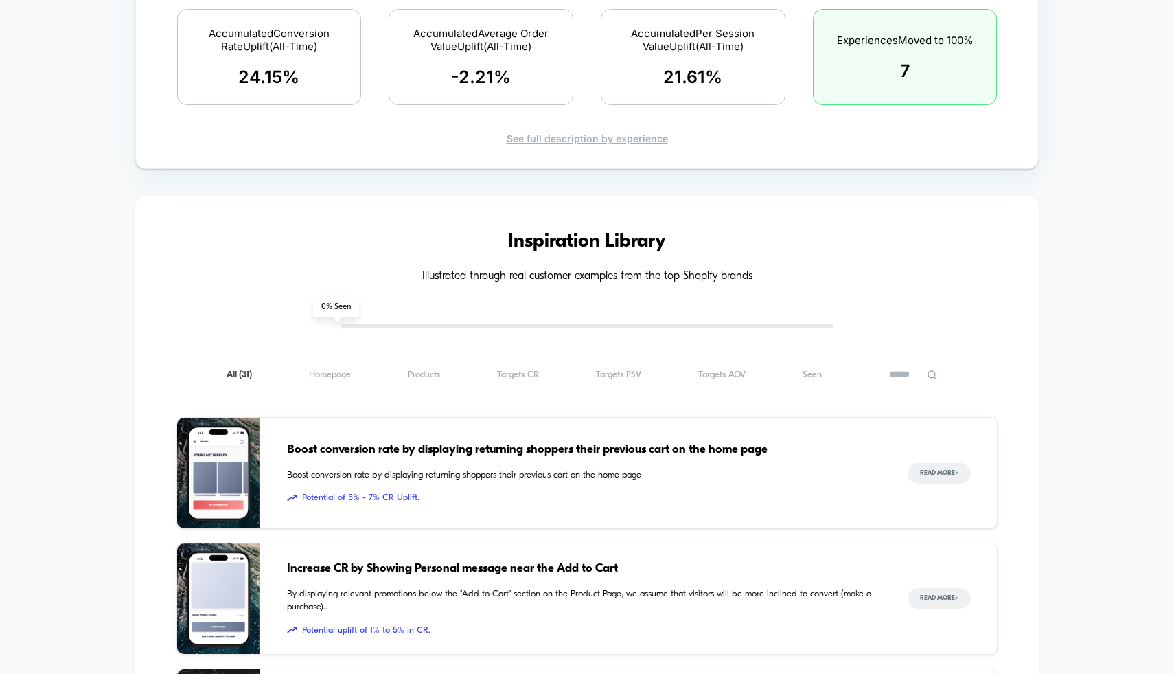
scroll to position [1500, 0]
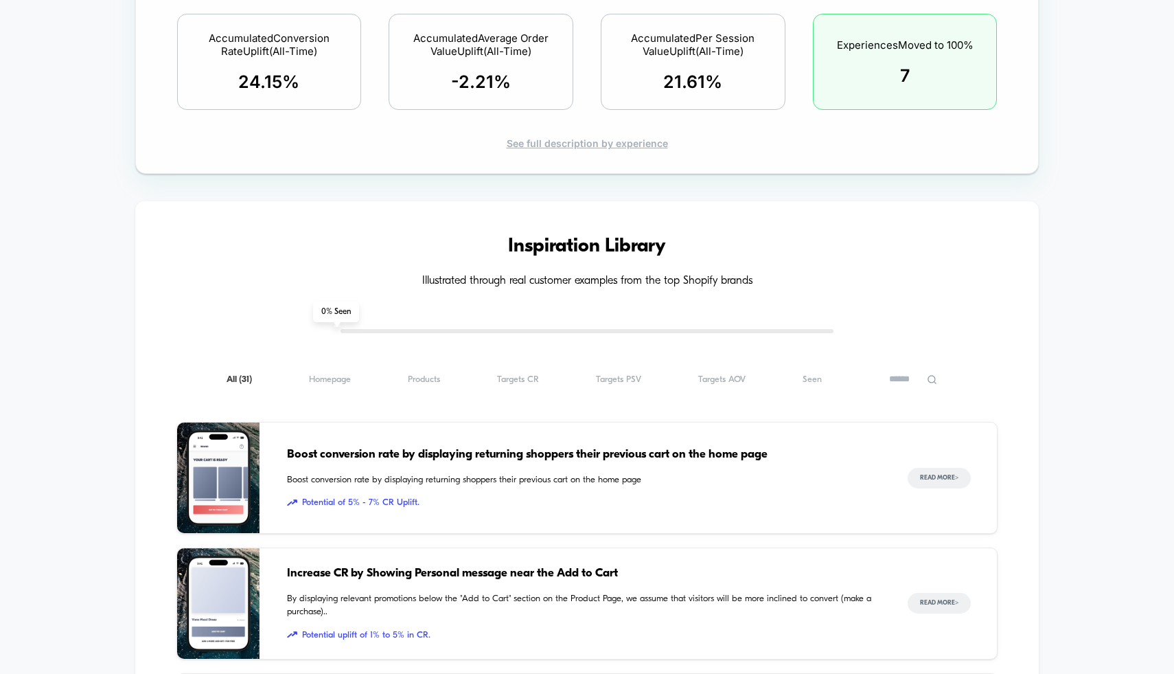
click at [846, 81] on div "Experiences Moved to 100% 7" at bounding box center [905, 62] width 185 height 96
click at [661, 137] on div "See full description by experience" at bounding box center [587, 143] width 855 height 12
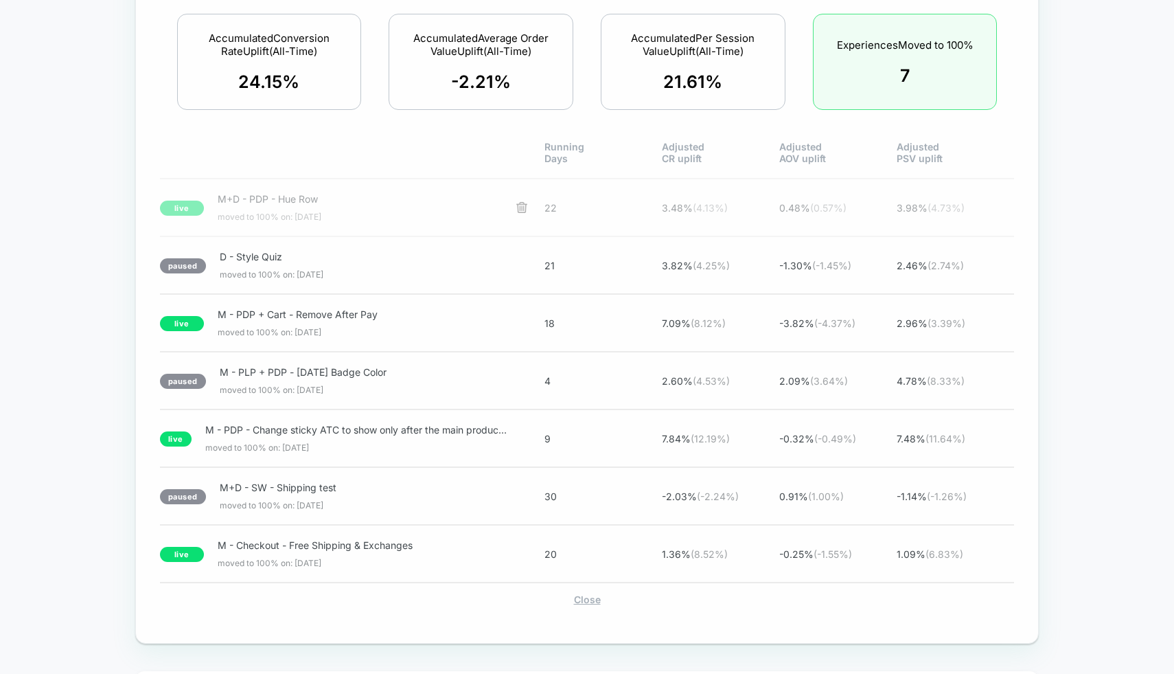
click at [501, 209] on span "M+D - PDP - Hue Row moved to 100% on: [DATE]" at bounding box center [360, 207] width 285 height 29
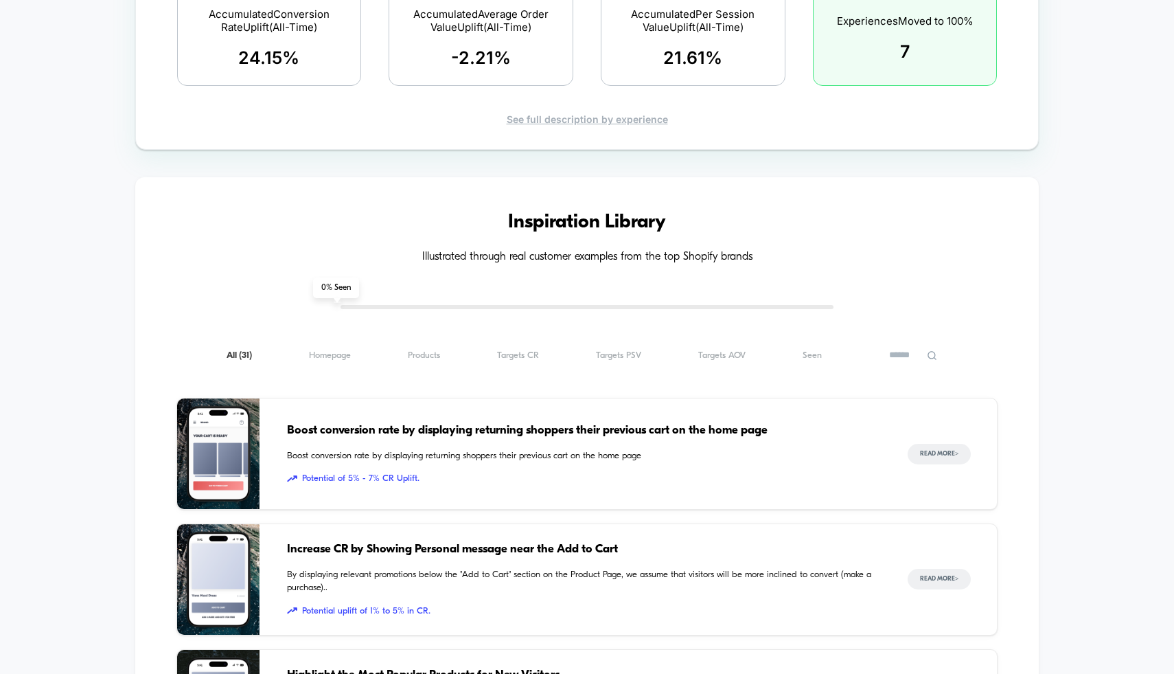
scroll to position [1482, 0]
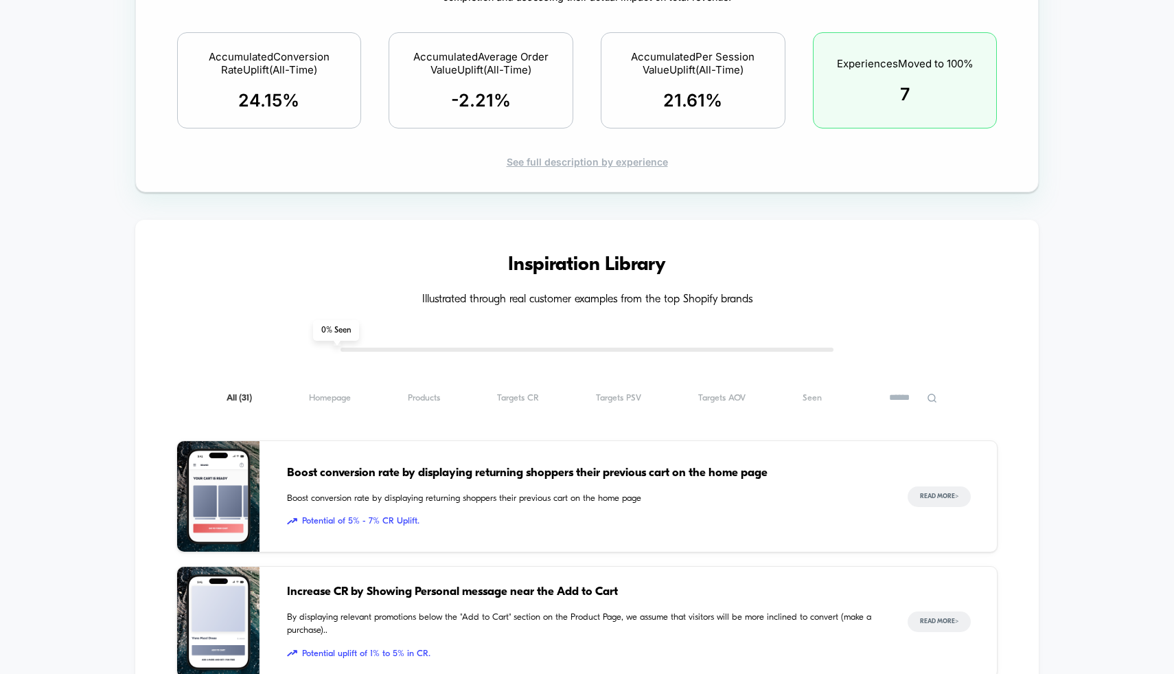
click at [592, 160] on div "See full description by experience" at bounding box center [587, 162] width 855 height 12
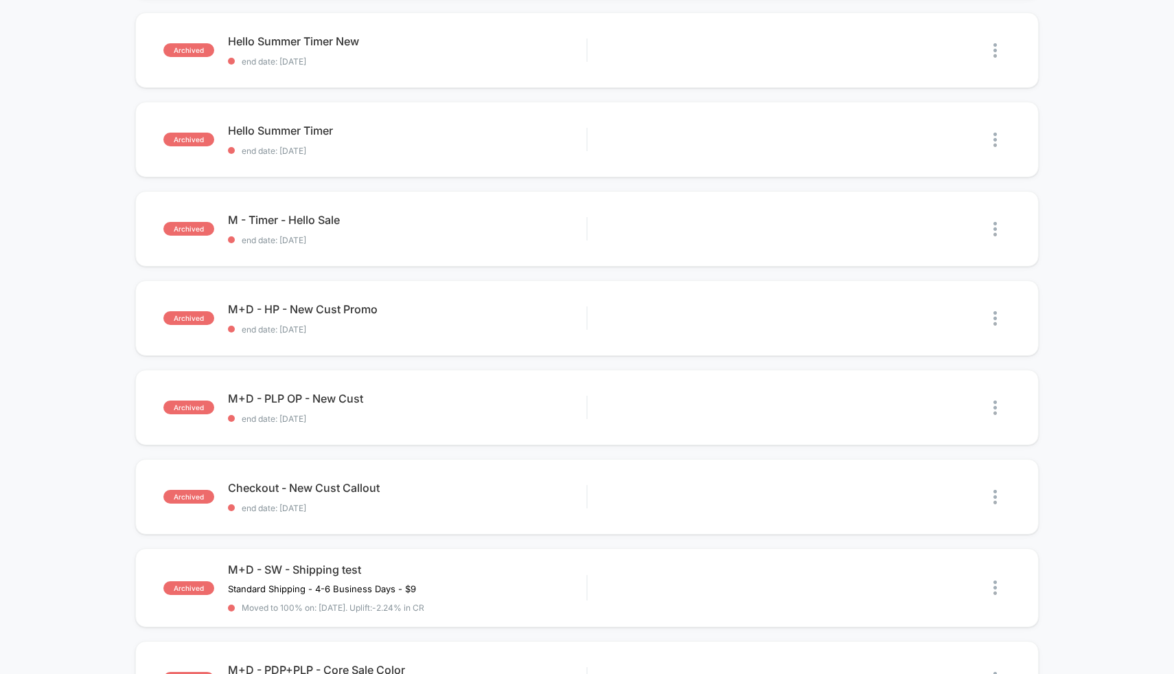
scroll to position [0, 0]
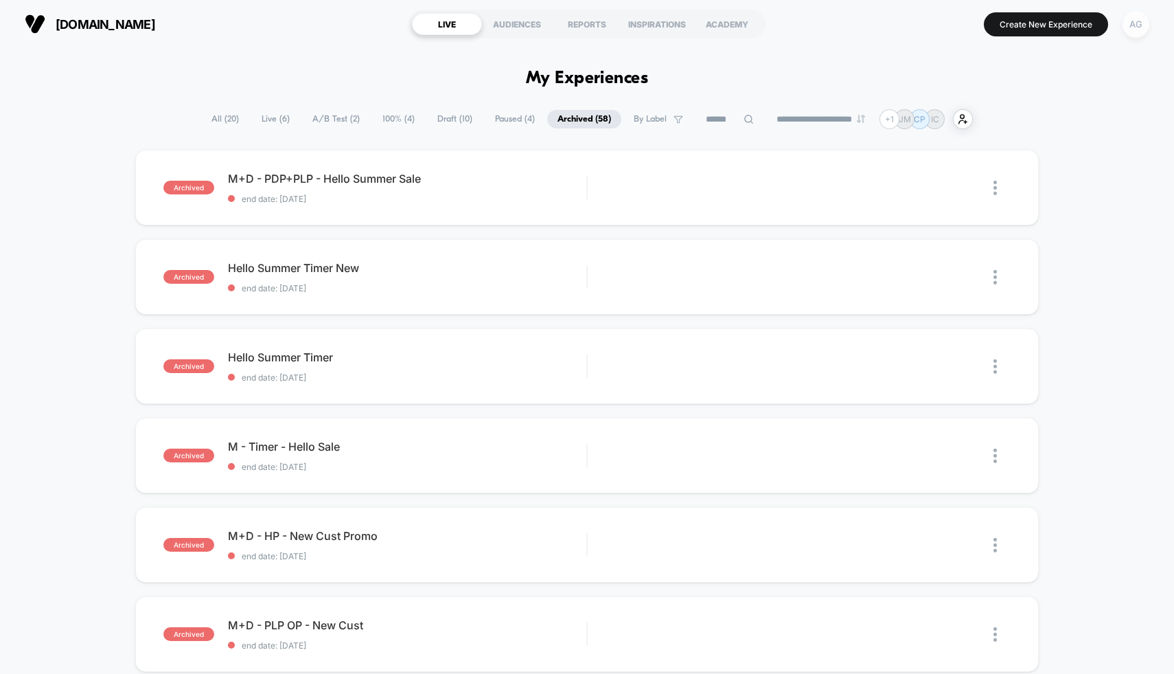
click at [1129, 29] on div "AG" at bounding box center [1136, 24] width 27 height 27
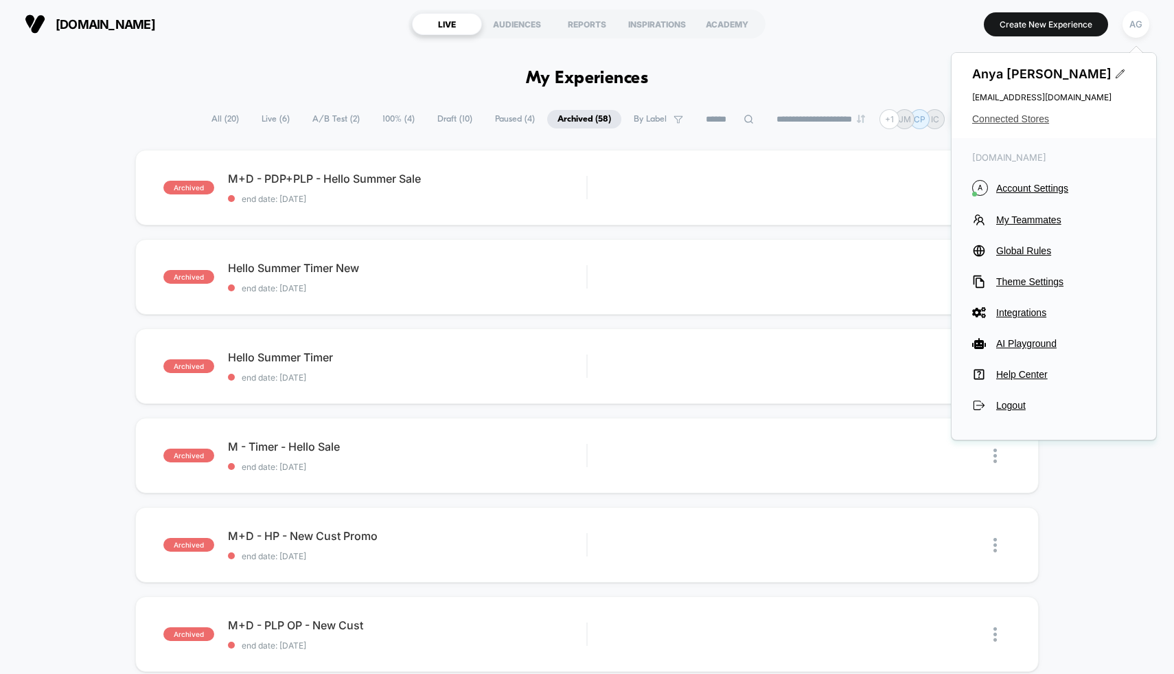
click at [989, 115] on span "Connected Stores" at bounding box center [1053, 118] width 163 height 11
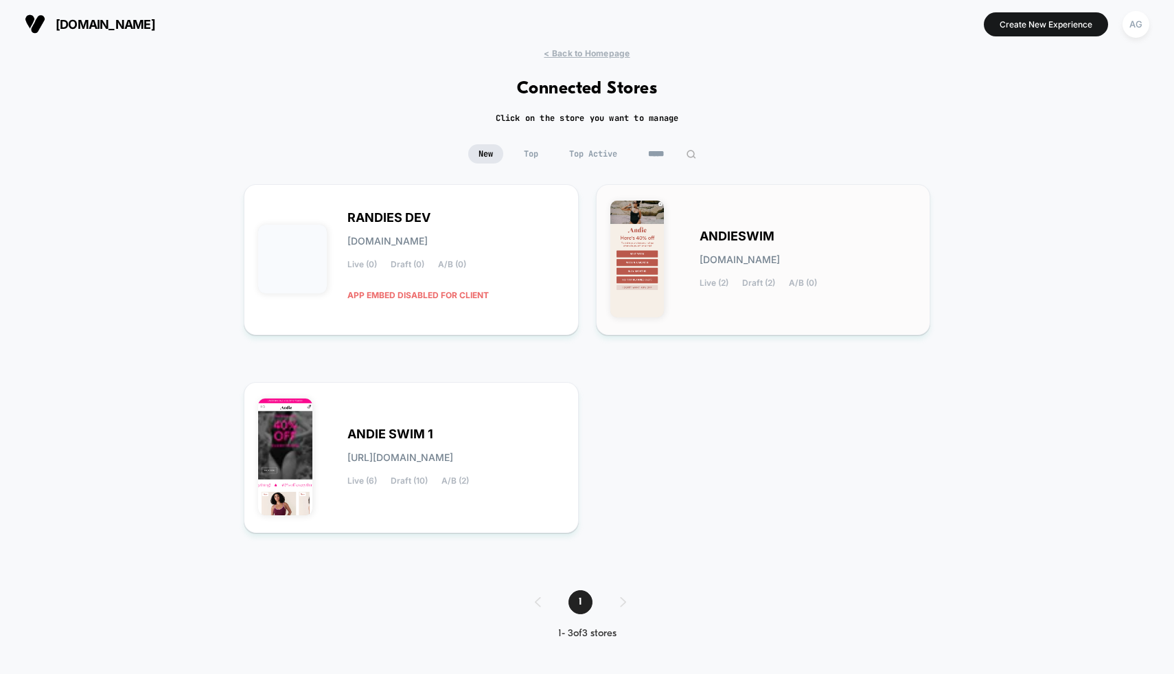
click at [713, 231] on span "ANDIESWIM" at bounding box center [737, 236] width 75 height 10
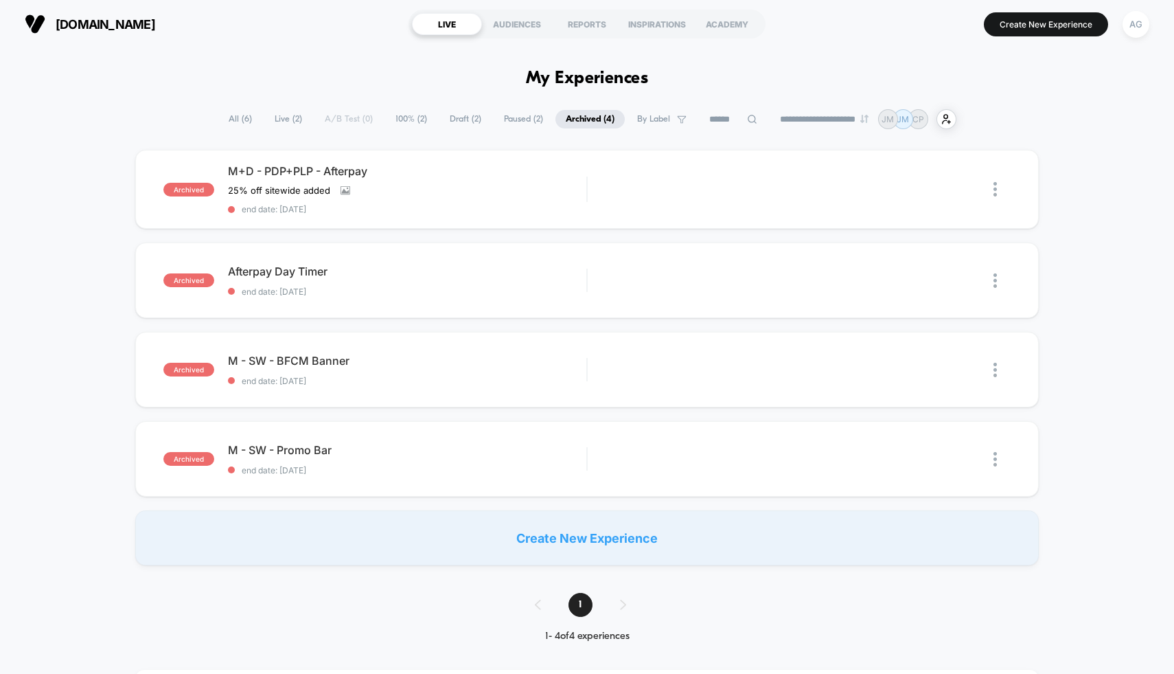
click at [229, 118] on span "All ( 6 )" at bounding box center [240, 119] width 44 height 19
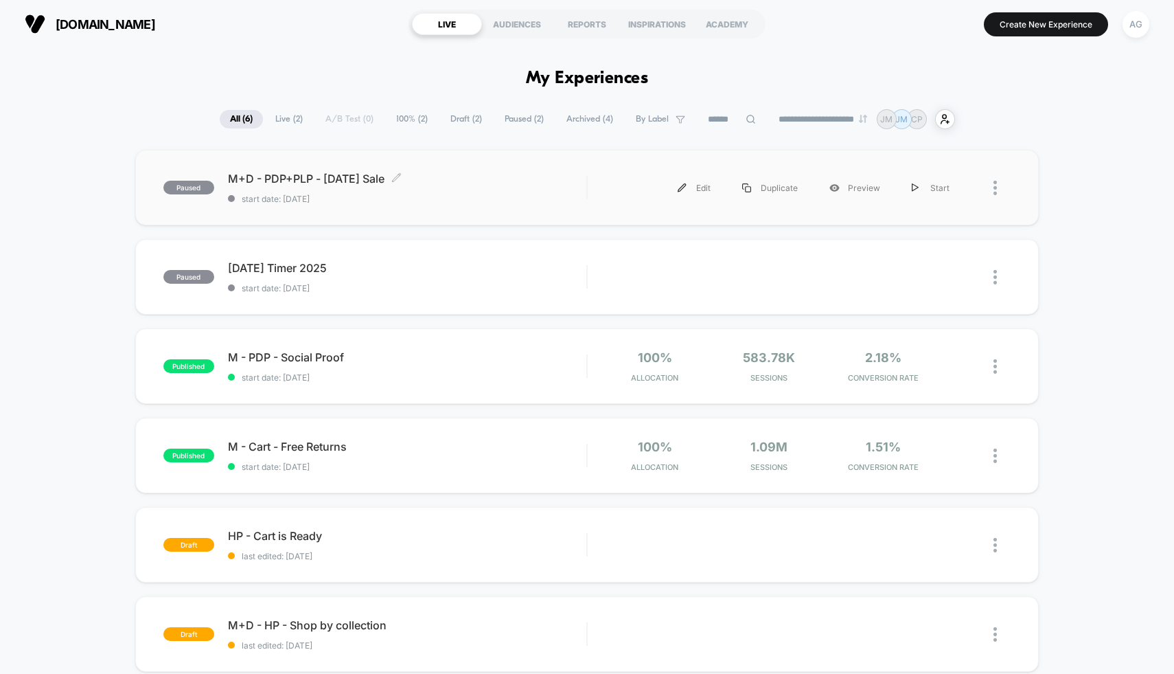
scroll to position [304, 0]
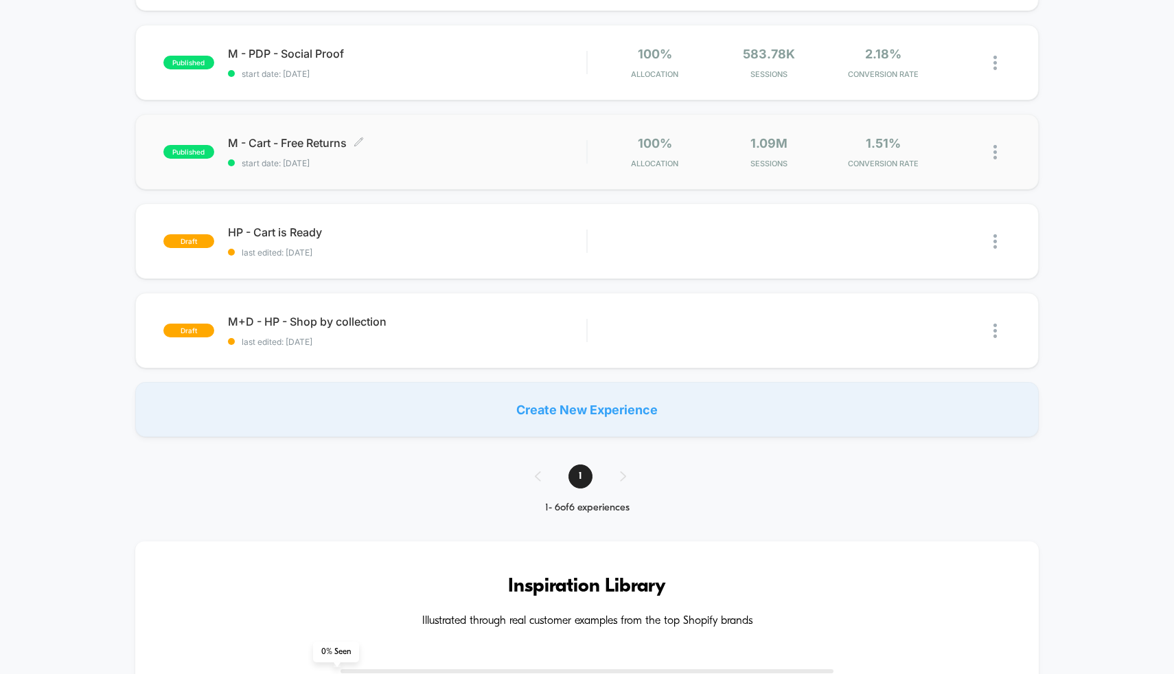
click at [424, 144] on span "M - Cart - Free Returns Click to edit experience details" at bounding box center [407, 143] width 359 height 14
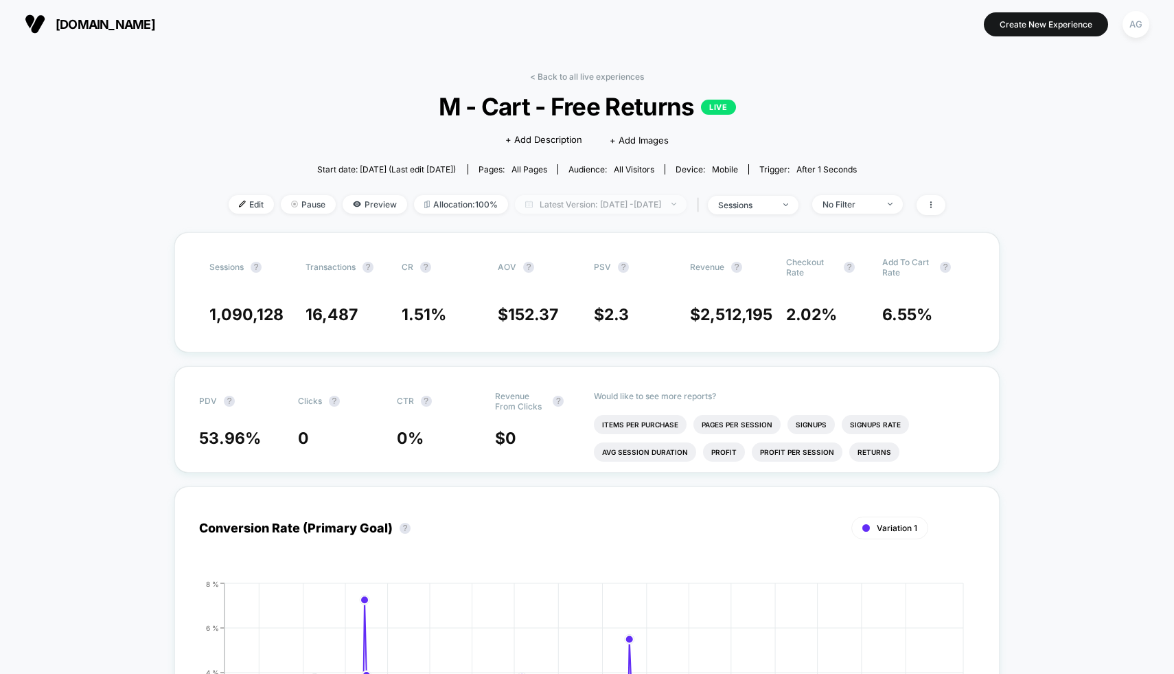
click at [593, 209] on span "Latest Version: [DATE] - [DATE]" at bounding box center [601, 204] width 172 height 19
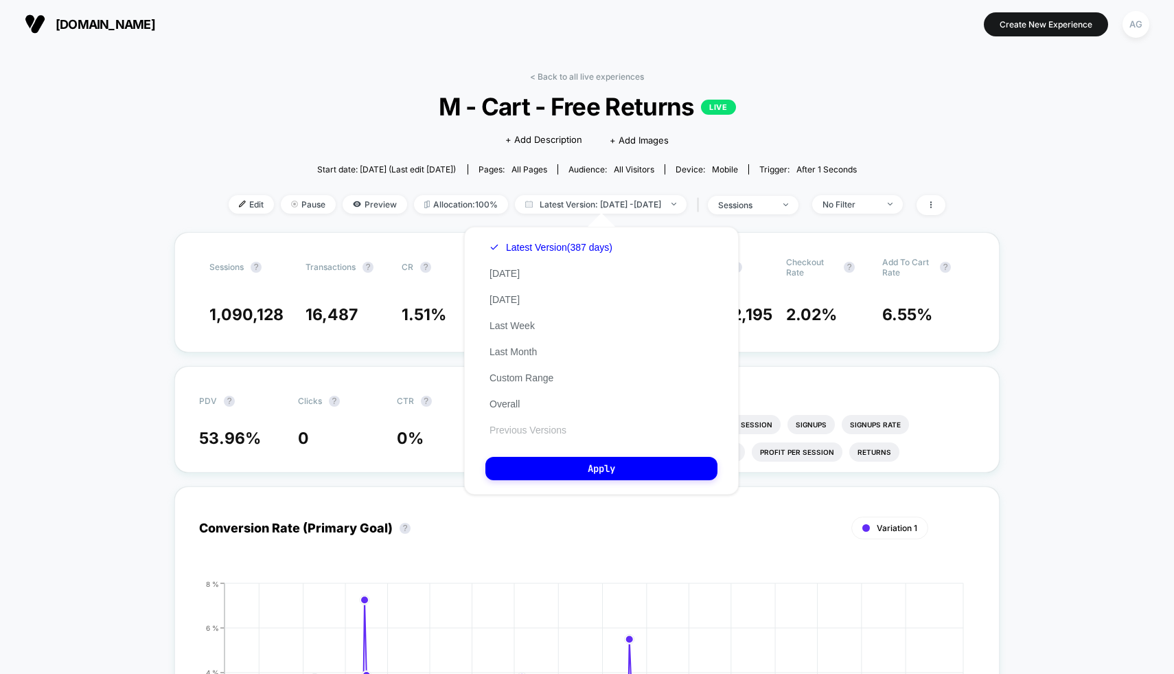
click at [536, 426] on button "Previous Versions" at bounding box center [527, 430] width 85 height 12
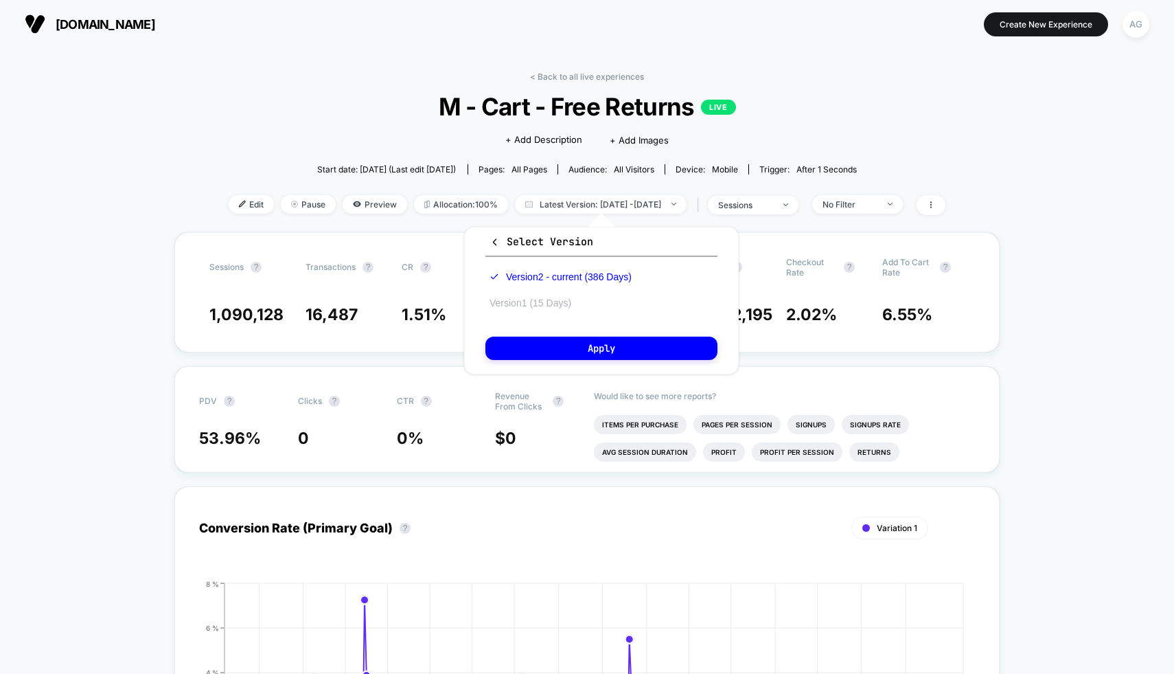
click at [521, 307] on button "Version 1 (15 Days)" at bounding box center [530, 303] width 90 height 12
click at [540, 354] on button "Apply" at bounding box center [601, 347] width 232 height 23
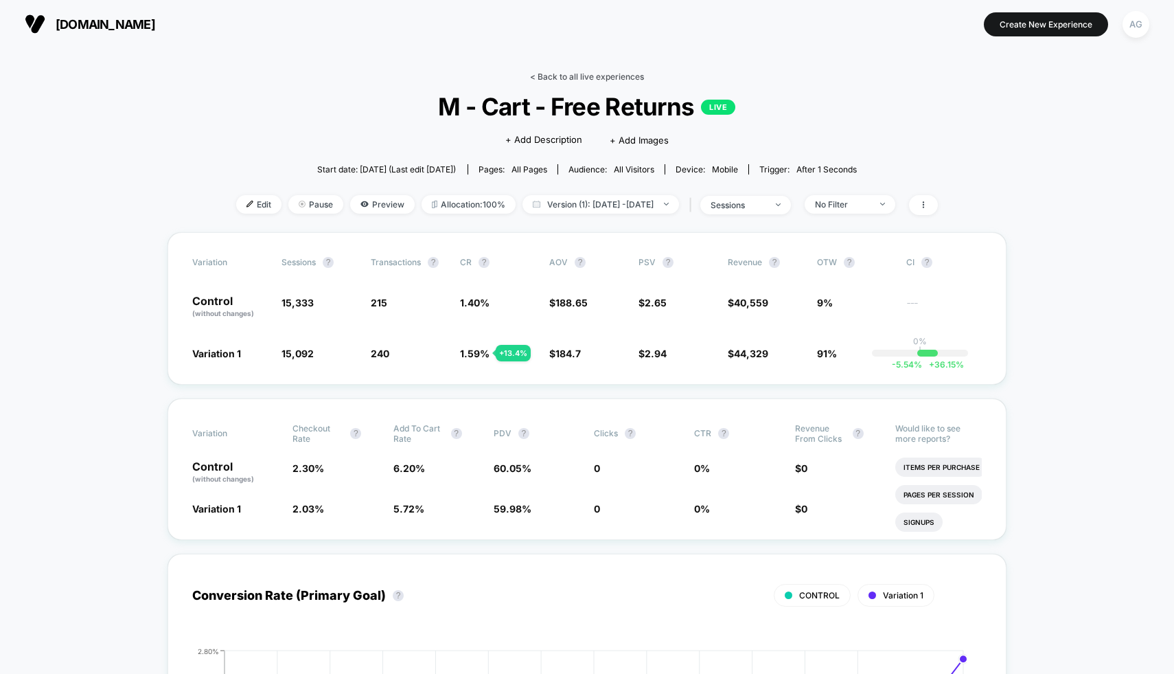
click at [569, 75] on link "< Back to all live experiences" at bounding box center [587, 76] width 114 height 10
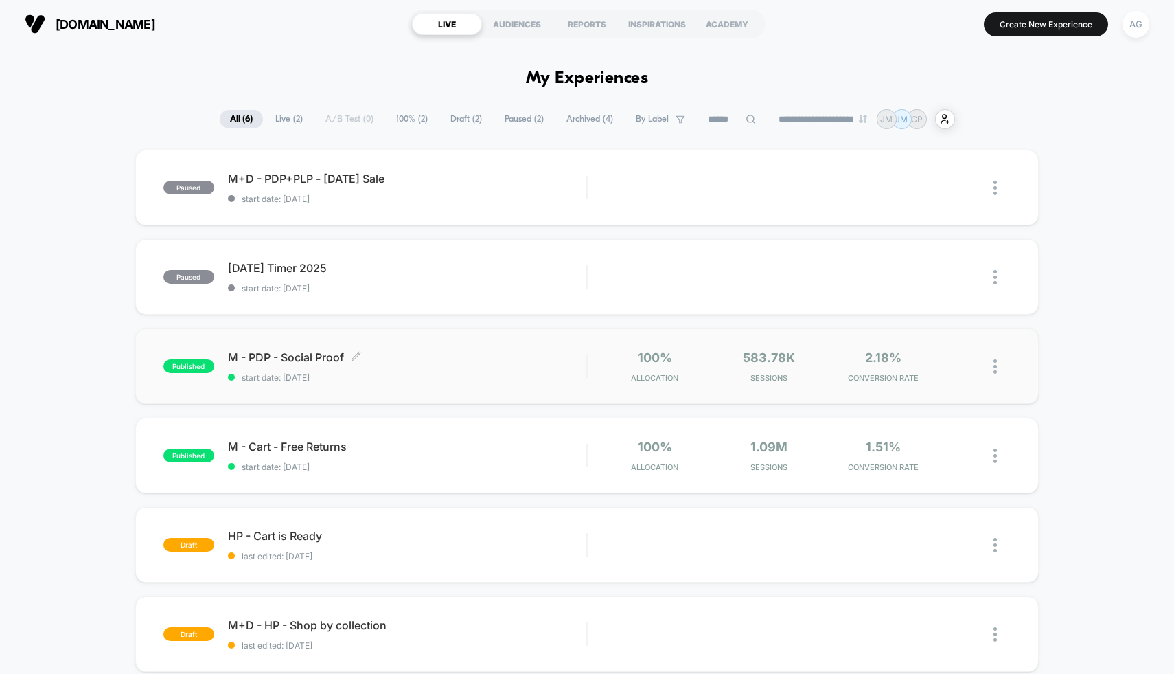
click at [430, 370] on div "M - PDP - Social Proof Click to edit experience details Click to edit experienc…" at bounding box center [407, 366] width 359 height 32
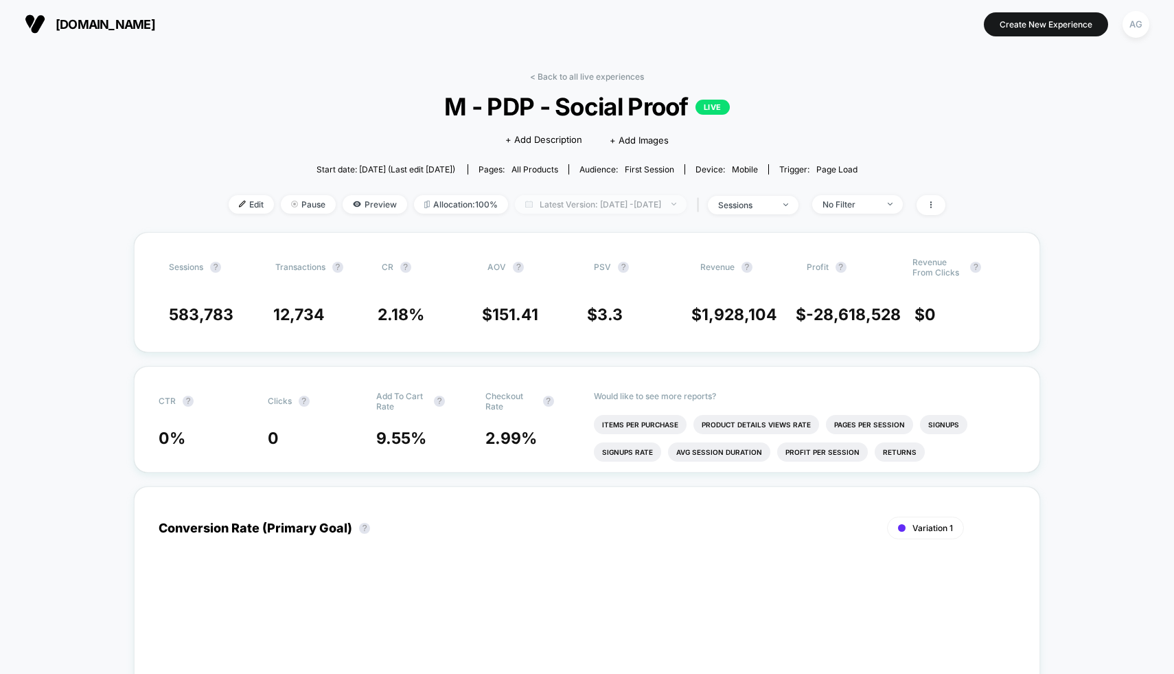
click at [586, 207] on span "Latest Version: [DATE] - [DATE]" at bounding box center [601, 204] width 172 height 19
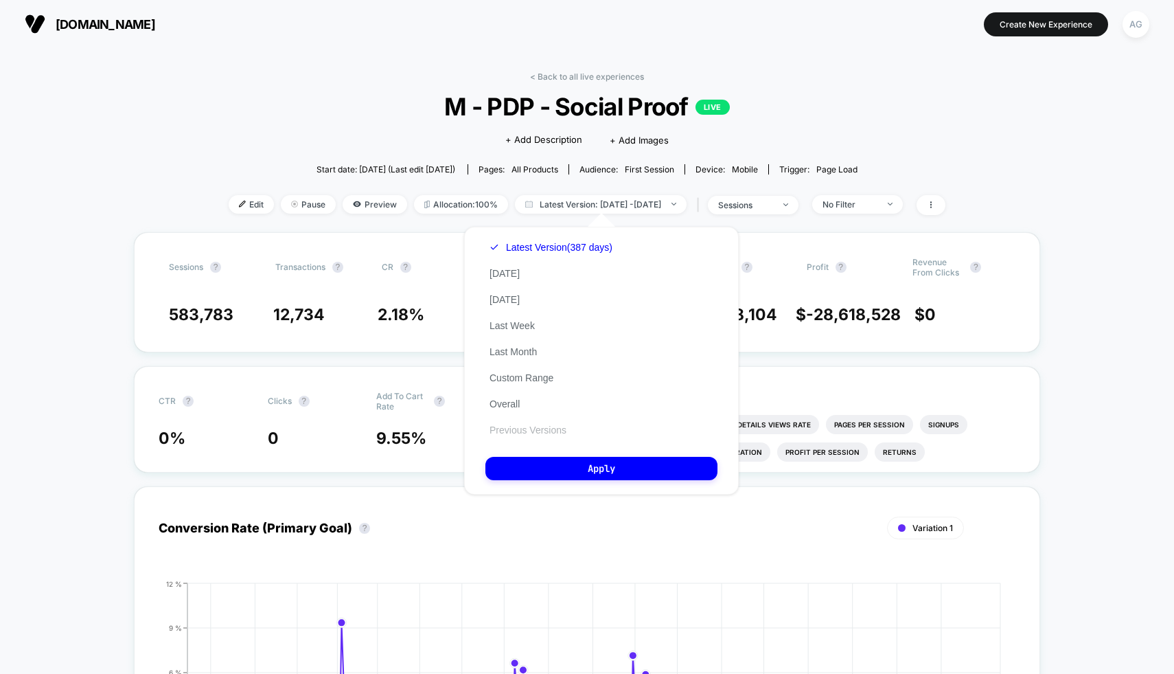
click at [542, 427] on button "Previous Versions" at bounding box center [527, 430] width 85 height 12
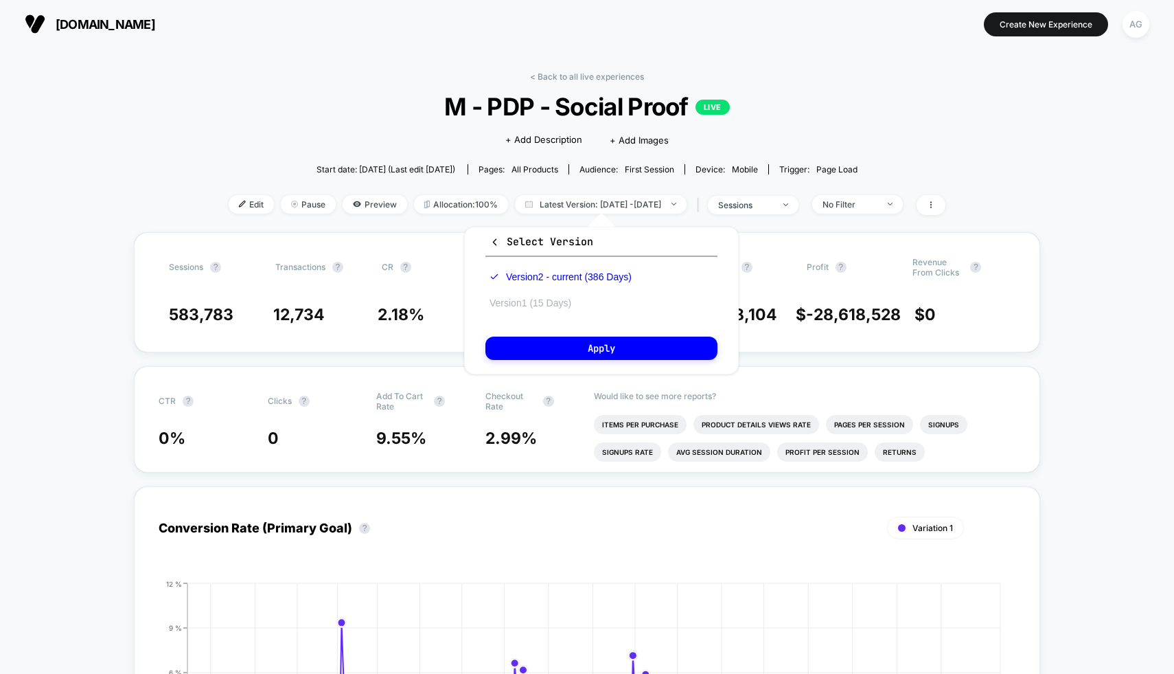
click at [529, 304] on button "Version 1 (15 Days)" at bounding box center [530, 303] width 90 height 12
click at [531, 351] on button "Apply" at bounding box center [601, 347] width 232 height 23
